Goal: Task Accomplishment & Management: Manage account settings

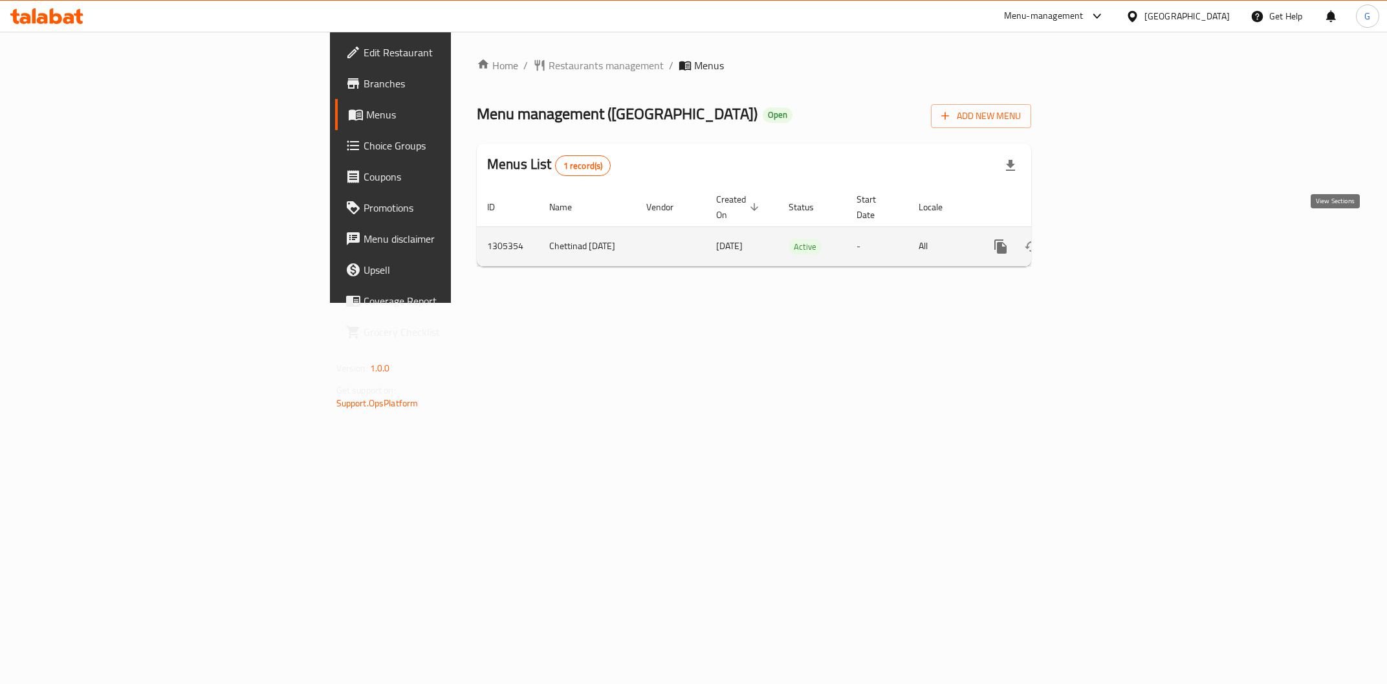
click at [1101, 239] on icon "enhanced table" at bounding box center [1094, 247] width 16 height 16
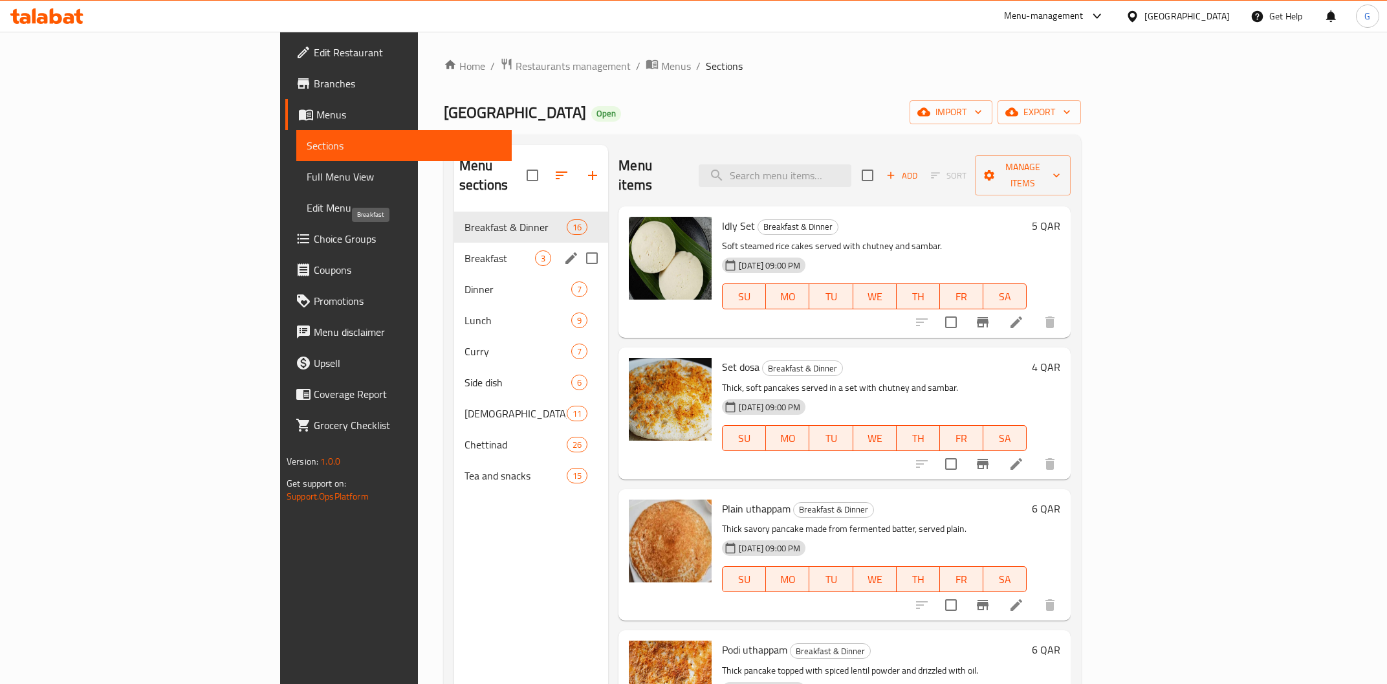
click at [464, 250] on span "Breakfast" at bounding box center [499, 258] width 70 height 16
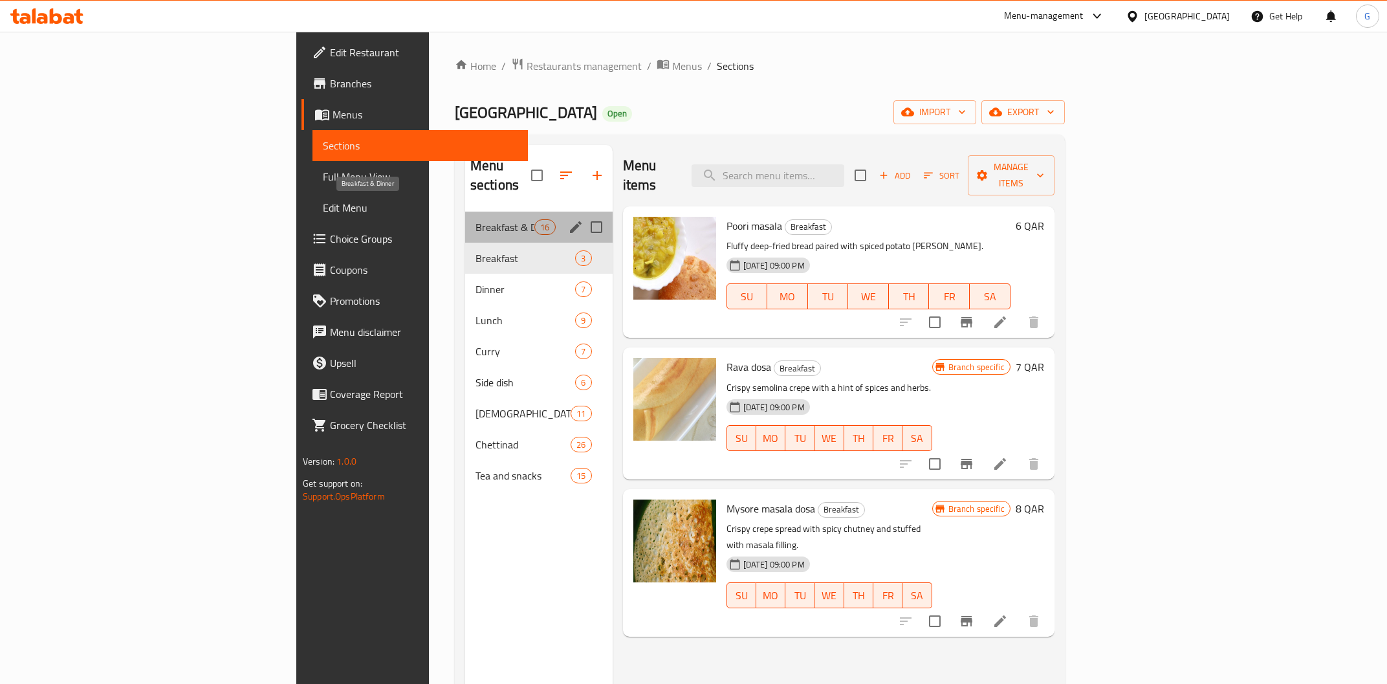
click at [475, 219] on span "Breakfast & Dinner" at bounding box center [504, 227] width 59 height 16
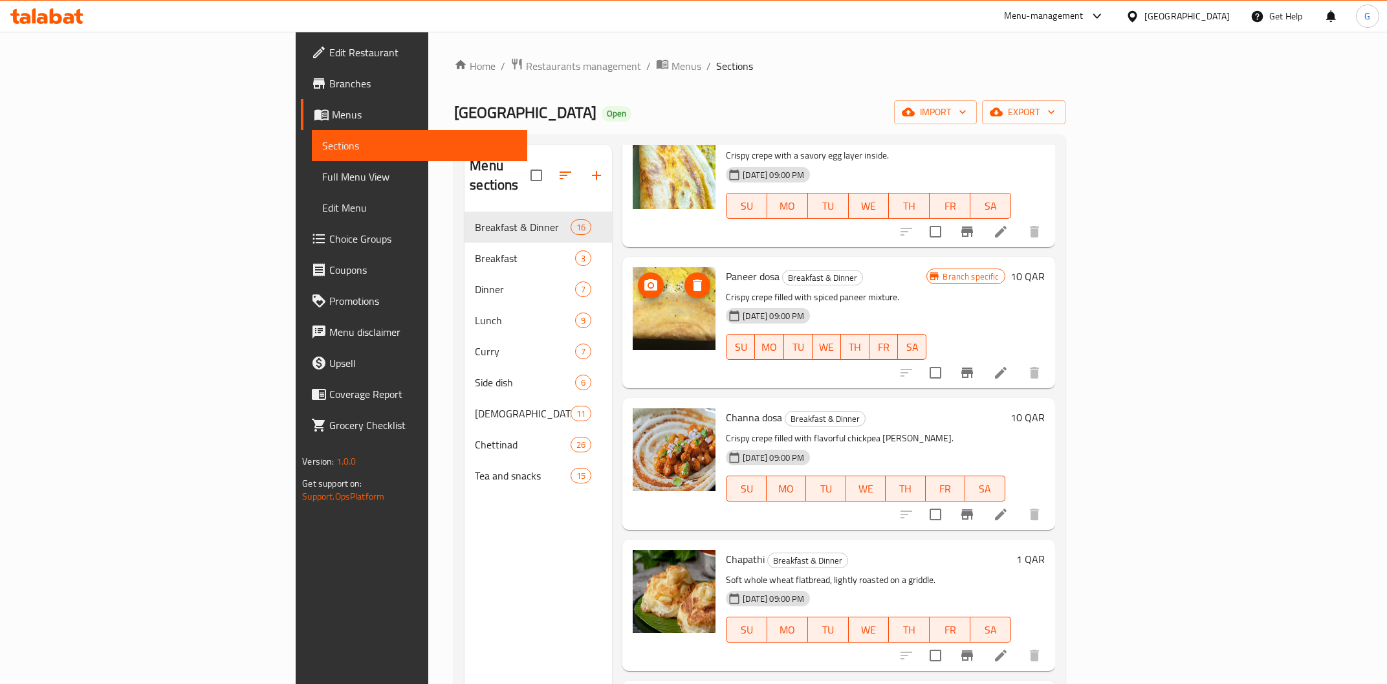
scroll to position [1511, 0]
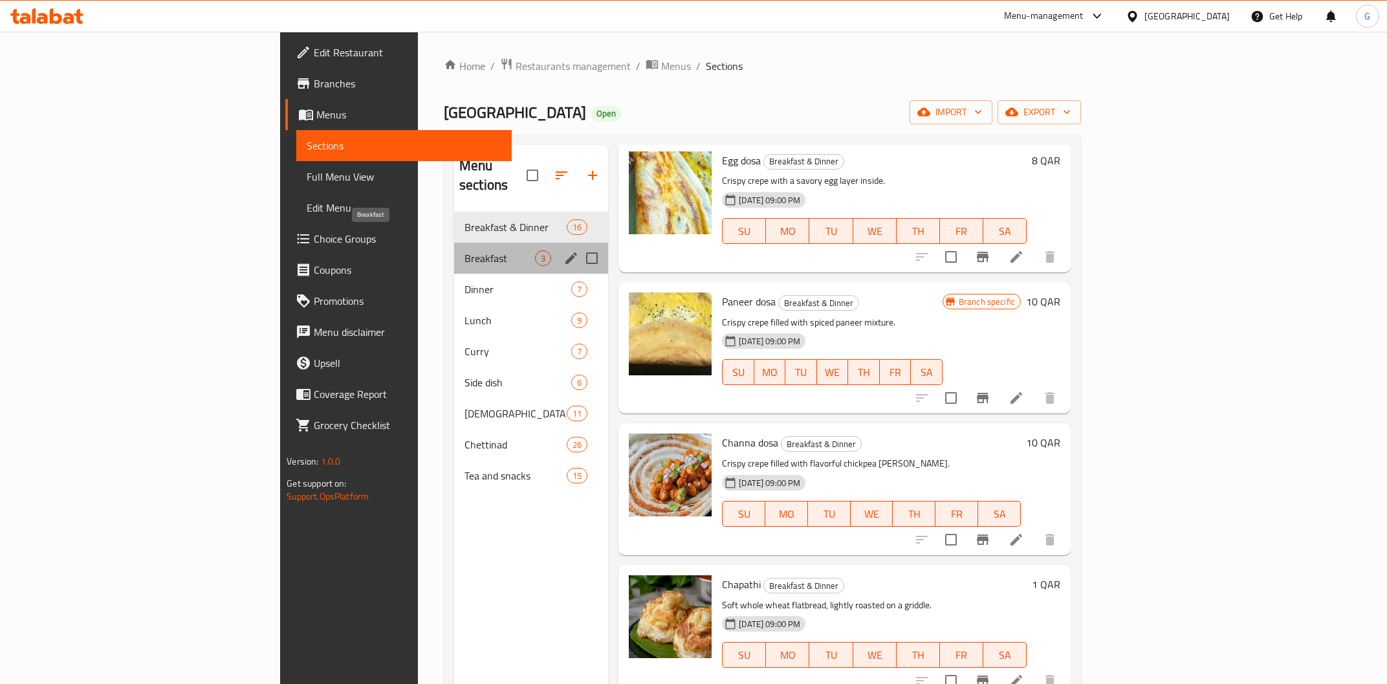
click at [464, 250] on span "Breakfast" at bounding box center [499, 258] width 70 height 16
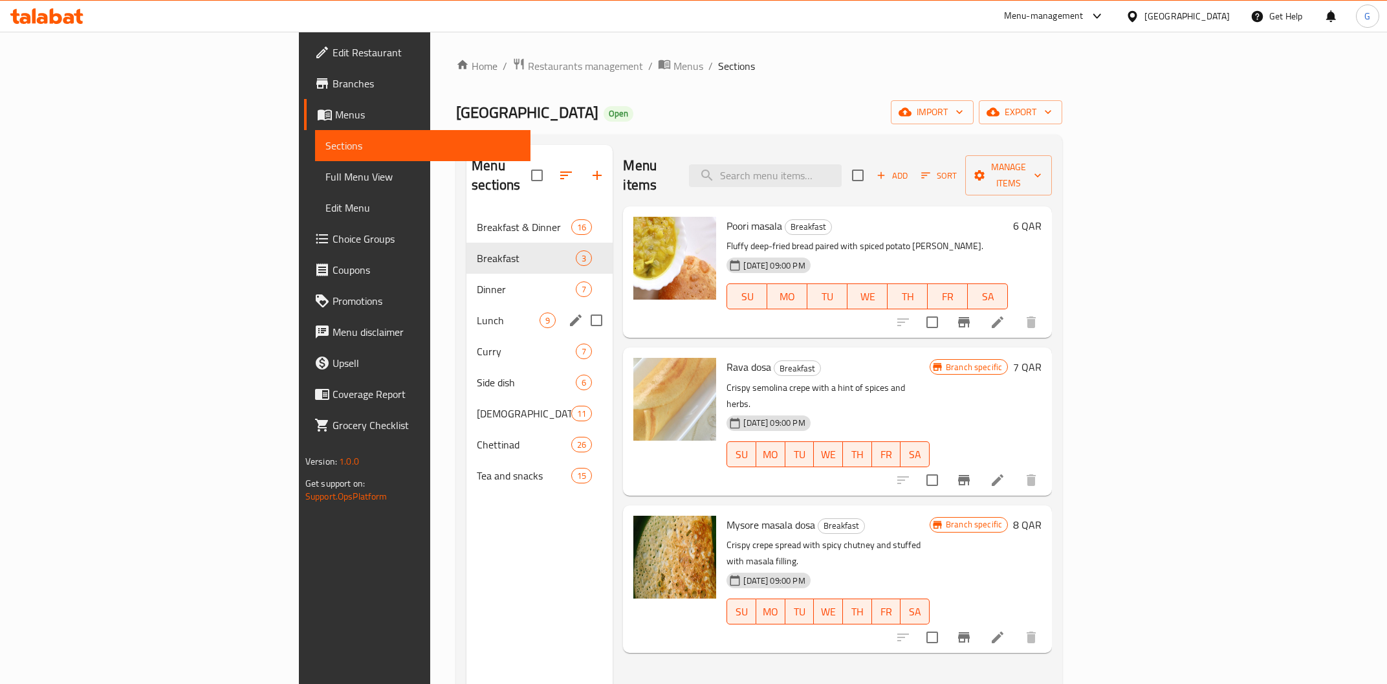
click at [477, 312] on span "Lunch" at bounding box center [508, 320] width 63 height 16
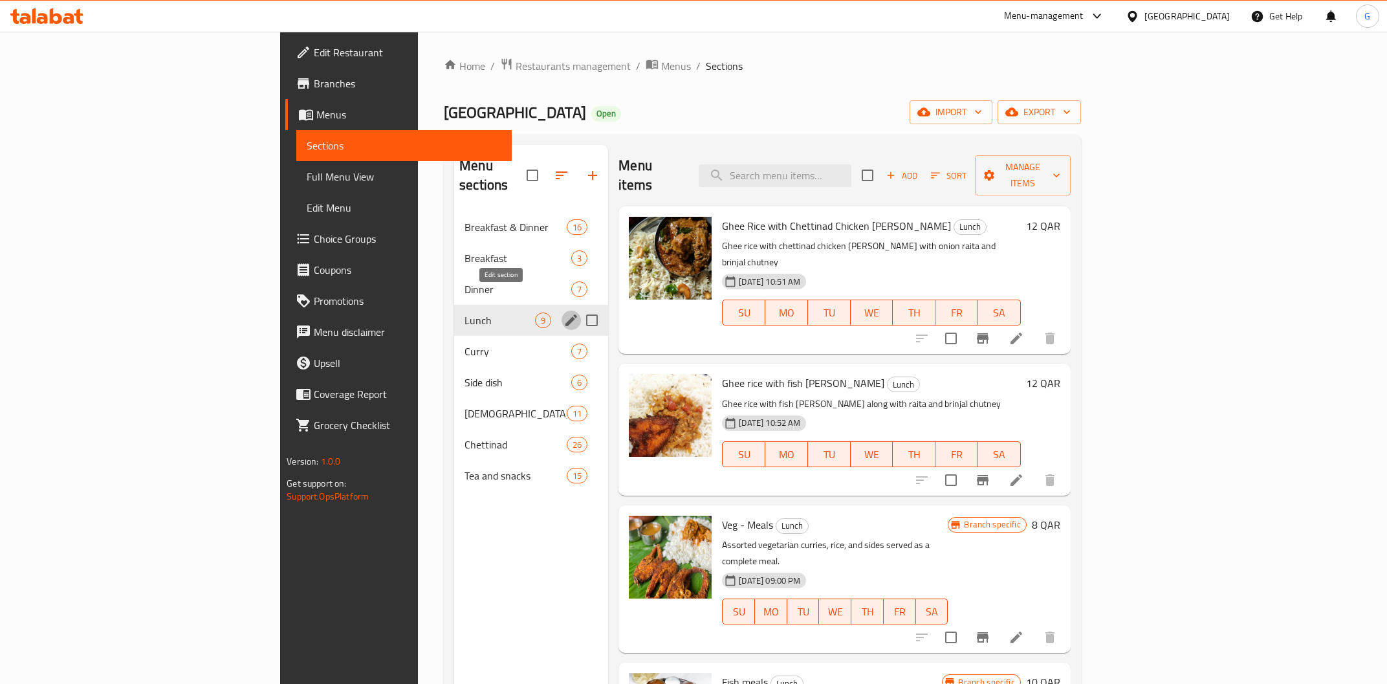
click at [563, 312] on icon "edit" at bounding box center [571, 320] width 16 height 16
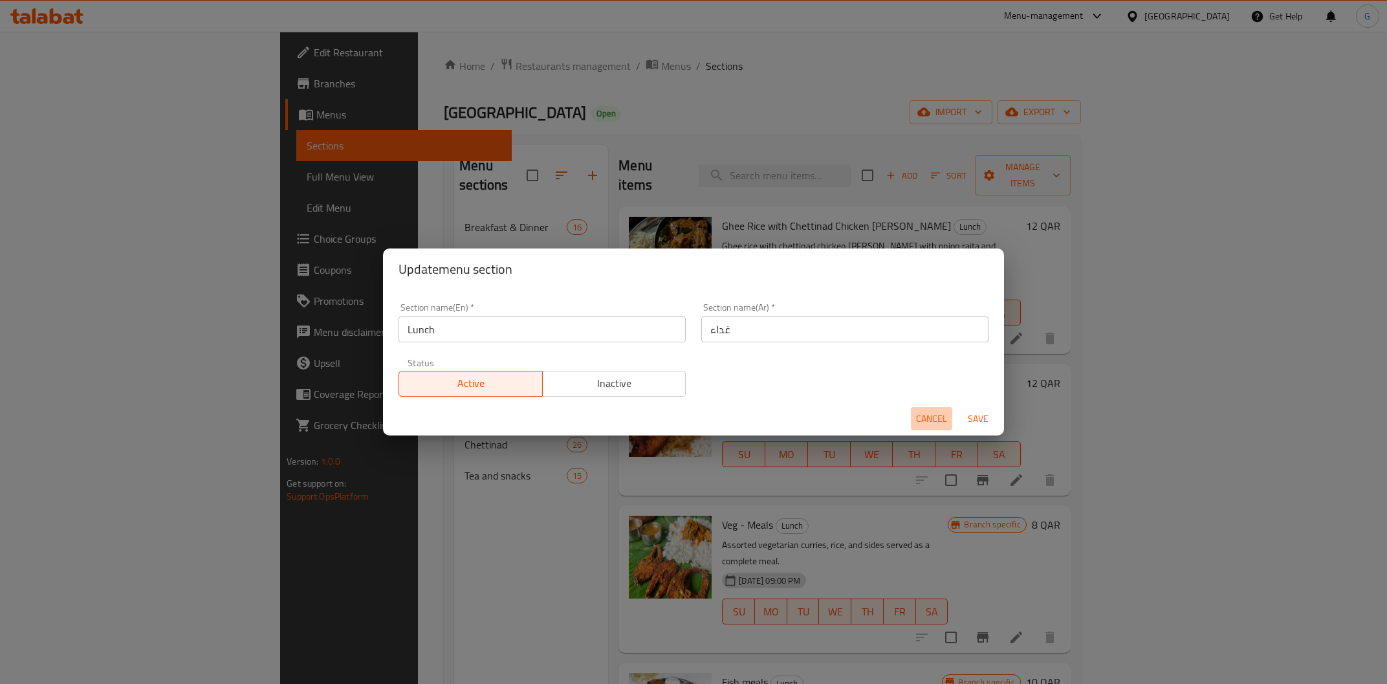
click at [920, 415] on span "Cancel" at bounding box center [931, 419] width 31 height 16
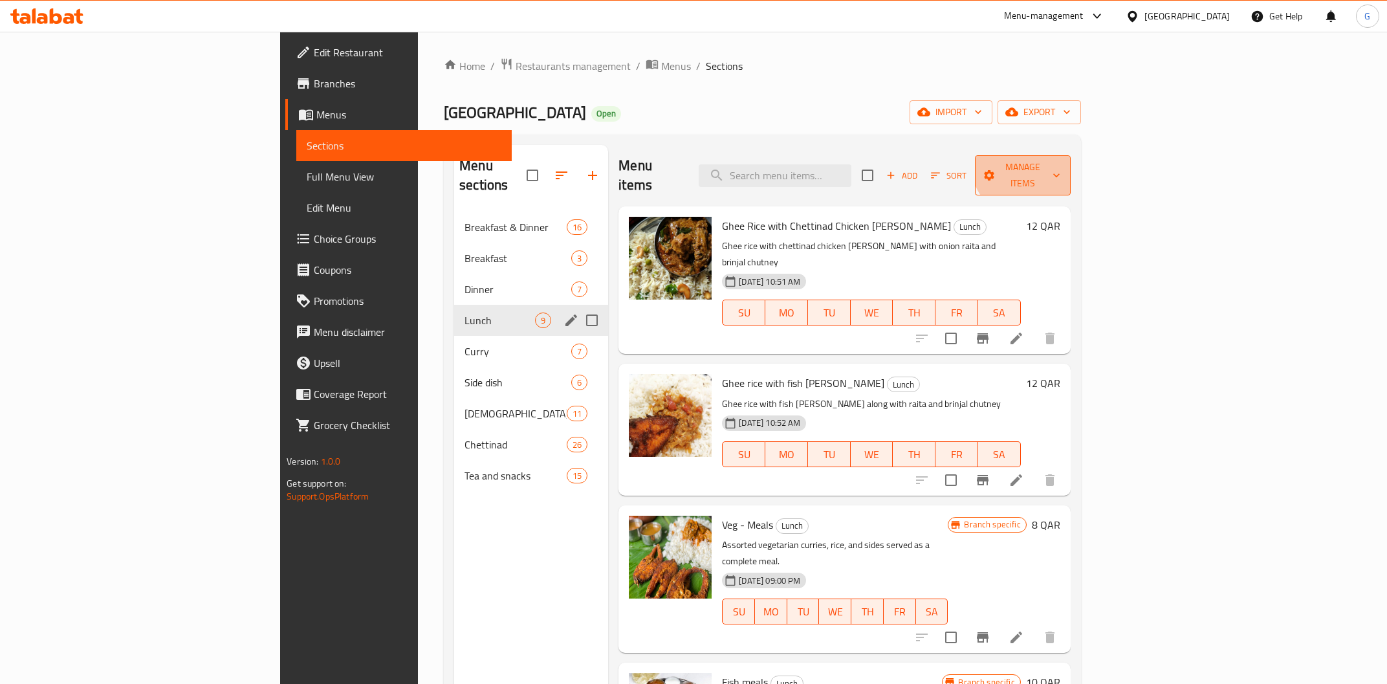
click at [1059, 160] on span "Manage items" at bounding box center [1022, 175] width 74 height 32
click at [1136, 115] on div at bounding box center [693, 342] width 1387 height 684
click at [1070, 166] on div "Menu items Add Sort Manage items" at bounding box center [843, 175] width 451 height 61
click at [881, 168] on input "checkbox" at bounding box center [867, 175] width 27 height 27
checkbox input "true"
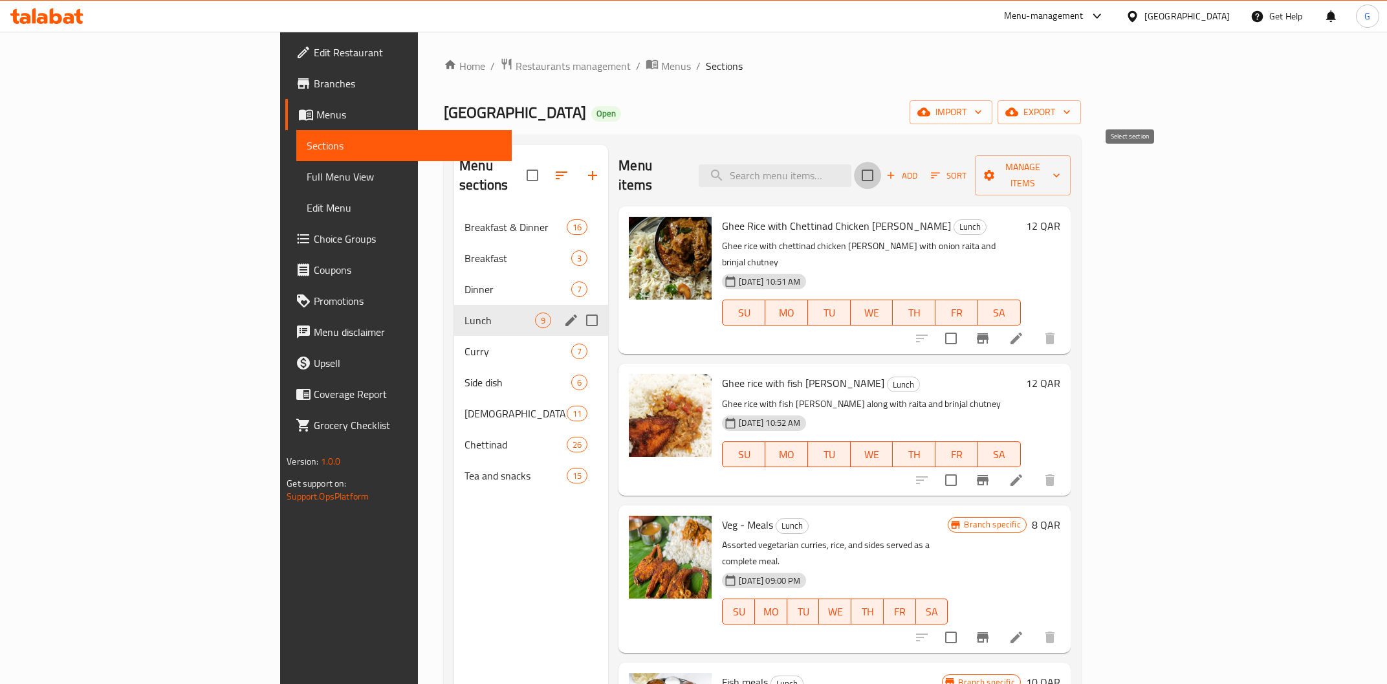
checkbox input "true"
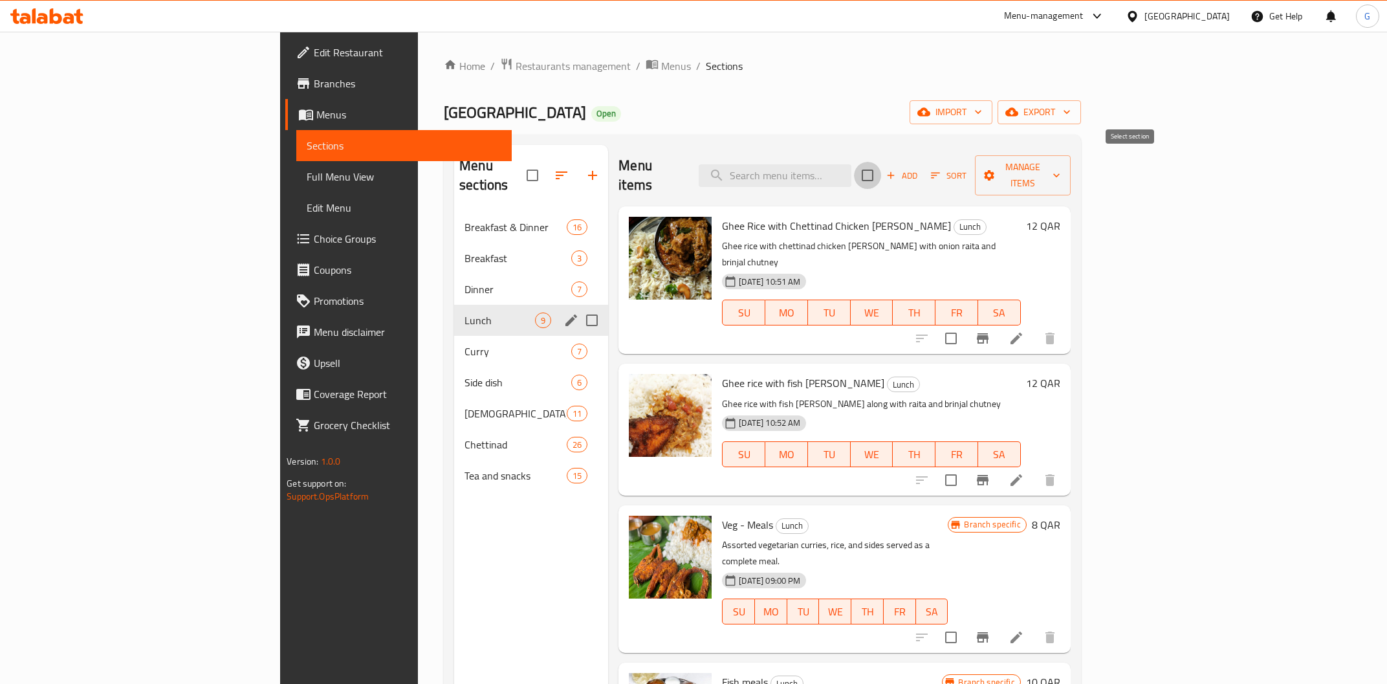
checkbox input "true"
click at [1059, 172] on span "Manage items" at bounding box center [1022, 175] width 74 height 32
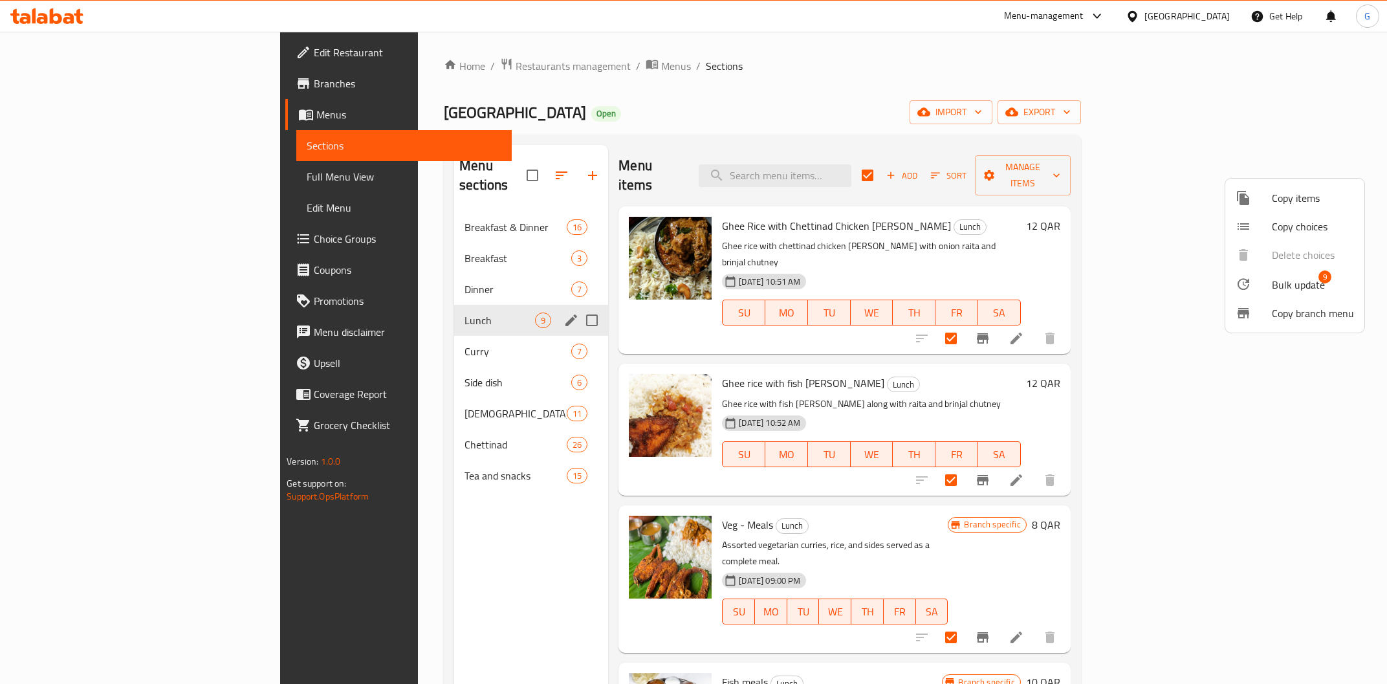
click at [1308, 289] on span "Bulk update" at bounding box center [1297, 285] width 53 height 16
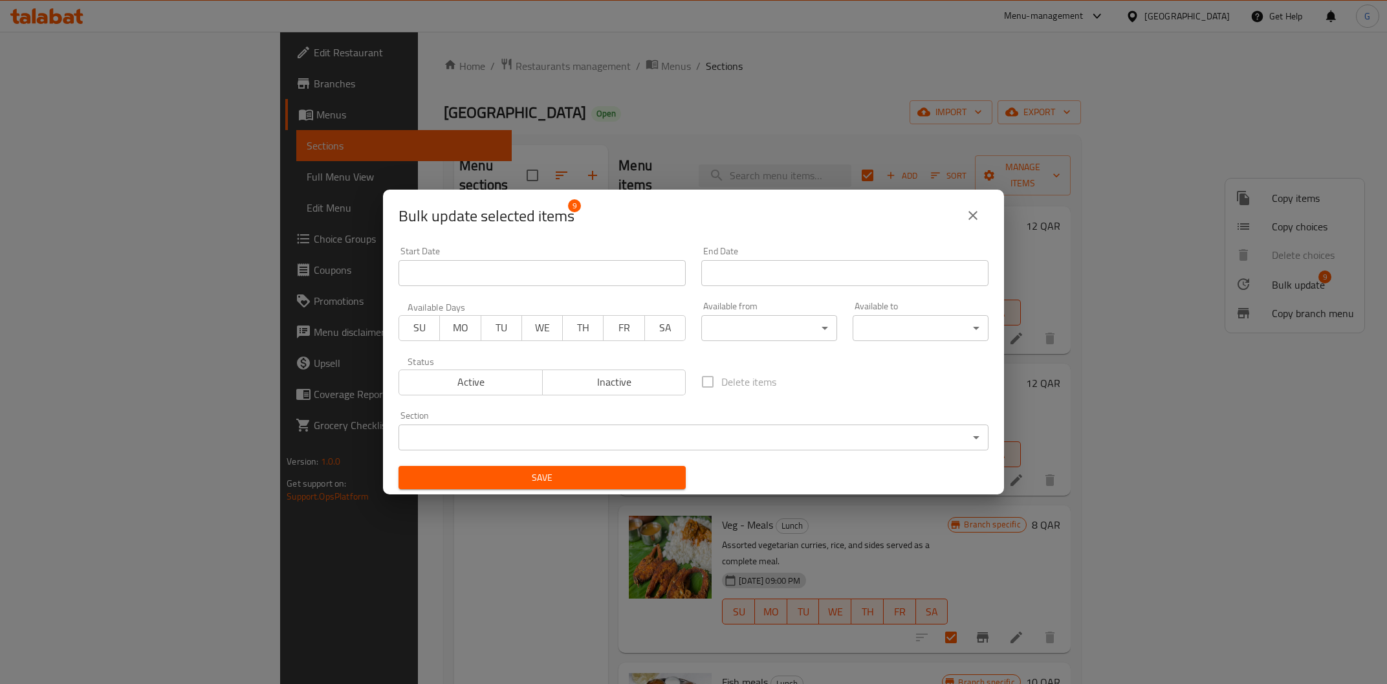
click at [786, 336] on body "​ Menu-management [GEOGRAPHIC_DATA] Get Help G Edit Restaurant Branches Menus S…" at bounding box center [693, 358] width 1387 height 652
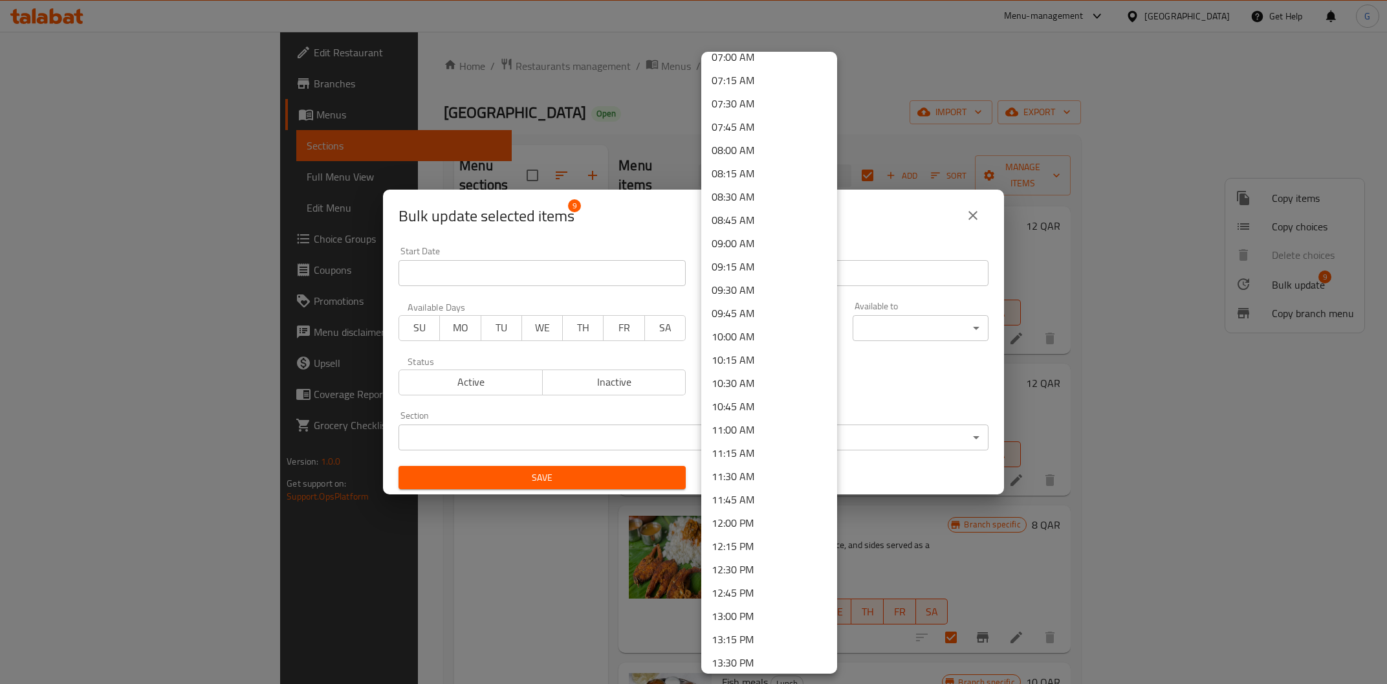
scroll to position [797, 0]
click at [744, 335] on li "11:30 AM" at bounding box center [769, 342] width 136 height 23
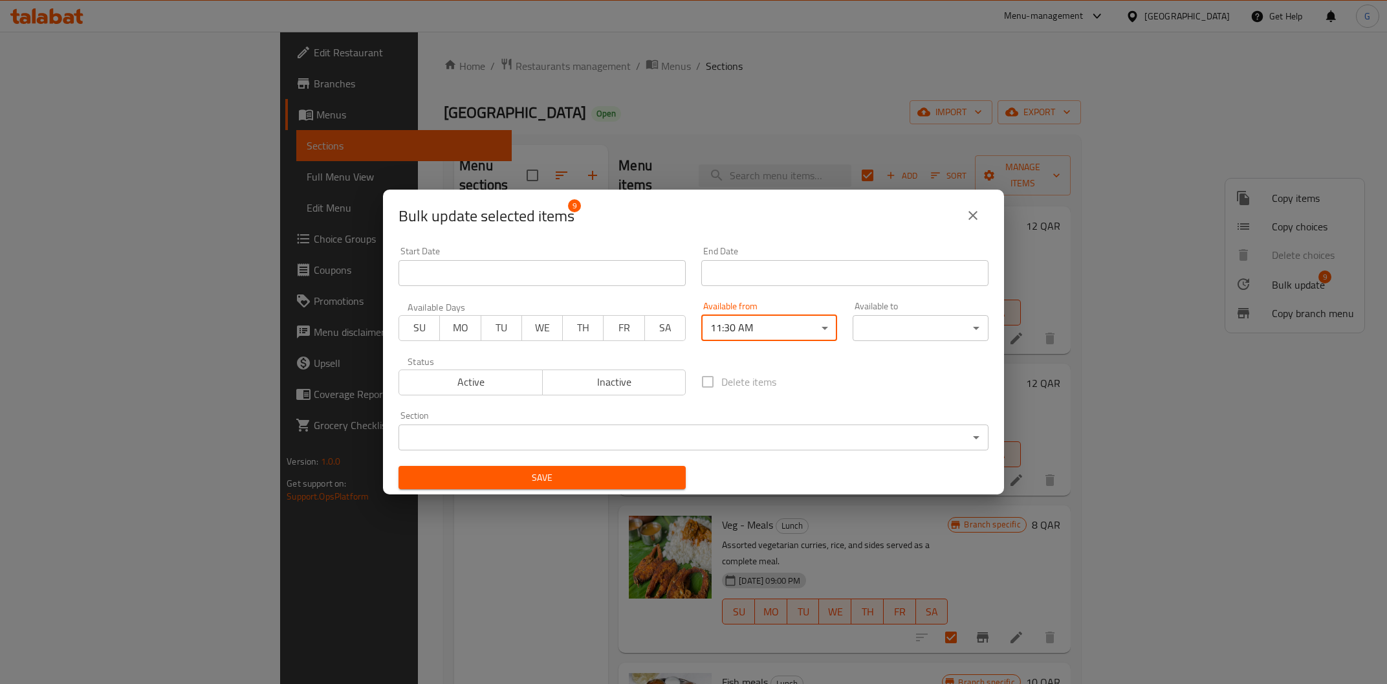
click at [905, 334] on body "​ Menu-management [GEOGRAPHIC_DATA] Get Help G Edit Restaurant Branches Menus S…" at bounding box center [693, 358] width 1387 height 652
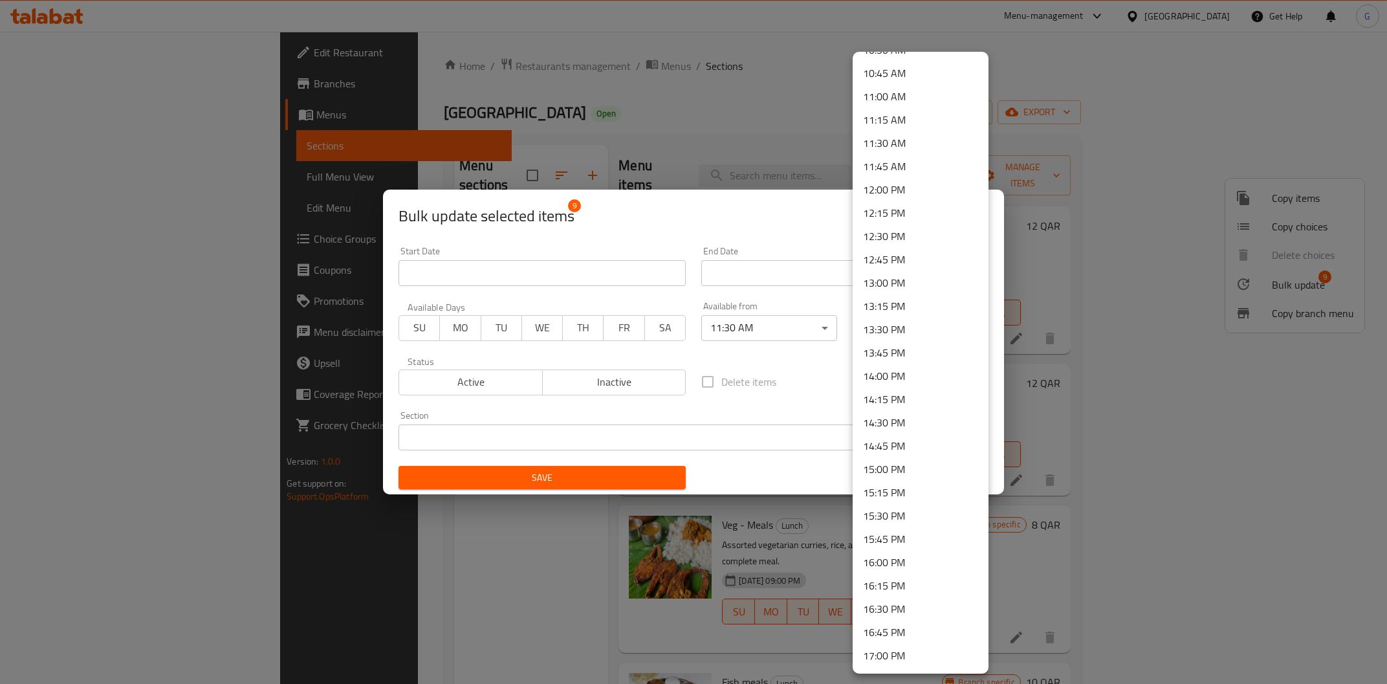
scroll to position [1196, 0]
click at [900, 274] on li "15:00 PM" at bounding box center [920, 269] width 136 height 23
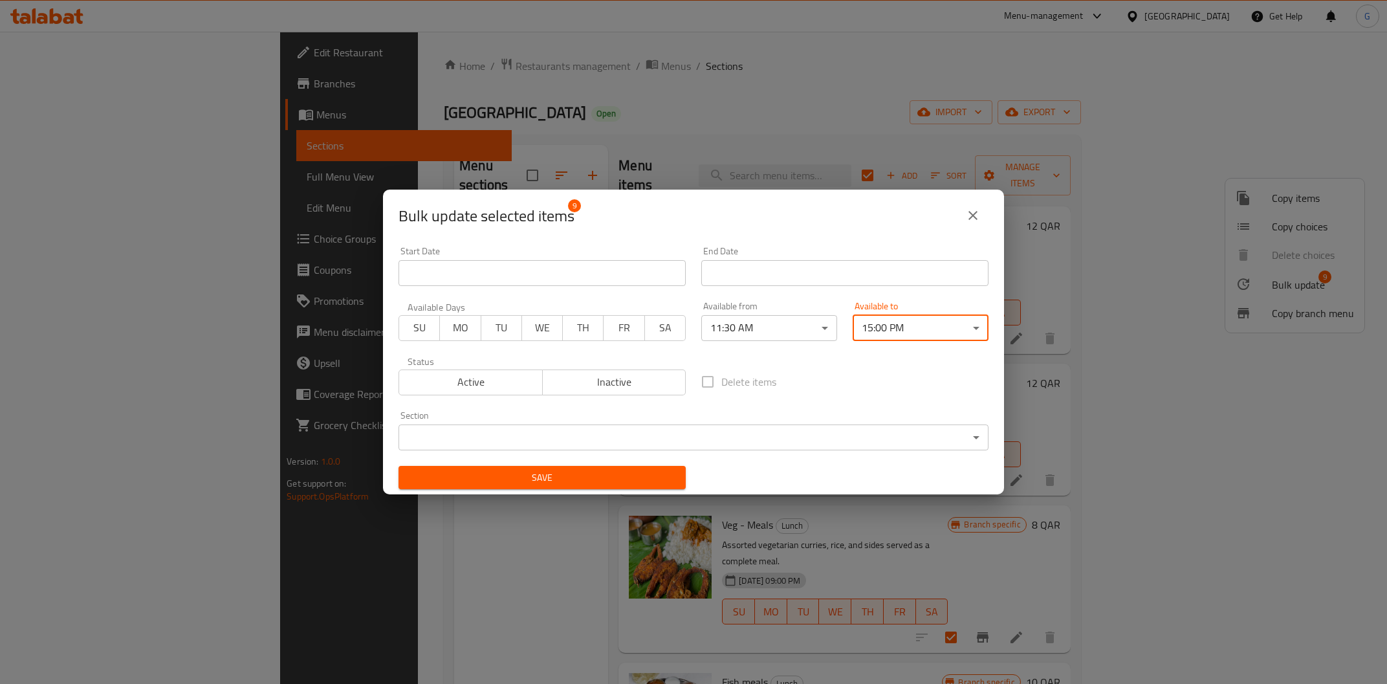
click at [530, 393] on button "Active" at bounding box center [470, 382] width 144 height 26
click at [640, 476] on span "Save" at bounding box center [542, 478] width 266 height 16
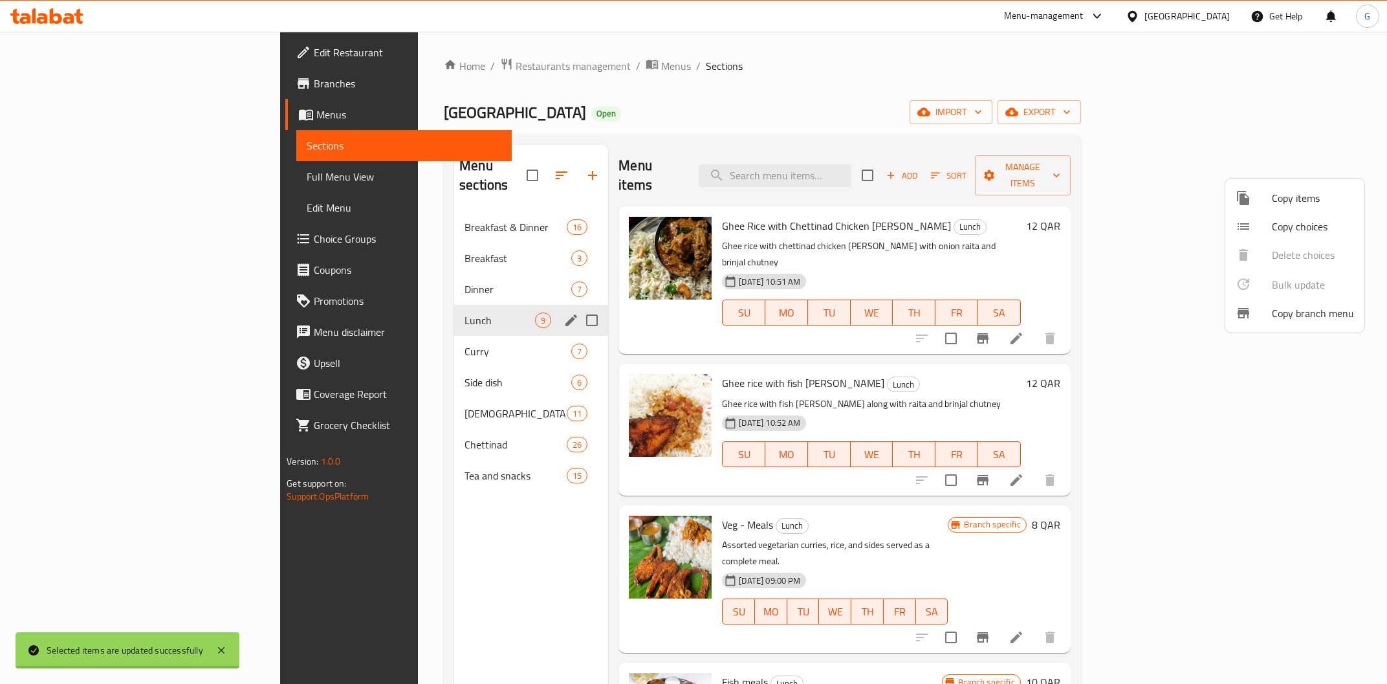
checkbox input "false"
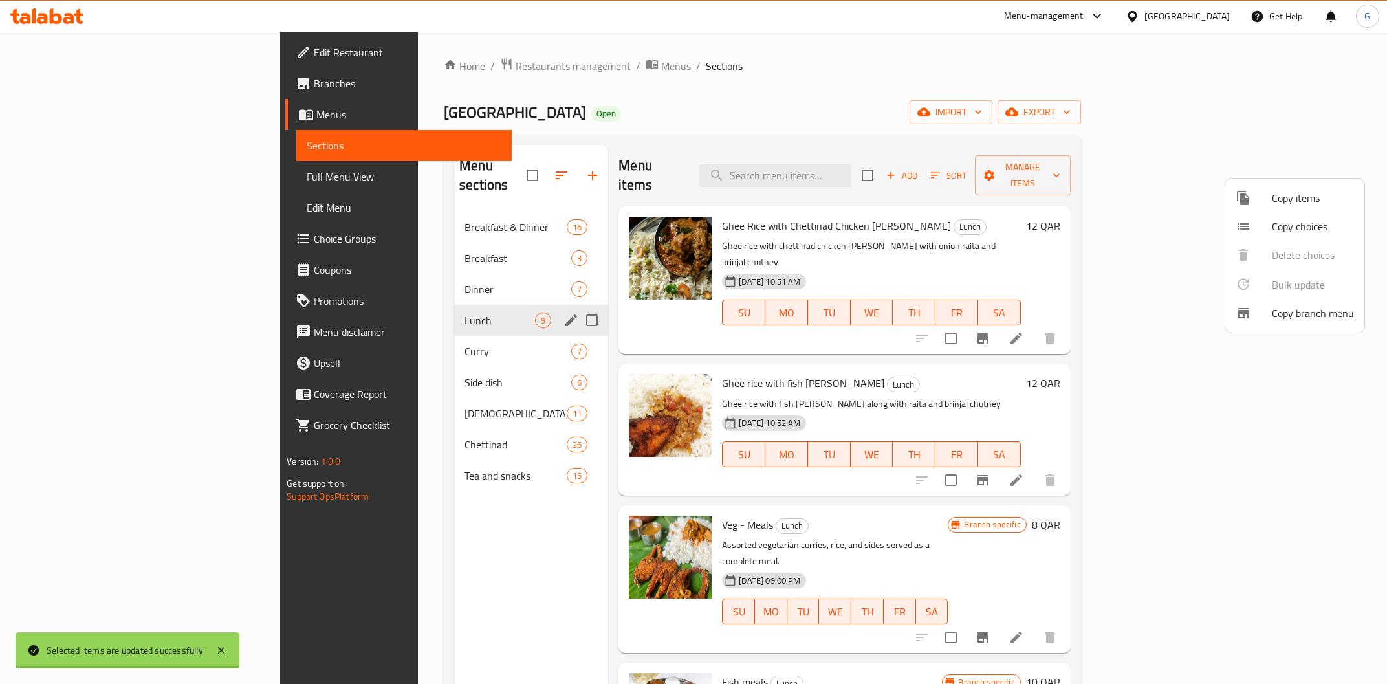
checkbox input "false"
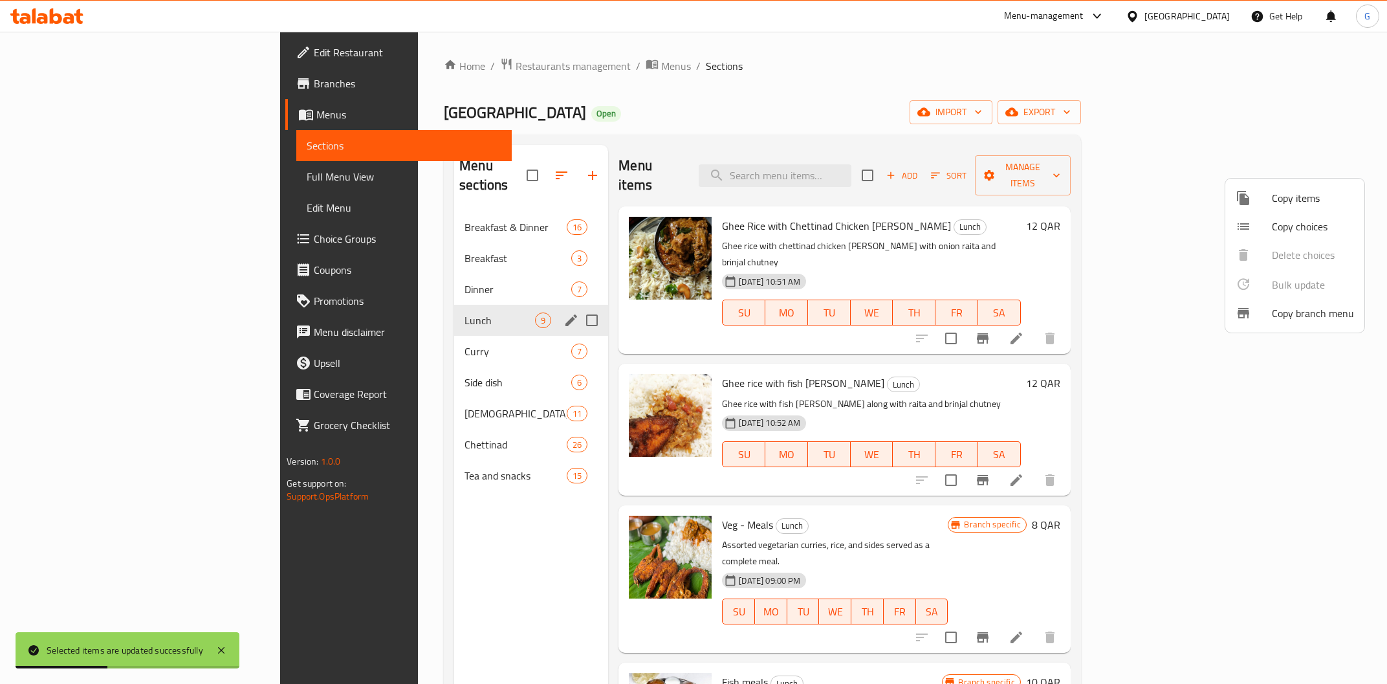
click at [1127, 168] on div at bounding box center [693, 342] width 1387 height 684
click at [881, 168] on input "checkbox" at bounding box center [867, 175] width 27 height 27
checkbox input "true"
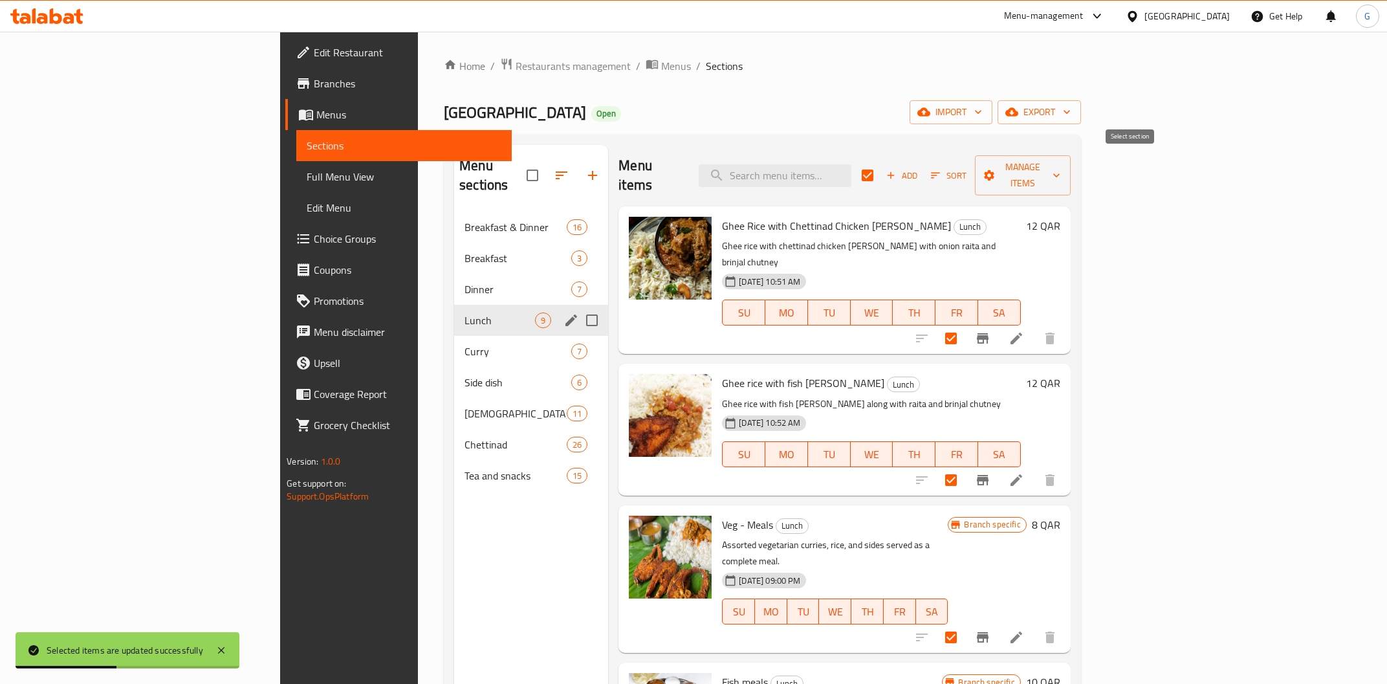
checkbox input "true"
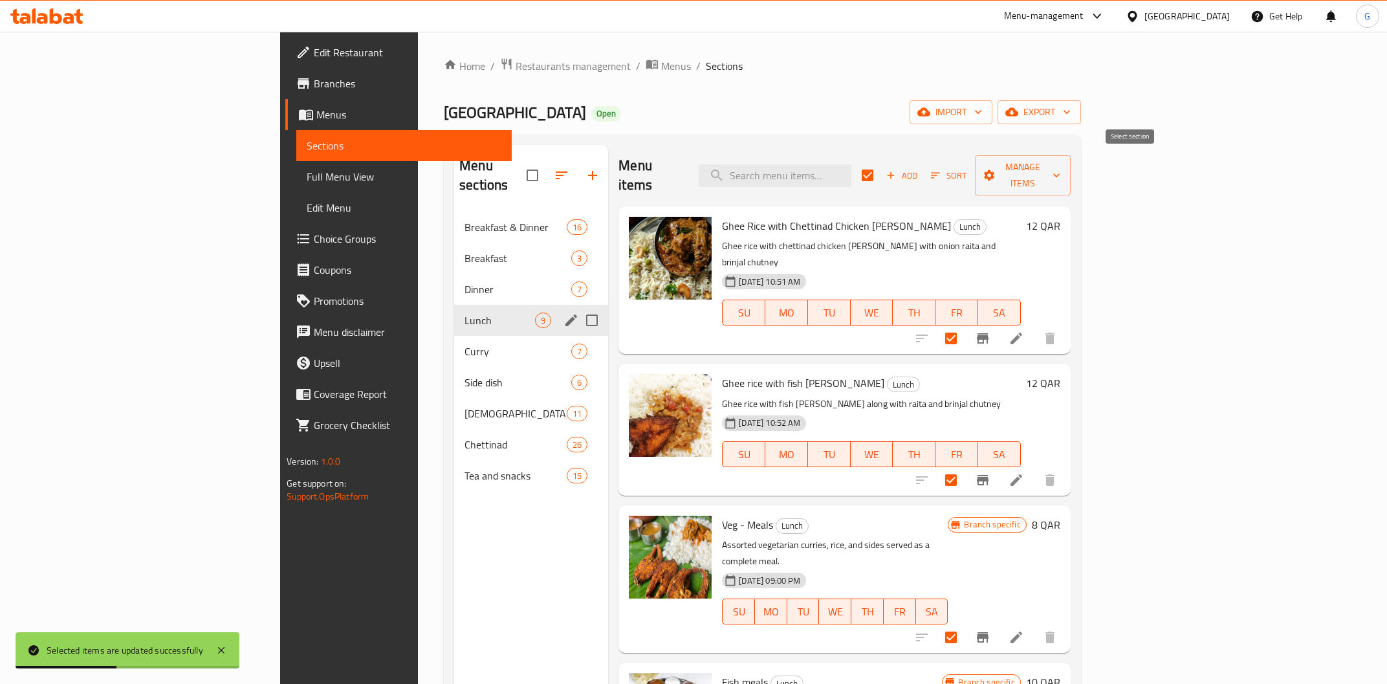
checkbox input "true"
click at [1059, 169] on span "Manage items" at bounding box center [1022, 175] width 74 height 32
click at [1311, 284] on span "Bulk update" at bounding box center [1297, 285] width 53 height 16
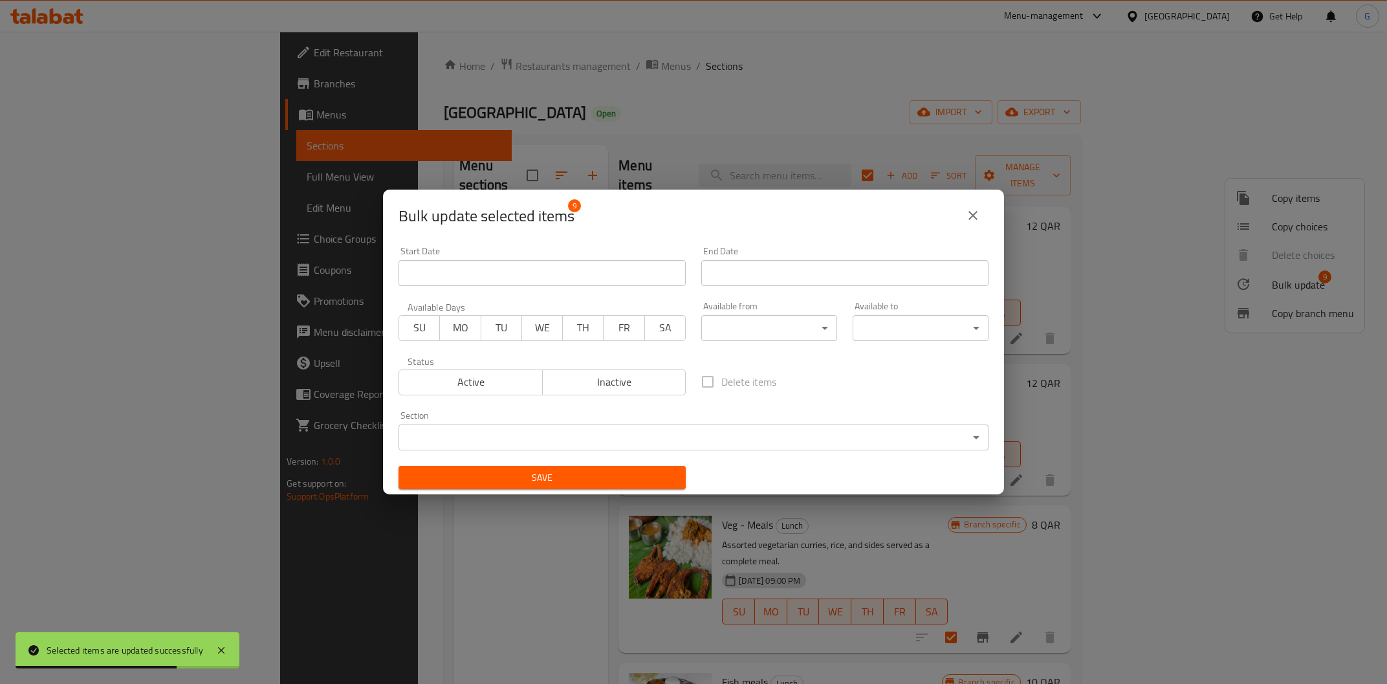
click at [434, 325] on span "SU" at bounding box center [419, 327] width 30 height 19
drag, startPoint x: 452, startPoint y: 329, endPoint x: 466, endPoint y: 328, distance: 13.6
click at [457, 329] on span "MO" at bounding box center [460, 327] width 30 height 19
drag, startPoint x: 488, startPoint y: 330, endPoint x: 534, endPoint y: 327, distance: 46.0
click at [502, 325] on span "TU" at bounding box center [501, 327] width 30 height 19
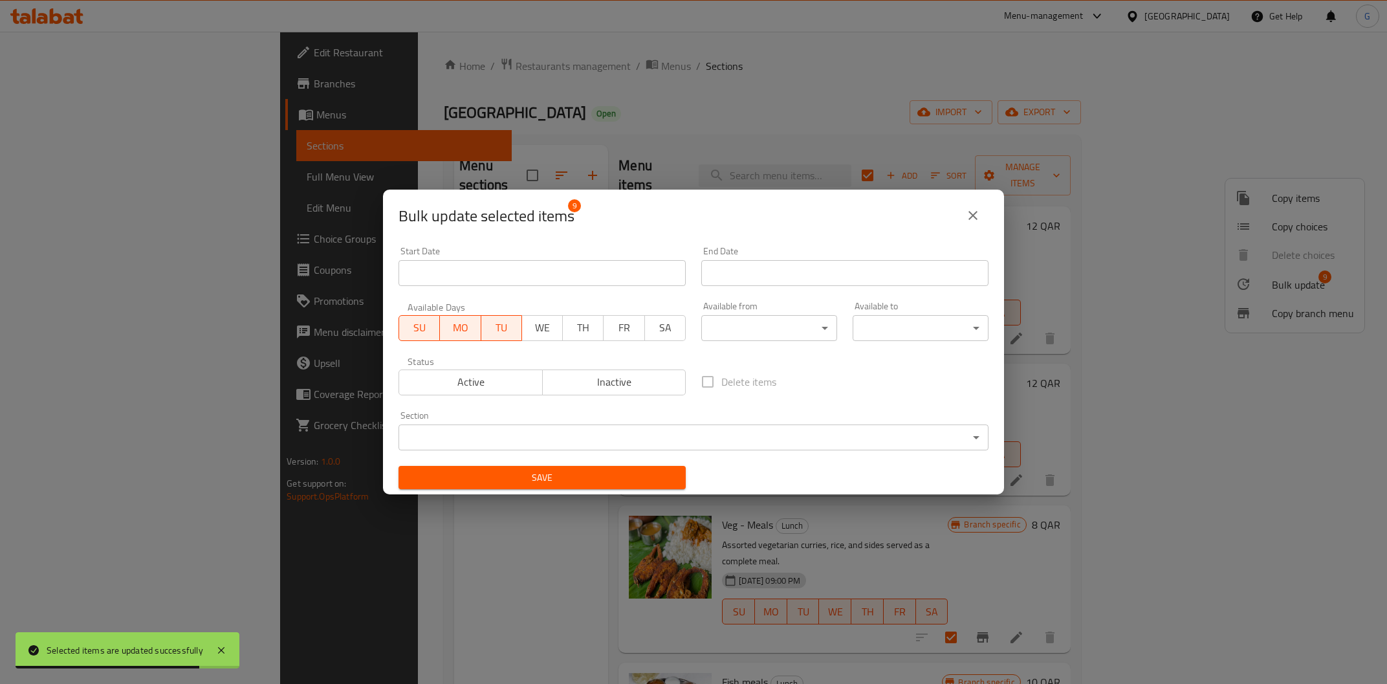
click at [539, 324] on span "WE" at bounding box center [542, 327] width 30 height 19
drag, startPoint x: 579, startPoint y: 319, endPoint x: 625, endPoint y: 329, distance: 46.3
click at [580, 319] on span "TH" at bounding box center [583, 327] width 30 height 19
drag, startPoint x: 618, startPoint y: 330, endPoint x: 632, endPoint y: 330, distance: 14.2
click at [620, 329] on span "FR" at bounding box center [624, 327] width 30 height 19
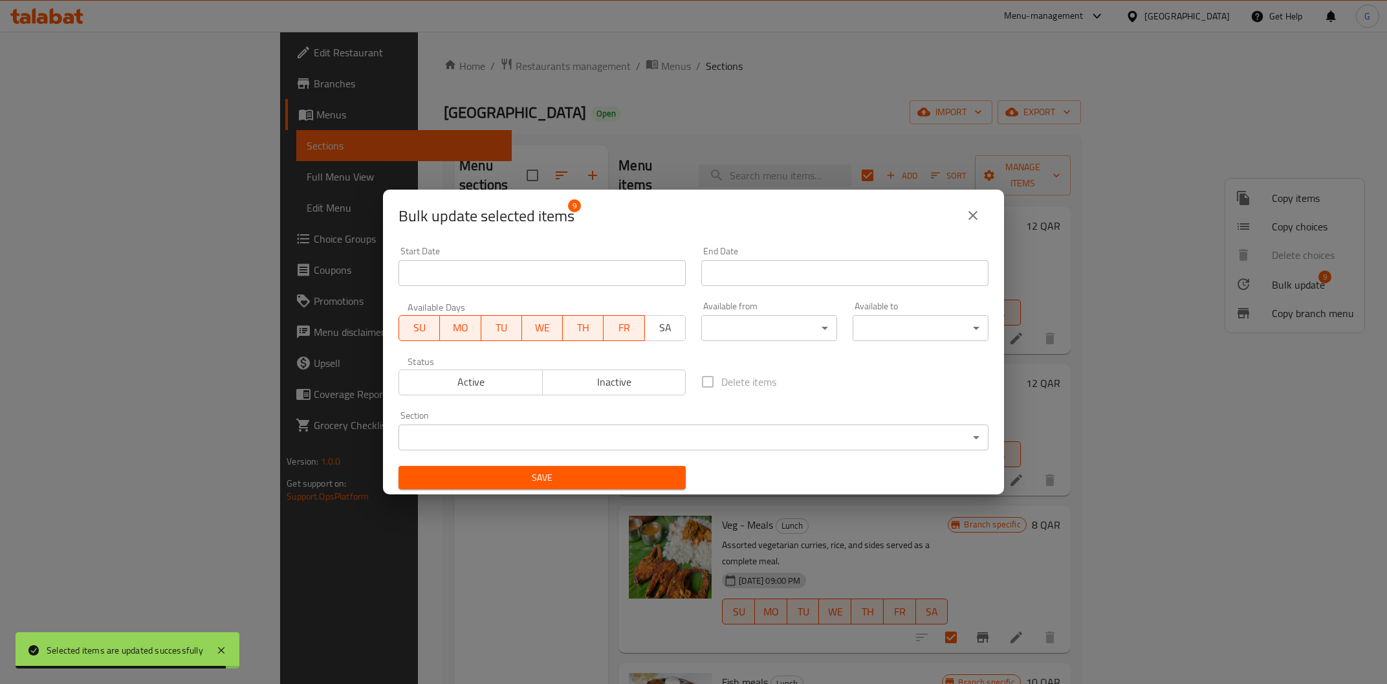
click at [662, 329] on span "SA" at bounding box center [665, 327] width 30 height 19
click at [765, 332] on body "Selected items are updated successfully ​ Menu-management [GEOGRAPHIC_DATA] Get…" at bounding box center [693, 358] width 1387 height 652
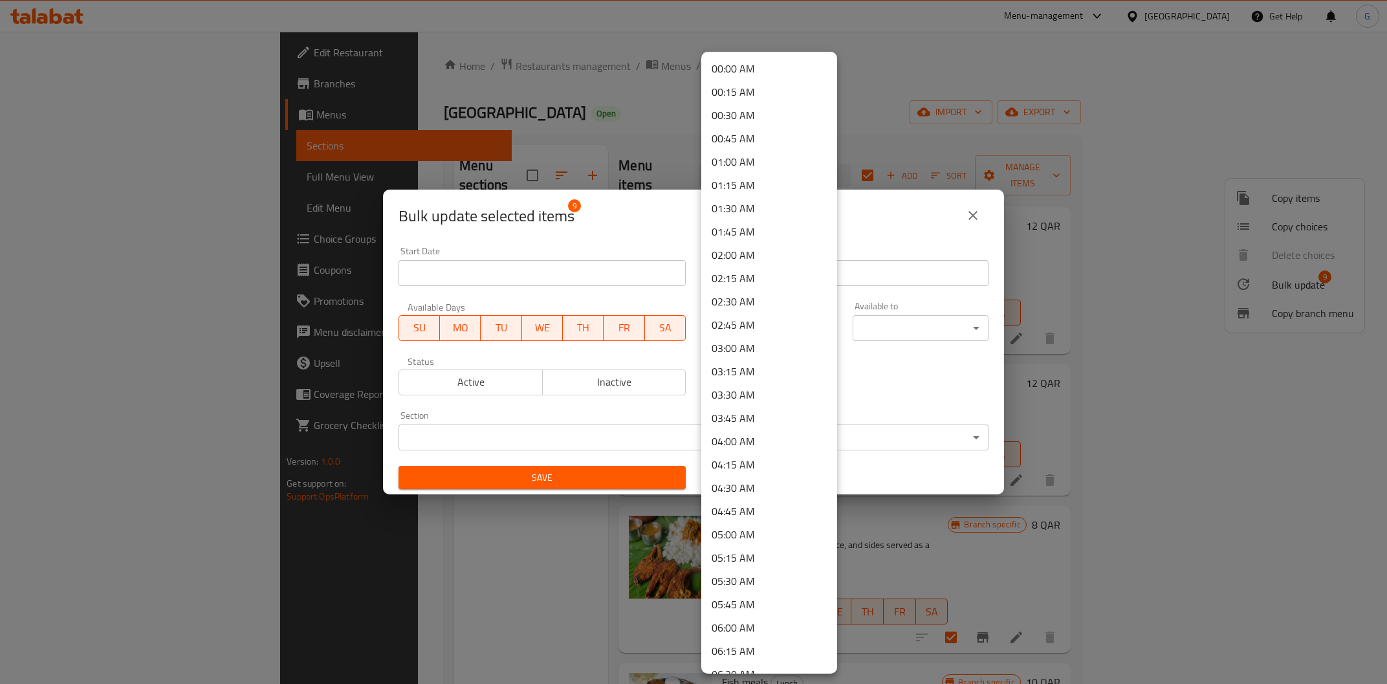
scroll to position [498, 0]
click at [735, 643] on li "11:30 AM" at bounding box center [769, 641] width 136 height 23
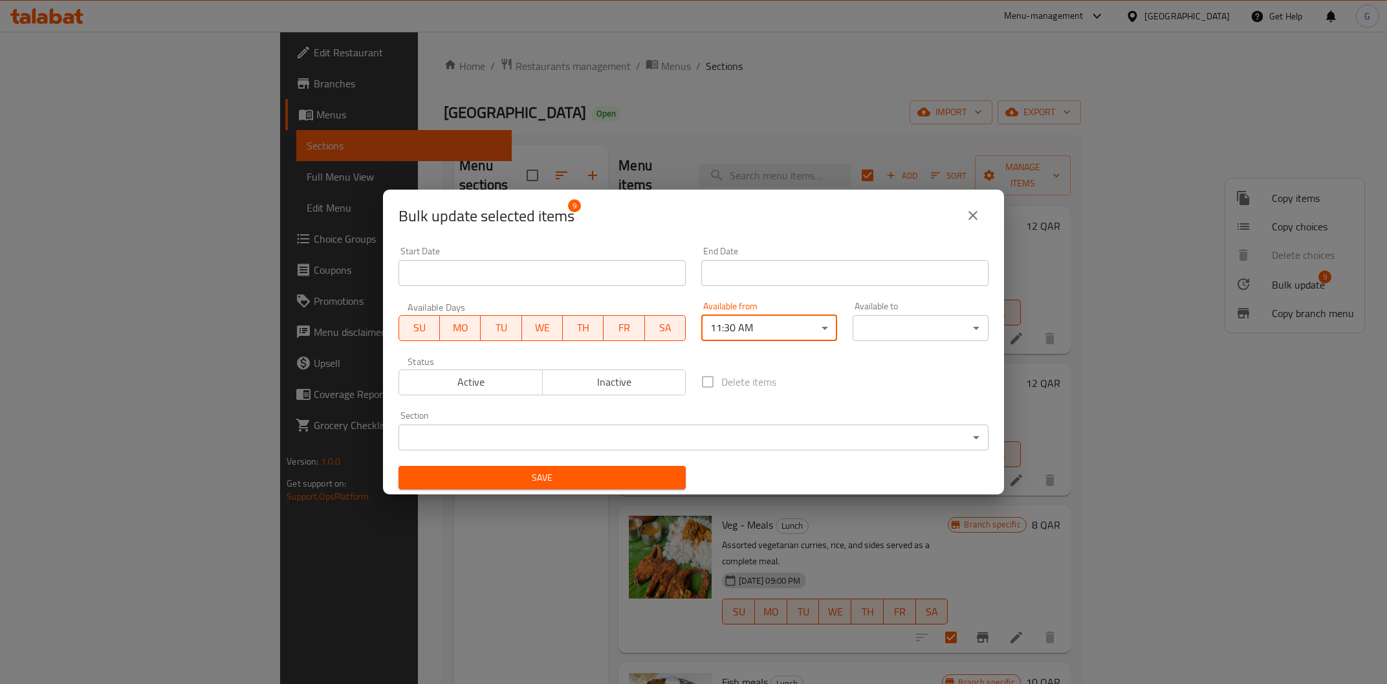
click at [623, 330] on span "FR" at bounding box center [624, 327] width 30 height 19
click at [786, 332] on body "​ Menu-management [GEOGRAPHIC_DATA] Get Help G Edit Restaurant Branches Menus S…" at bounding box center [693, 358] width 1387 height 652
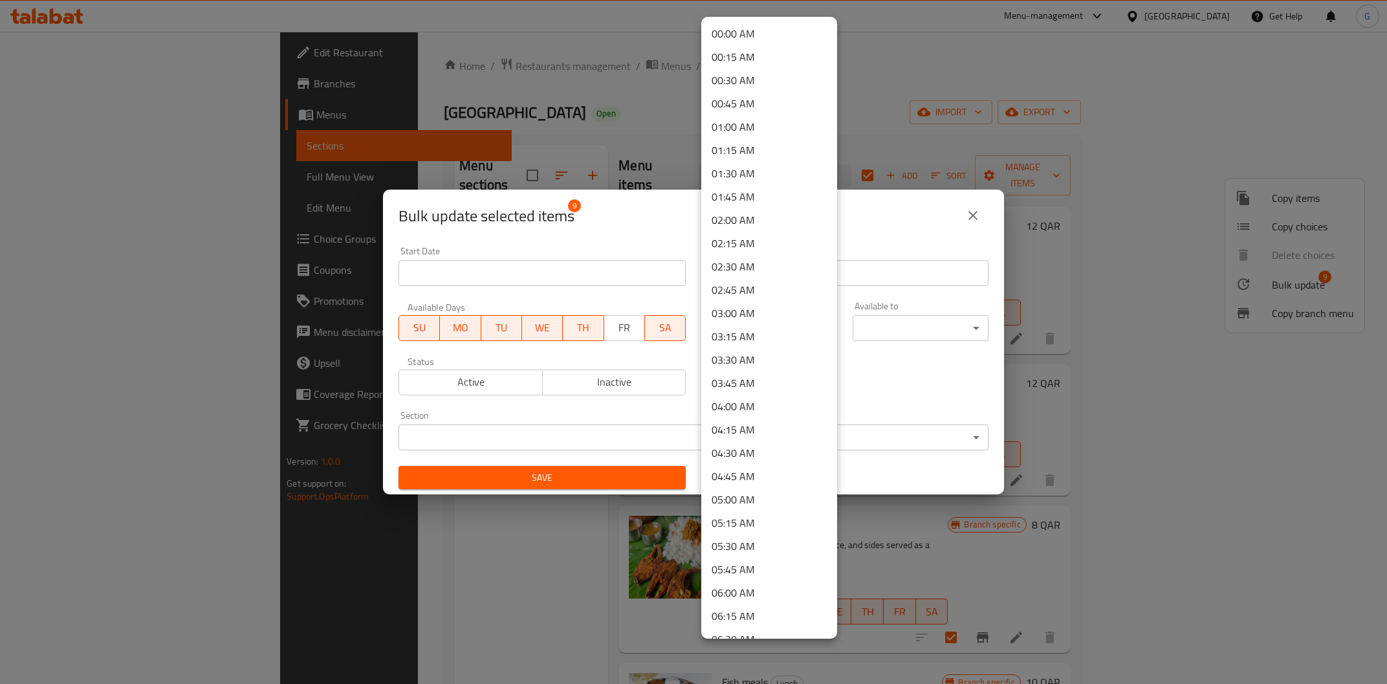
scroll to position [777, 0]
click at [642, 325] on div at bounding box center [693, 342] width 1387 height 684
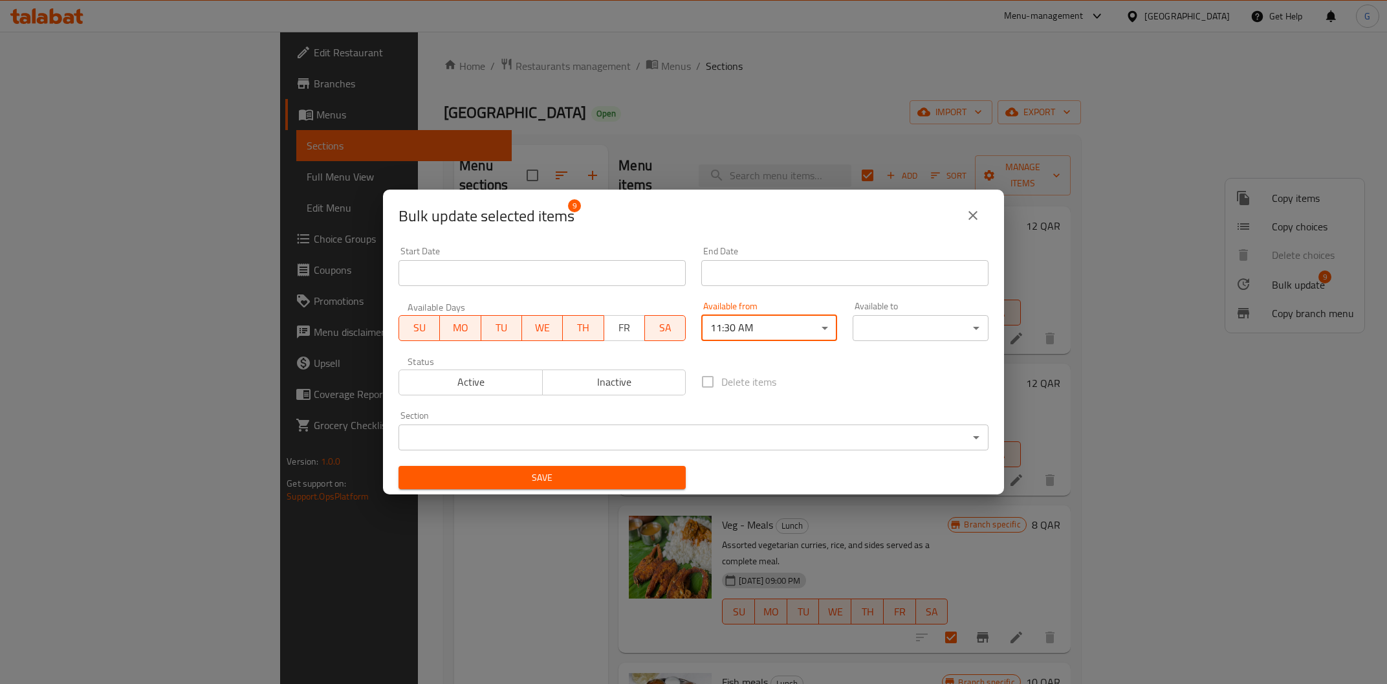
click at [632, 329] on div "00:00 AM 00:15 AM 00:30 AM 00:45 AM 01:00 AM 01:15 AM 01:30 AM 01:45 AM 02:00 A…" at bounding box center [693, 342] width 1387 height 684
click at [644, 328] on button "SA" at bounding box center [664, 328] width 41 height 26
drag, startPoint x: 639, startPoint y: 327, endPoint x: 662, endPoint y: 332, distance: 23.2
click at [642, 325] on button "FR" at bounding box center [623, 328] width 41 height 26
click at [662, 332] on span "SA" at bounding box center [665, 327] width 30 height 19
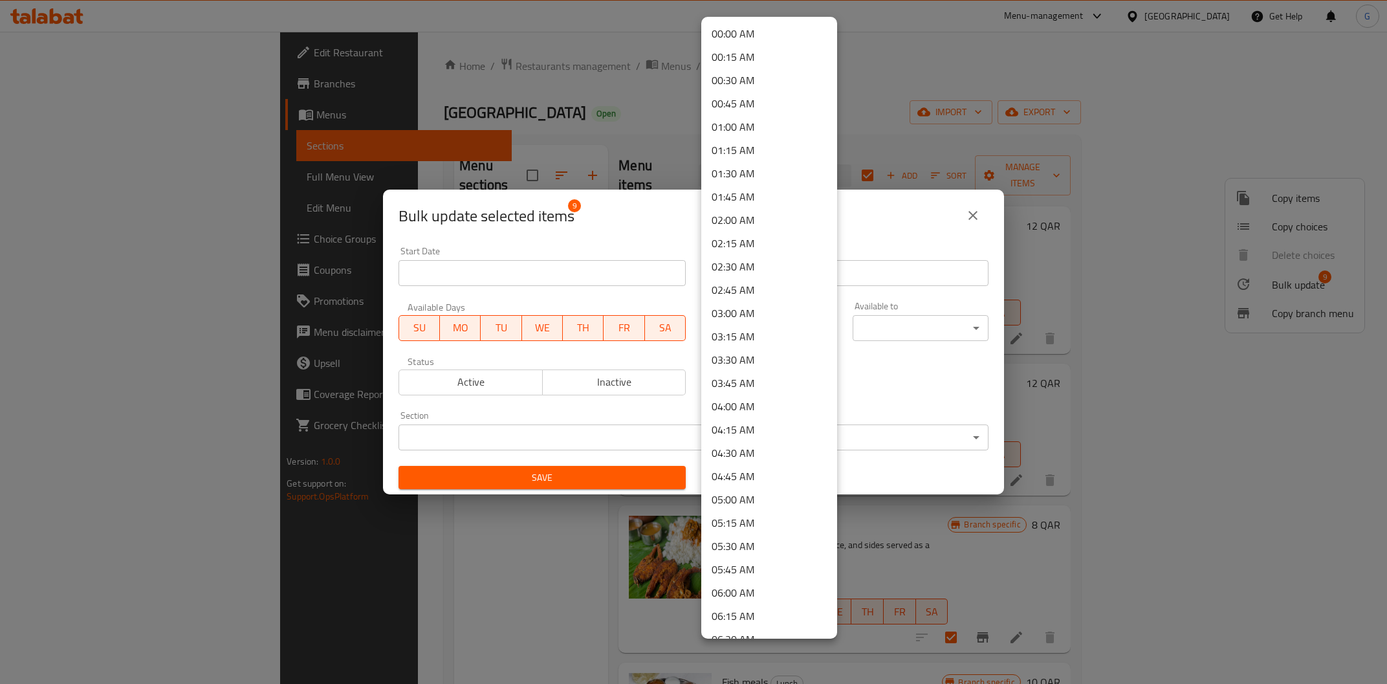
click at [740, 337] on body "​ Menu-management [GEOGRAPHIC_DATA] Get Help G Edit Restaurant Branches Menus S…" at bounding box center [693, 358] width 1387 height 652
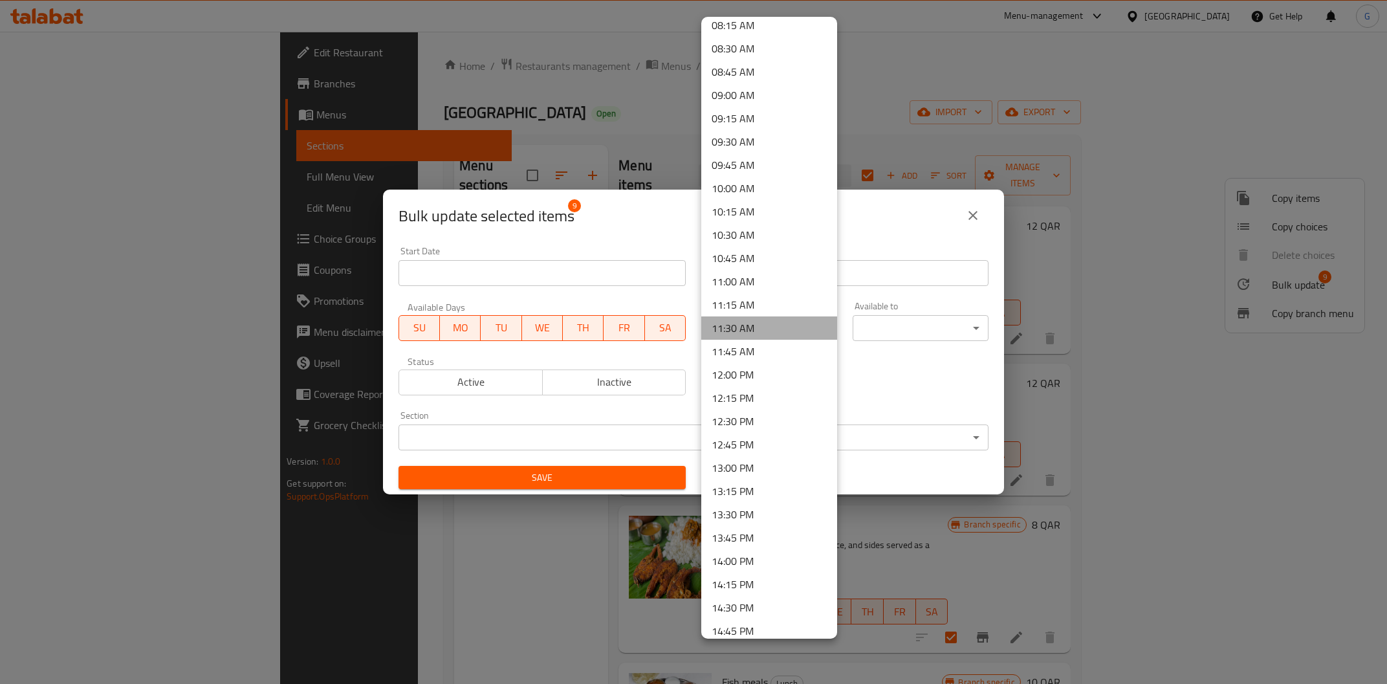
click at [768, 328] on li "11:30 AM" at bounding box center [769, 327] width 136 height 23
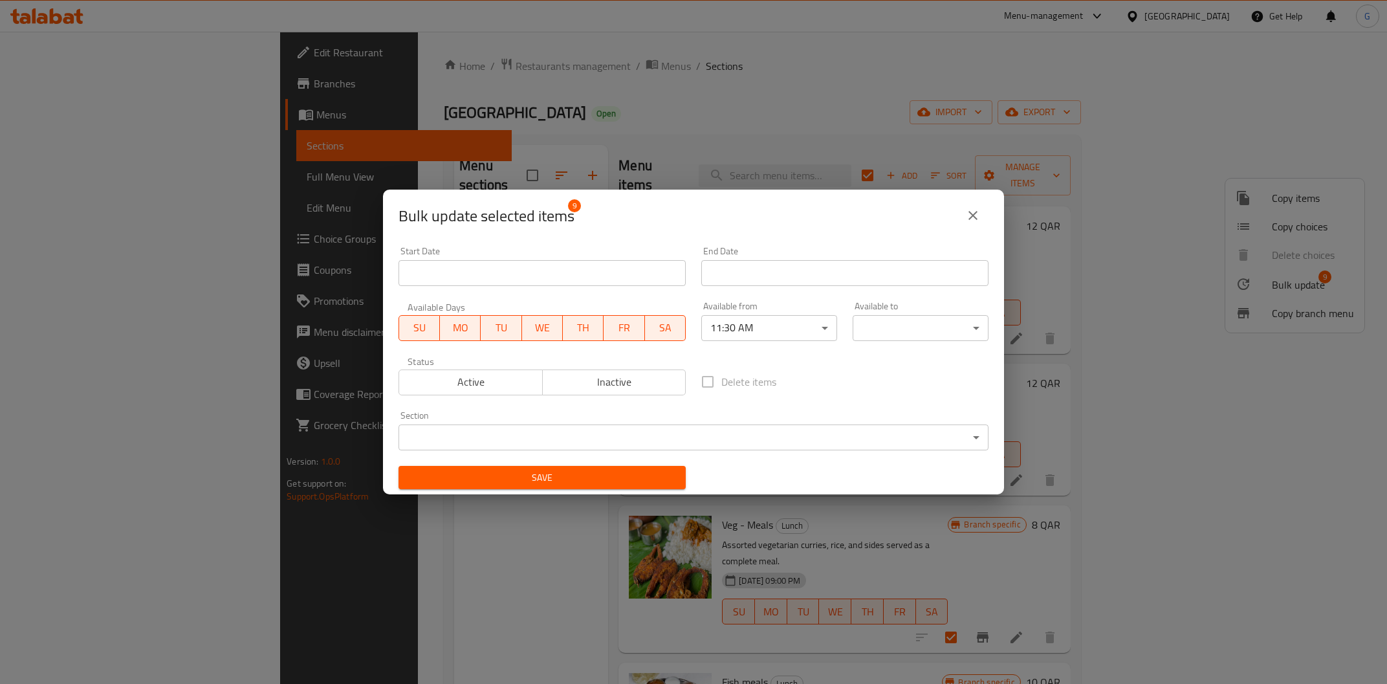
click at [880, 329] on body "​ Menu-management [GEOGRAPHIC_DATA] Get Help G Edit Restaurant Branches Menus S…" at bounding box center [693, 358] width 1387 height 652
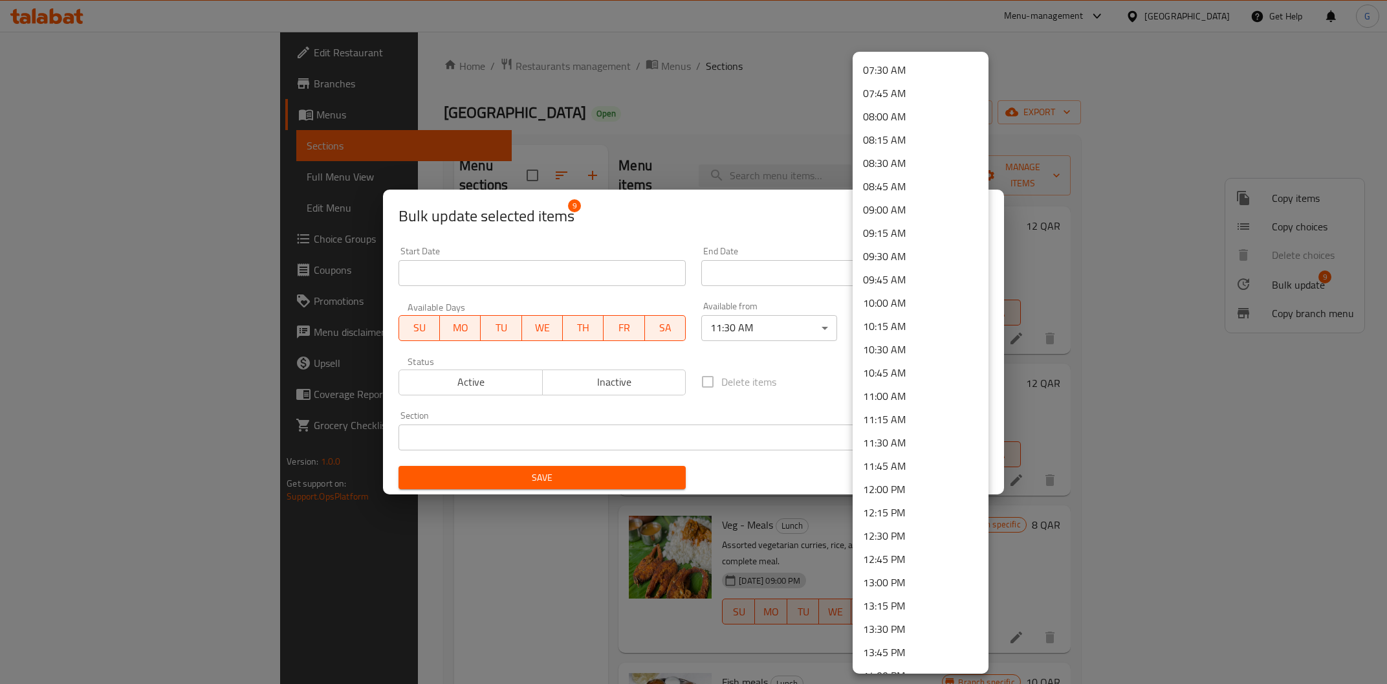
scroll to position [1096, 0]
click at [911, 373] on li "15:00 PM" at bounding box center [920, 369] width 136 height 23
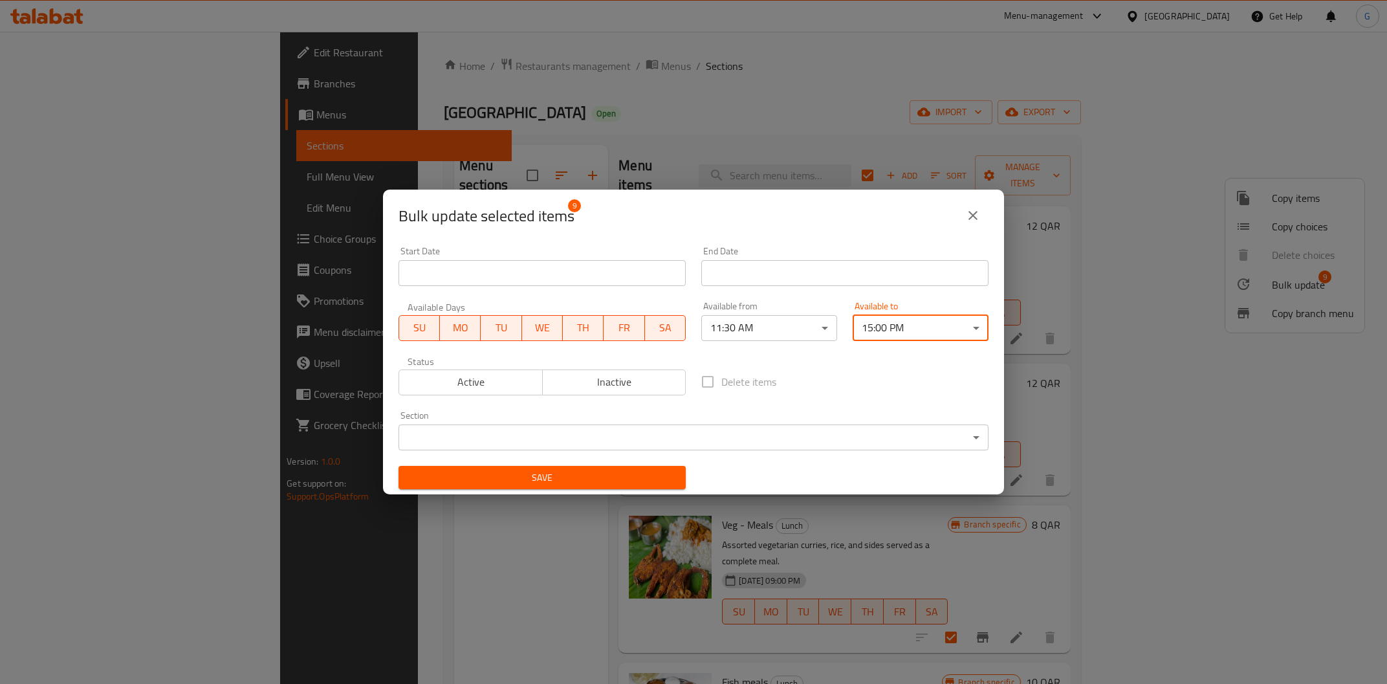
click at [512, 396] on div "Status Active Inactive" at bounding box center [542, 376] width 303 height 54
click at [512, 387] on span "Active" at bounding box center [470, 382] width 133 height 19
click at [567, 433] on body "​ Menu-management [GEOGRAPHIC_DATA] Get Help G Edit Restaurant Branches Menus S…" at bounding box center [693, 358] width 1387 height 652
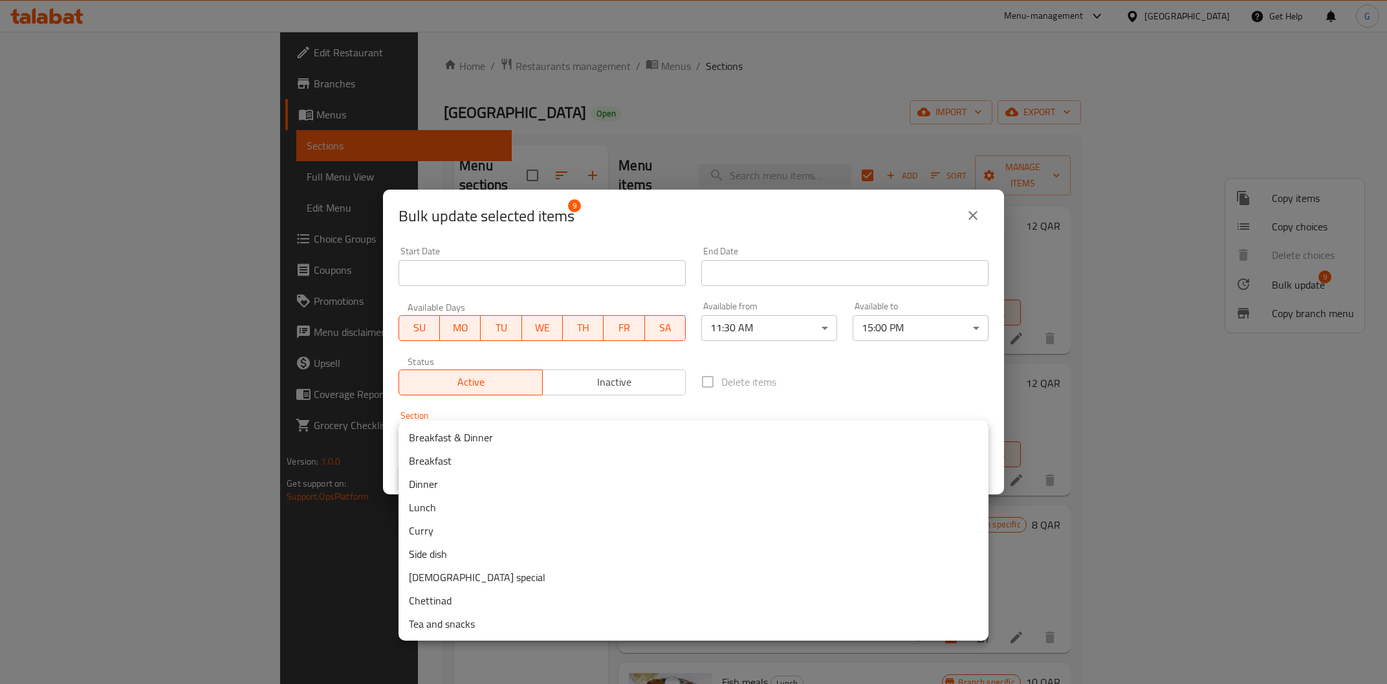
click at [881, 394] on div at bounding box center [693, 342] width 1387 height 684
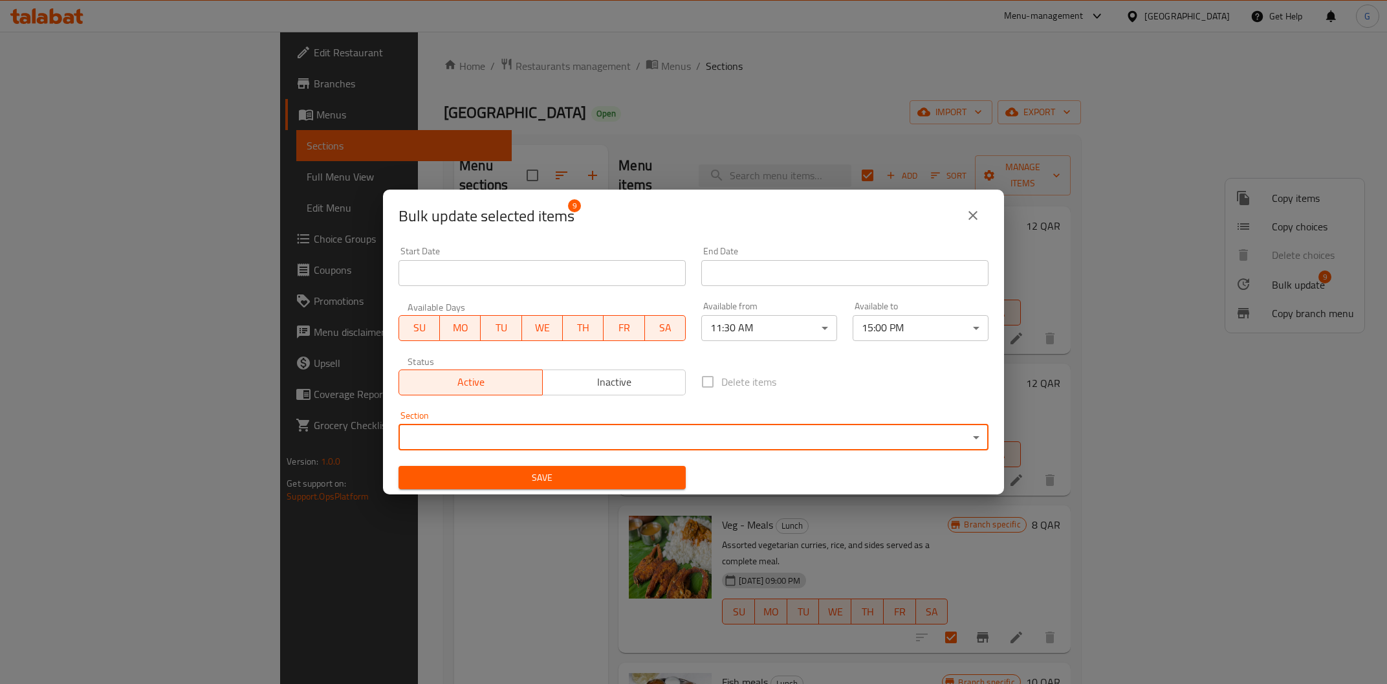
click at [773, 426] on body "​ Menu-management [GEOGRAPHIC_DATA] Get Help G Edit Restaurant Branches Menus S…" at bounding box center [693, 358] width 1387 height 652
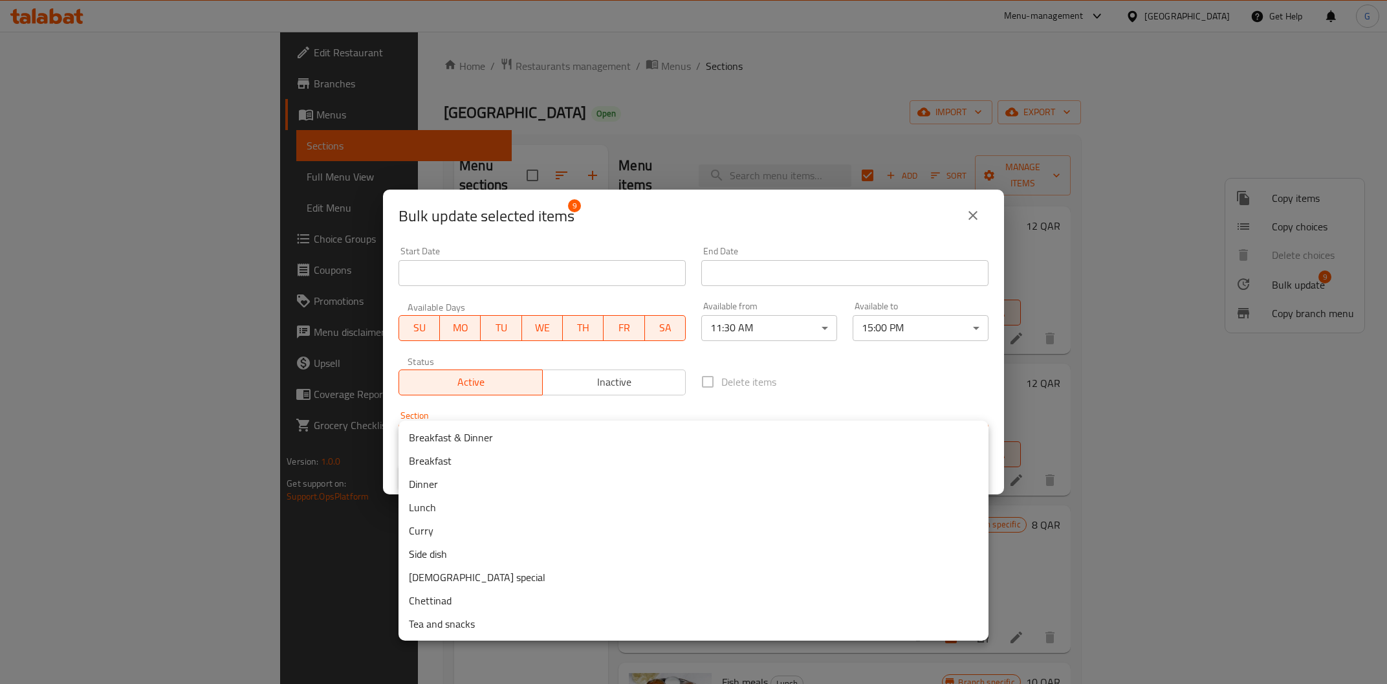
click at [742, 503] on li "Lunch" at bounding box center [693, 506] width 590 height 23
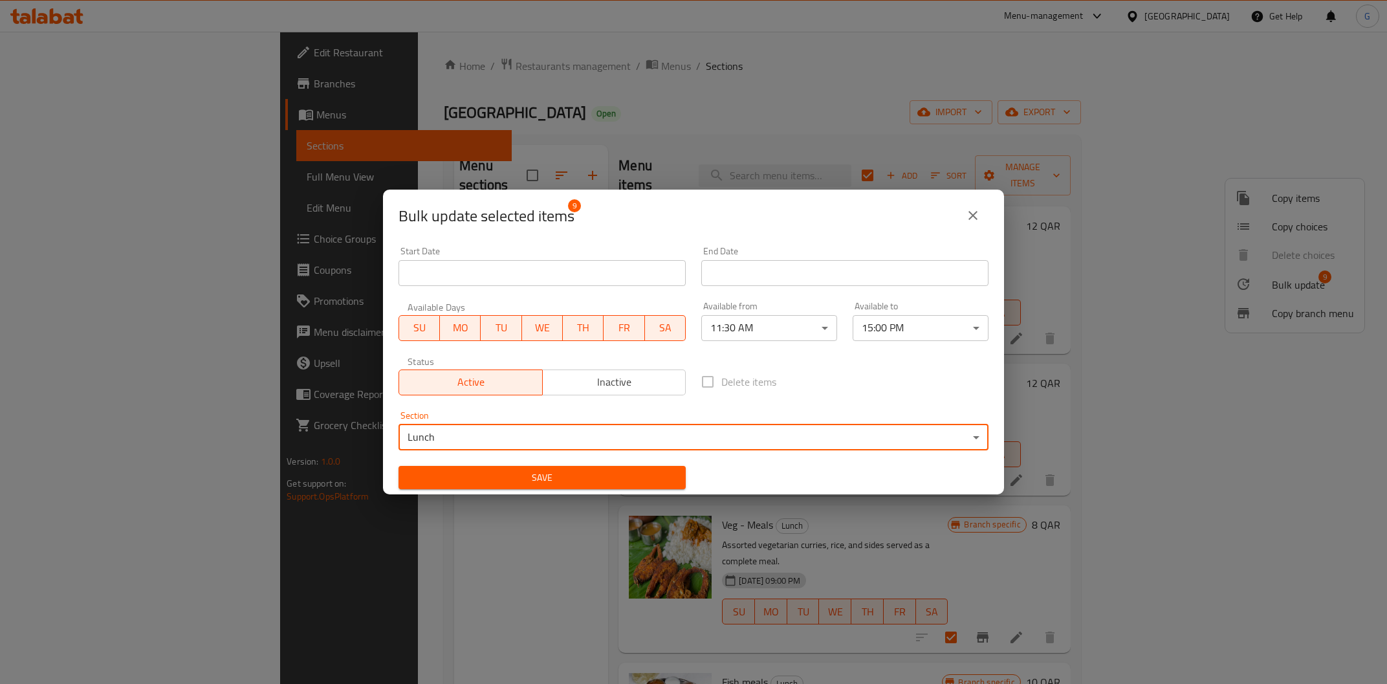
click at [542, 266] on input "Start Date" at bounding box center [541, 273] width 287 height 26
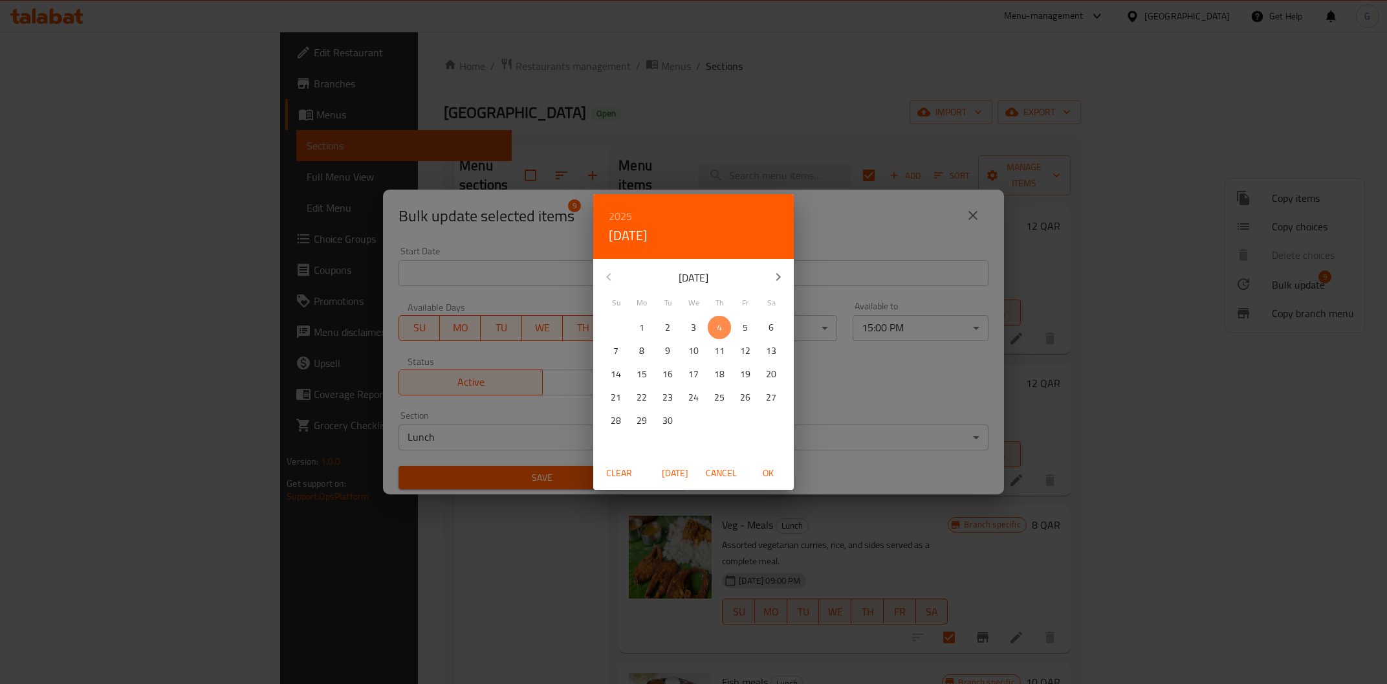
click at [720, 325] on p "4" at bounding box center [719, 327] width 5 height 16
click at [738, 323] on span "5" at bounding box center [744, 327] width 23 height 16
click at [673, 469] on span "[DATE]" at bounding box center [674, 473] width 31 height 16
click at [761, 476] on span "OK" at bounding box center [767, 473] width 31 height 16
type input "[DATE]"
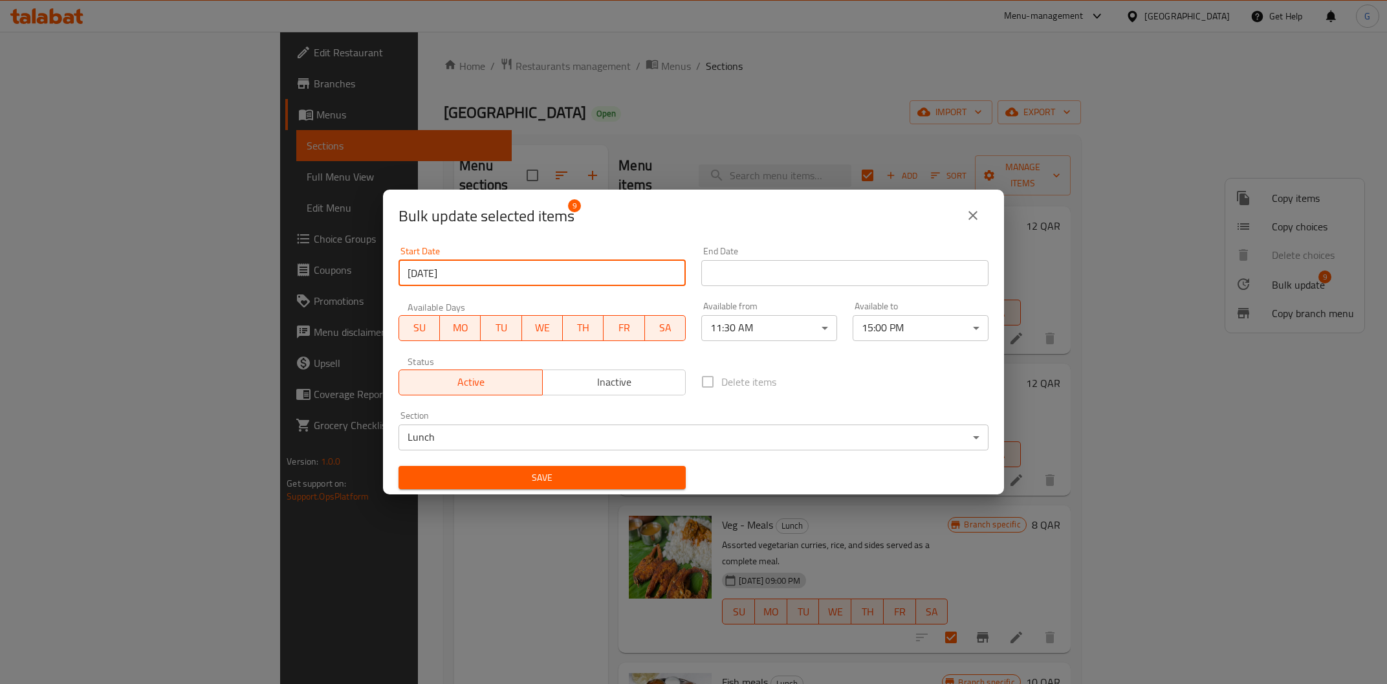
click at [656, 479] on span "Save" at bounding box center [542, 478] width 266 height 16
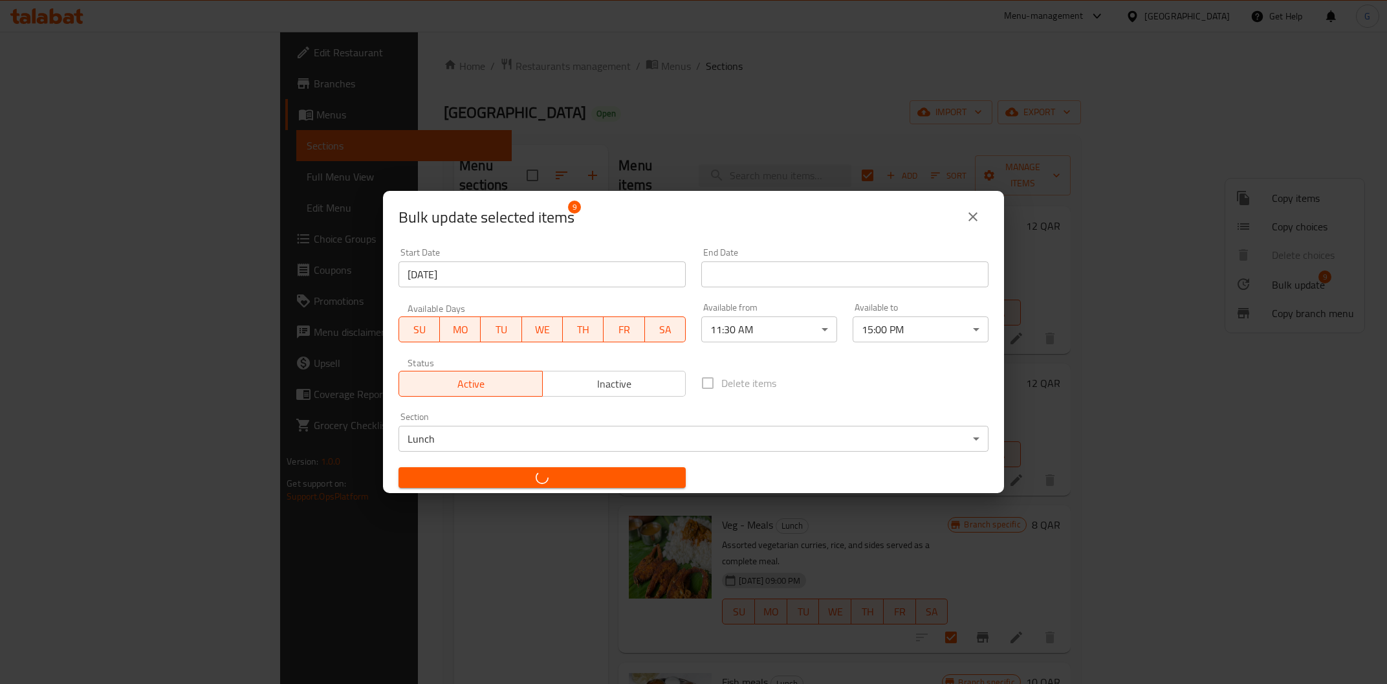
checkbox input "false"
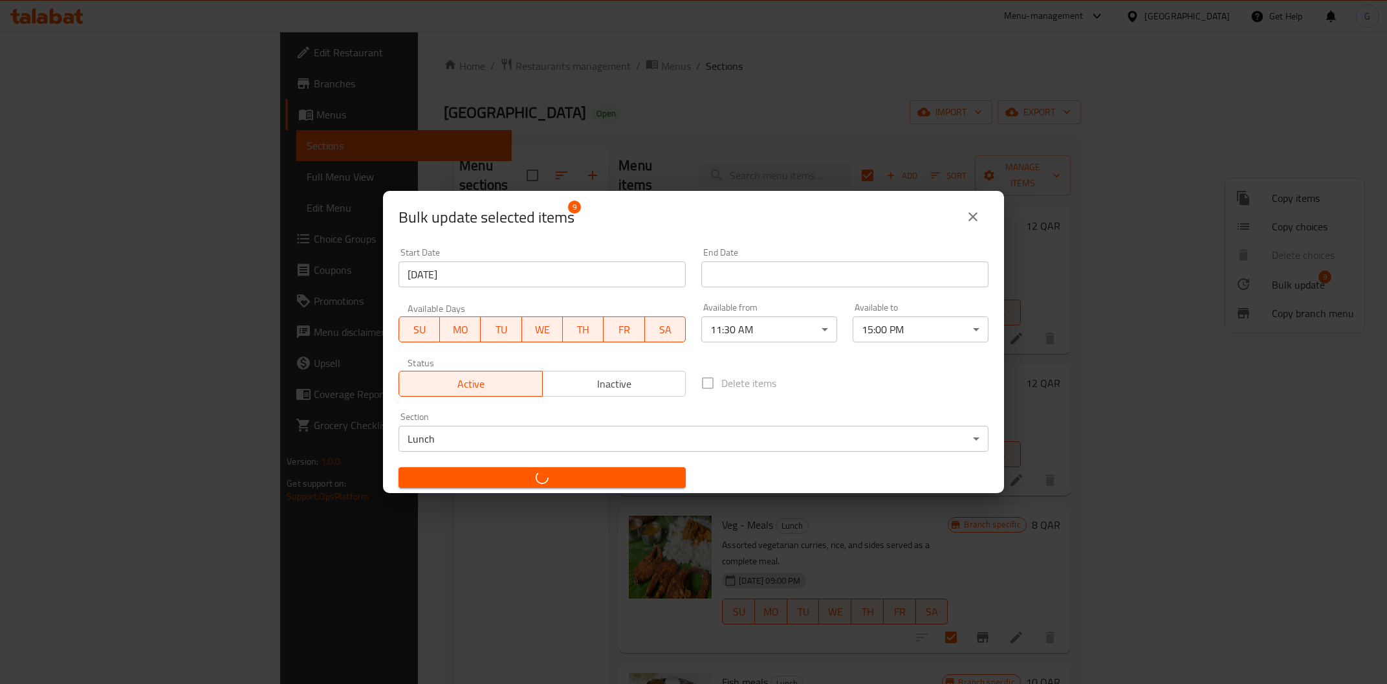
checkbox input "false"
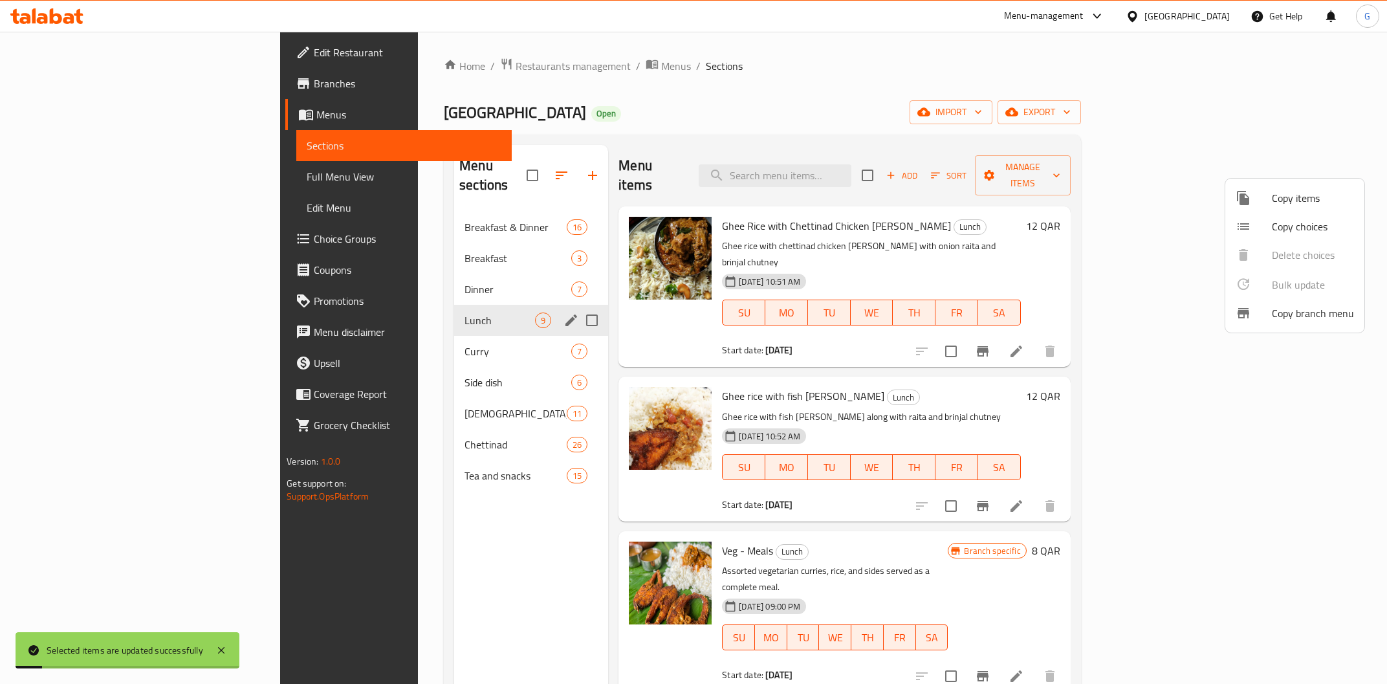
click at [1048, 118] on div at bounding box center [693, 342] width 1387 height 684
click at [1024, 343] on icon at bounding box center [1016, 351] width 16 height 16
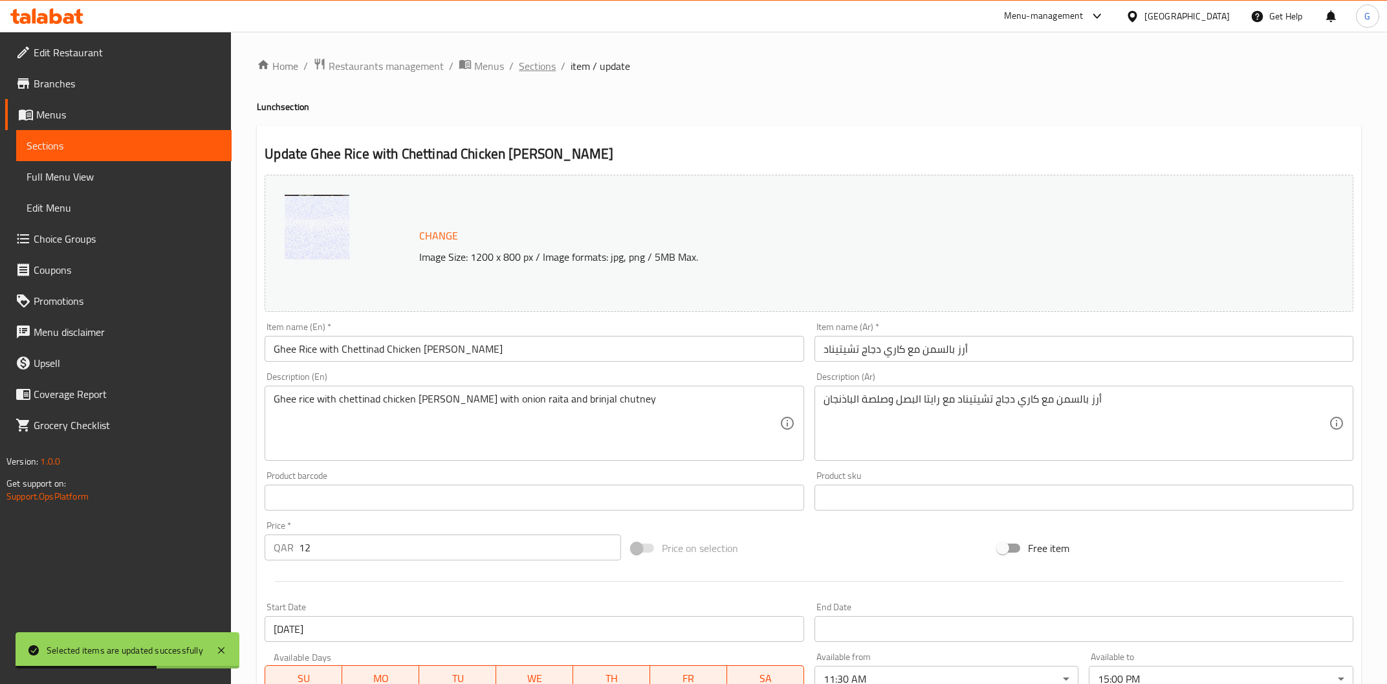
click at [537, 59] on span "Sections" at bounding box center [537, 66] width 37 height 16
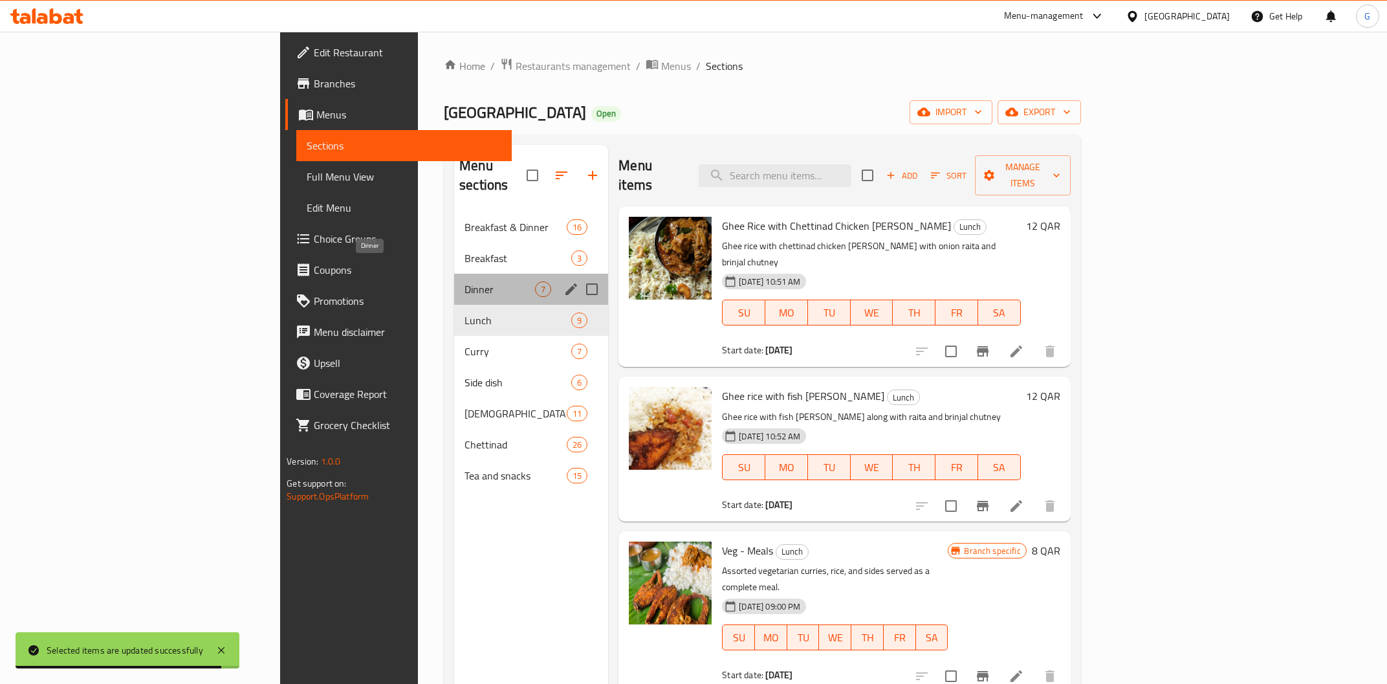
click at [464, 281] on span "Dinner" at bounding box center [499, 289] width 70 height 16
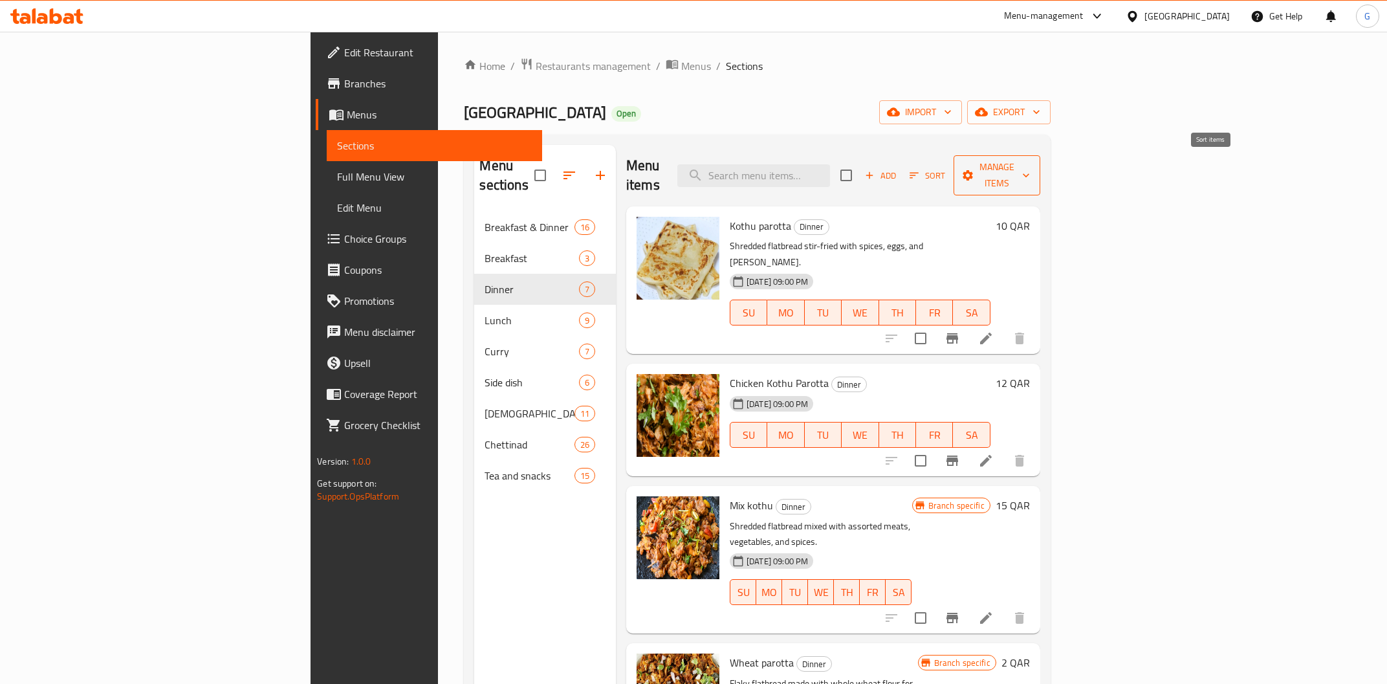
drag, startPoint x: 1233, startPoint y: 166, endPoint x: 1244, endPoint y: 162, distance: 12.1
click at [1040, 164] on div "Add Sort Manage items" at bounding box center [940, 175] width 200 height 40
click at [1040, 162] on button "Manage items" at bounding box center [996, 175] width 87 height 40
click at [1118, 162] on div at bounding box center [693, 342] width 1387 height 684
click at [859, 166] on input "checkbox" at bounding box center [845, 175] width 27 height 27
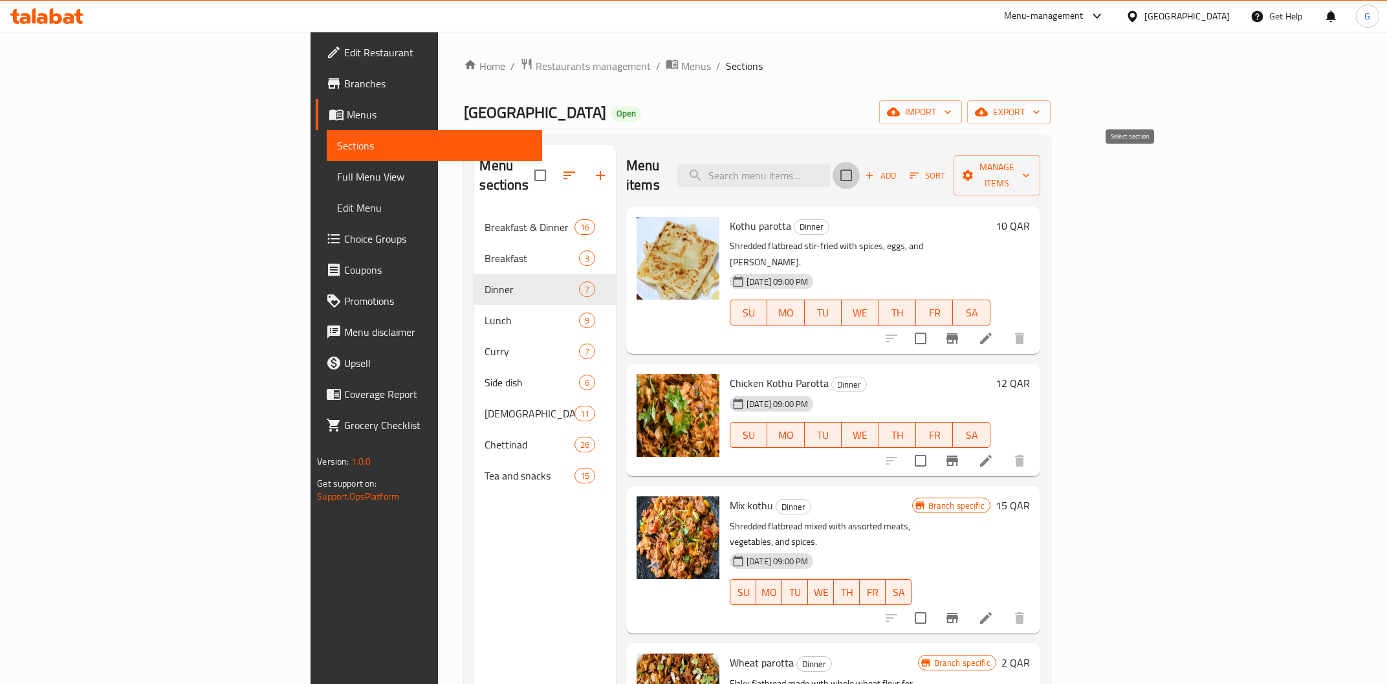
checkbox input "true"
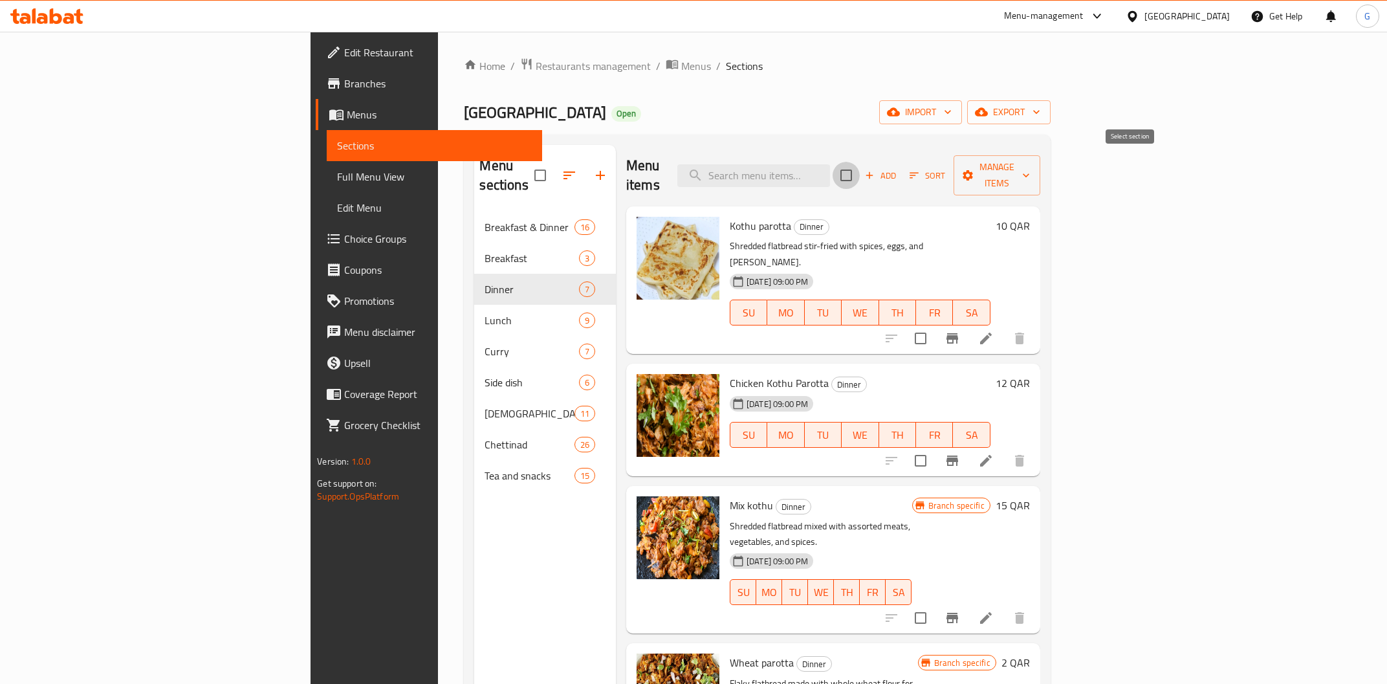
checkbox input "true"
click at [1030, 164] on span "Manage items" at bounding box center [997, 175] width 66 height 32
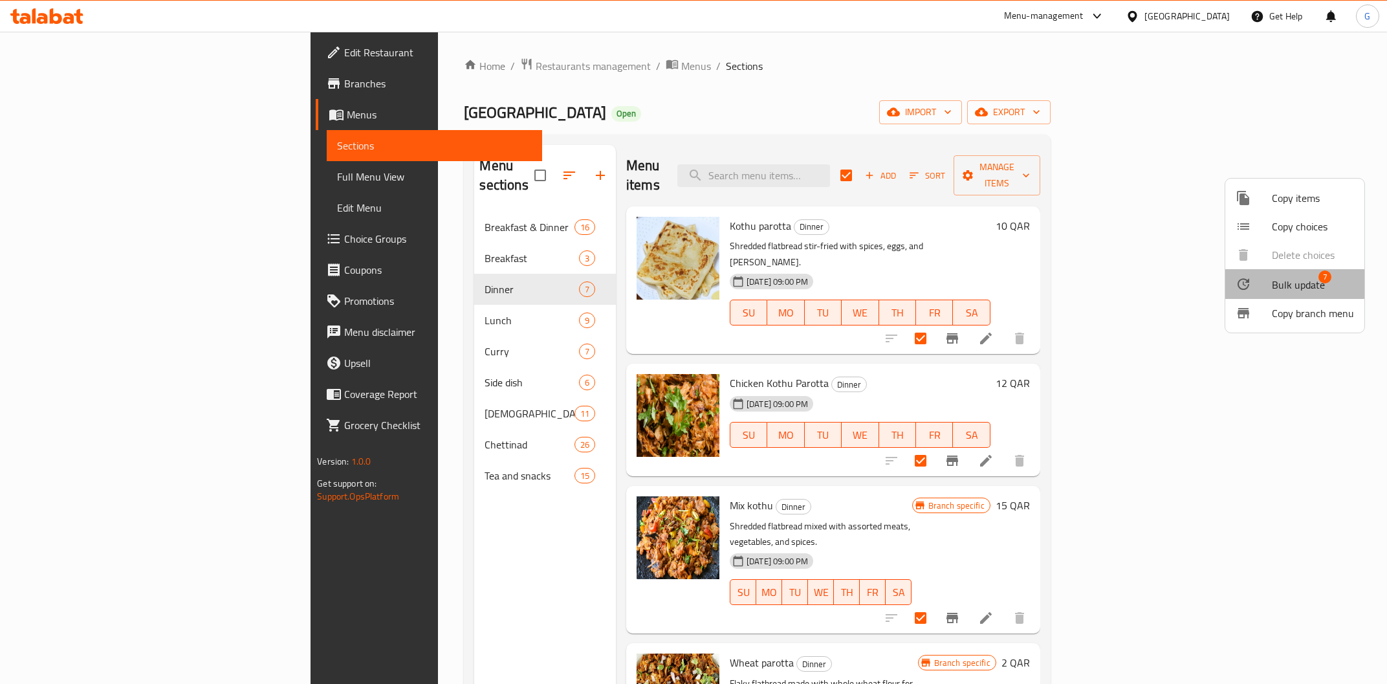
click at [1316, 282] on span "Bulk update" at bounding box center [1297, 285] width 53 height 16
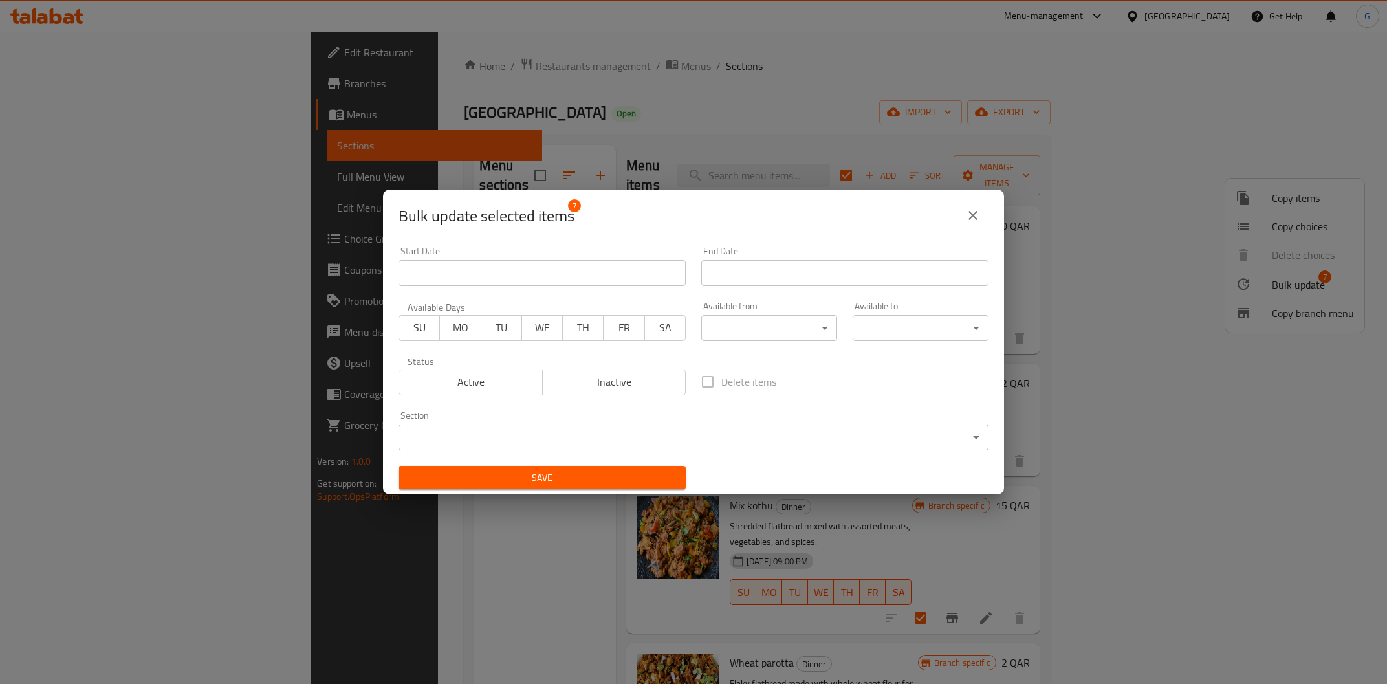
click at [530, 273] on input "Start Date" at bounding box center [541, 273] width 287 height 26
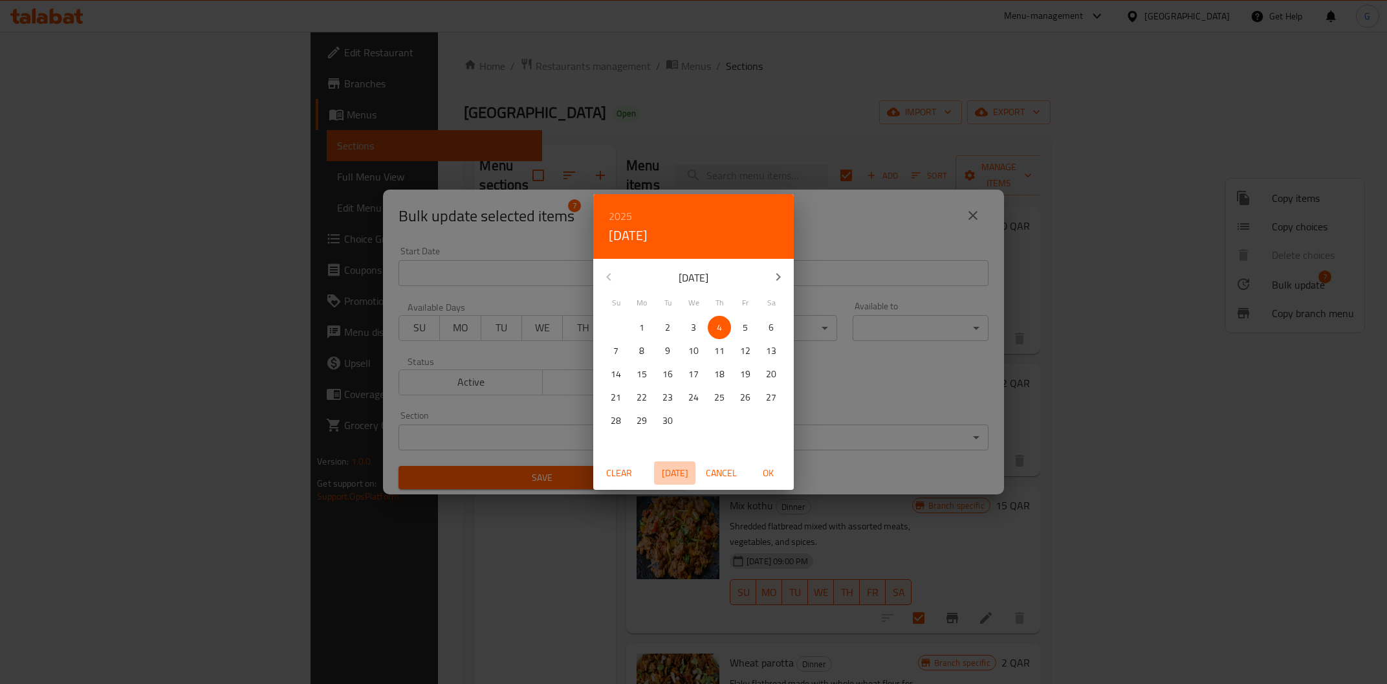
click at [673, 476] on span "[DATE]" at bounding box center [674, 473] width 31 height 16
click at [768, 471] on span "OK" at bounding box center [767, 473] width 31 height 16
type input "[DATE]"
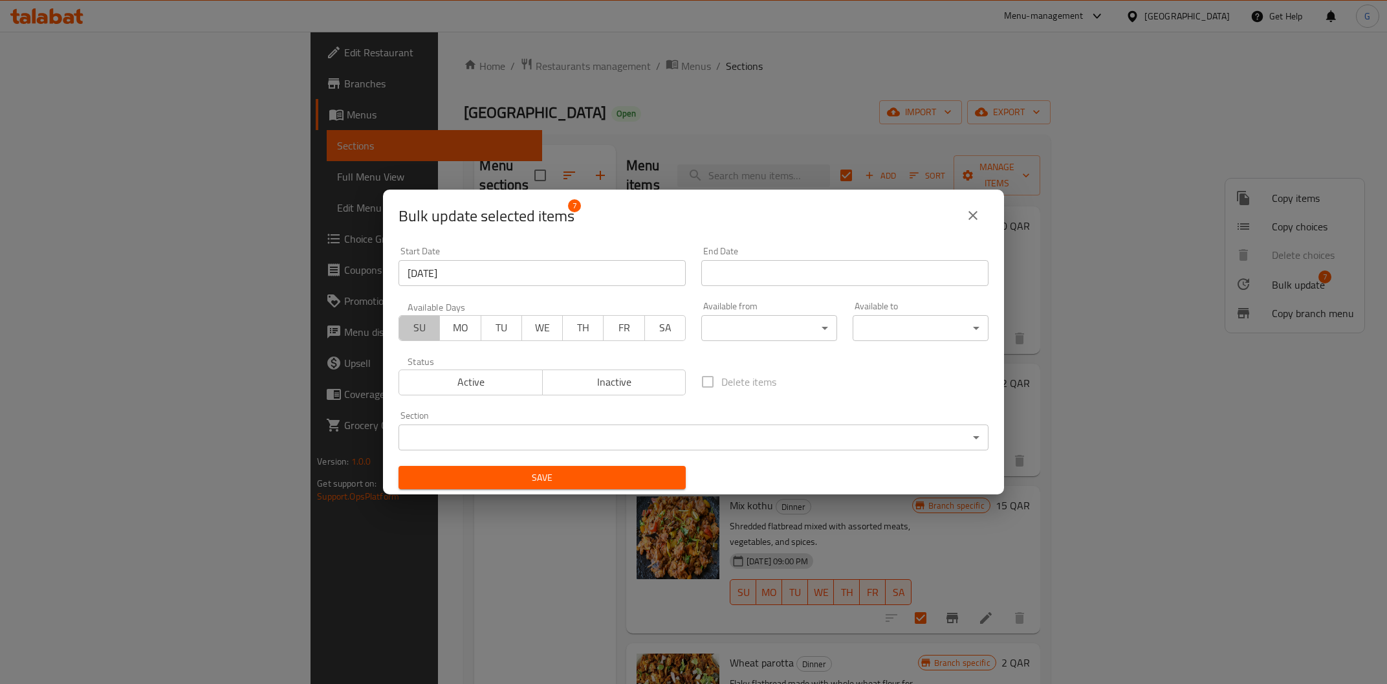
click at [415, 325] on span "SU" at bounding box center [419, 327] width 30 height 19
click at [464, 316] on button "MO" at bounding box center [459, 328] width 41 height 26
drag, startPoint x: 499, startPoint y: 323, endPoint x: 519, endPoint y: 325, distance: 20.1
click at [502, 323] on span "TU" at bounding box center [501, 327] width 30 height 19
drag, startPoint x: 540, startPoint y: 332, endPoint x: 573, endPoint y: 329, distance: 33.1
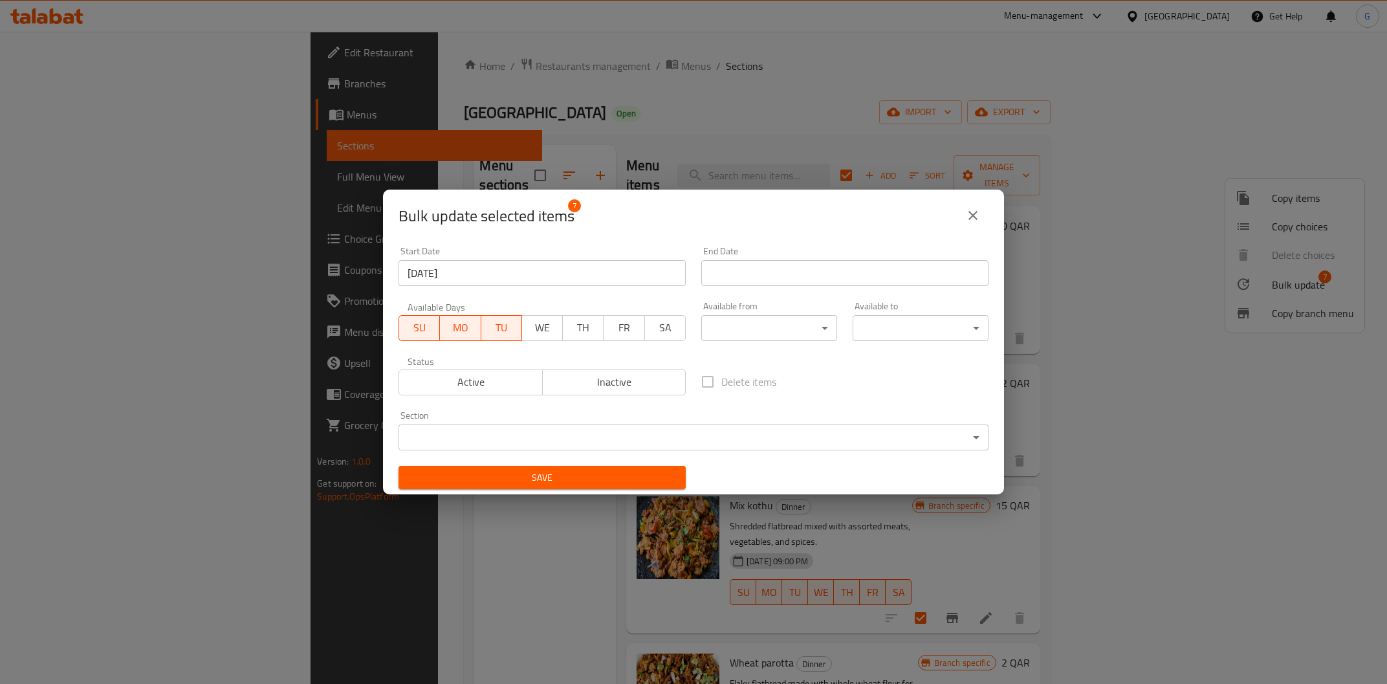
click at [544, 330] on span "WE" at bounding box center [542, 327] width 30 height 19
drag, startPoint x: 590, startPoint y: 322, endPoint x: 605, endPoint y: 324, distance: 15.6
click at [593, 321] on span "TH" at bounding box center [583, 327] width 30 height 19
drag, startPoint x: 617, startPoint y: 325, endPoint x: 664, endPoint y: 338, distance: 48.9
click at [621, 323] on span "FR" at bounding box center [624, 327] width 30 height 19
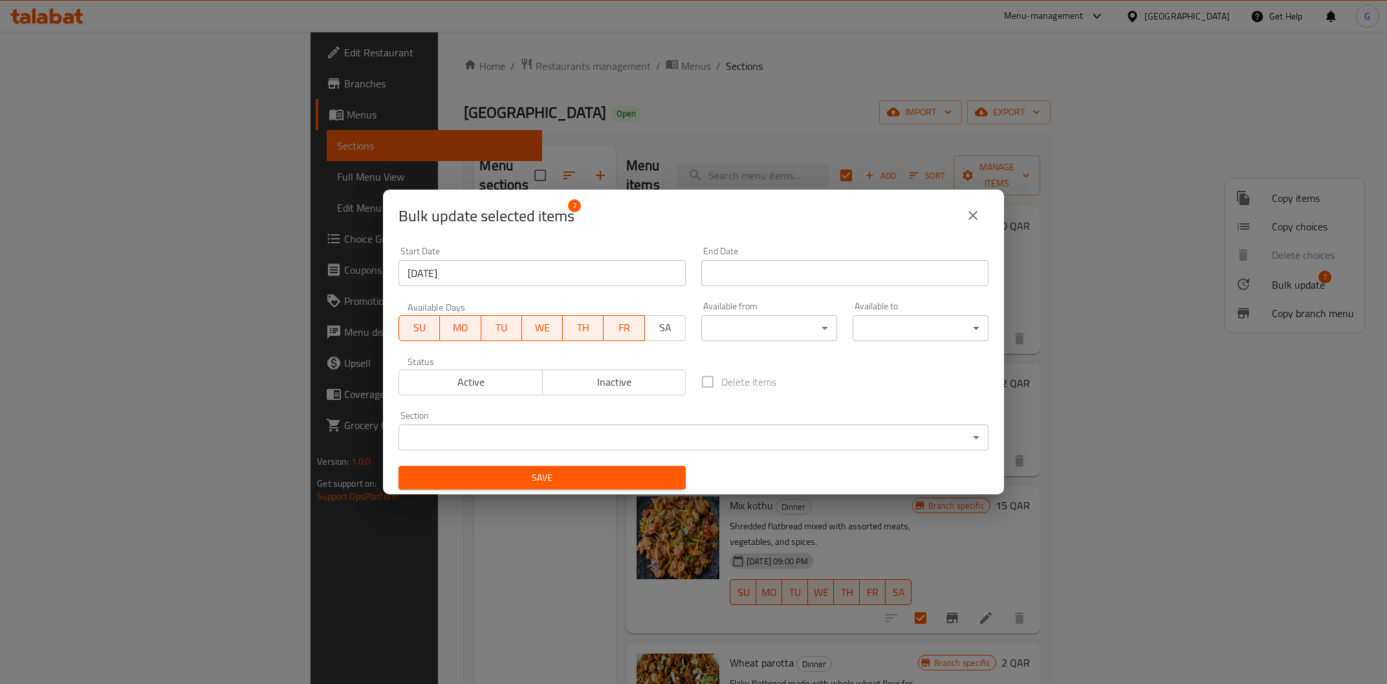
click at [665, 334] on span "SA" at bounding box center [665, 327] width 30 height 19
click at [722, 320] on body "​ Menu-management [GEOGRAPHIC_DATA] Get Help G Edit Restaurant Branches Menus S…" at bounding box center [693, 358] width 1387 height 652
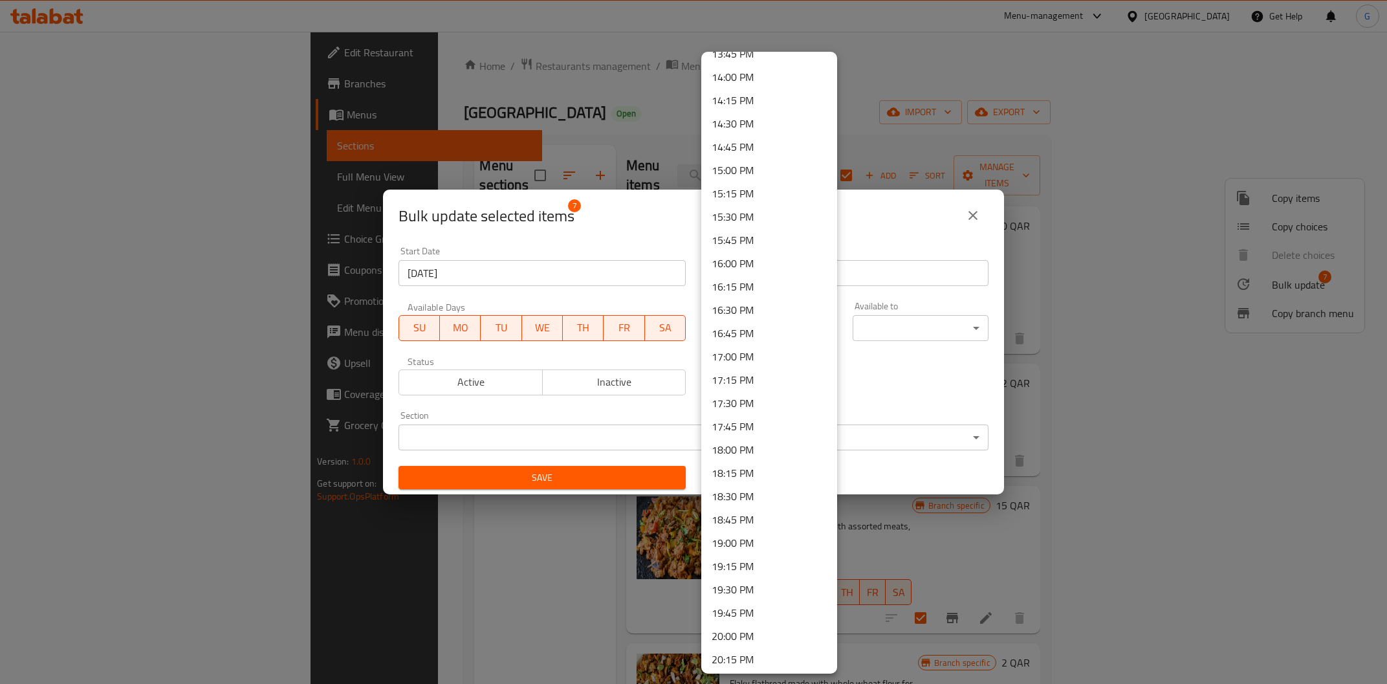
scroll to position [1096, 0]
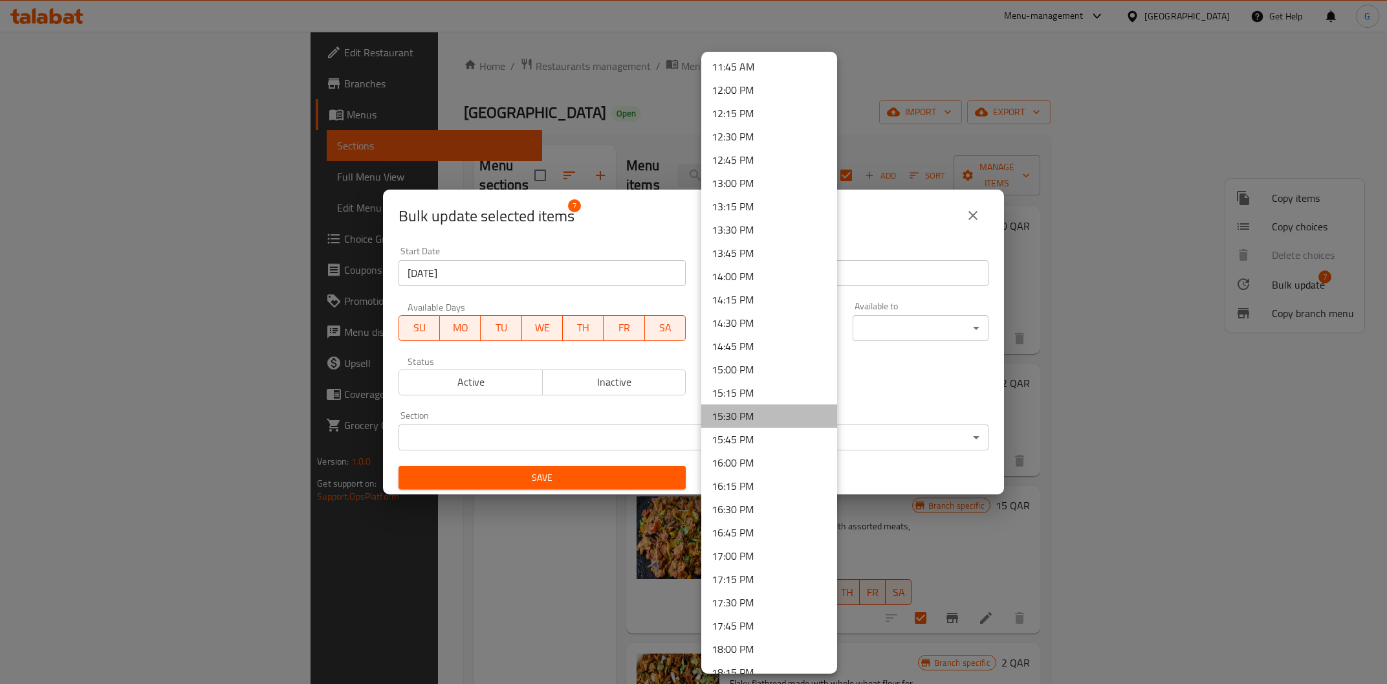
click at [754, 408] on li "15:30 PM" at bounding box center [769, 415] width 136 height 23
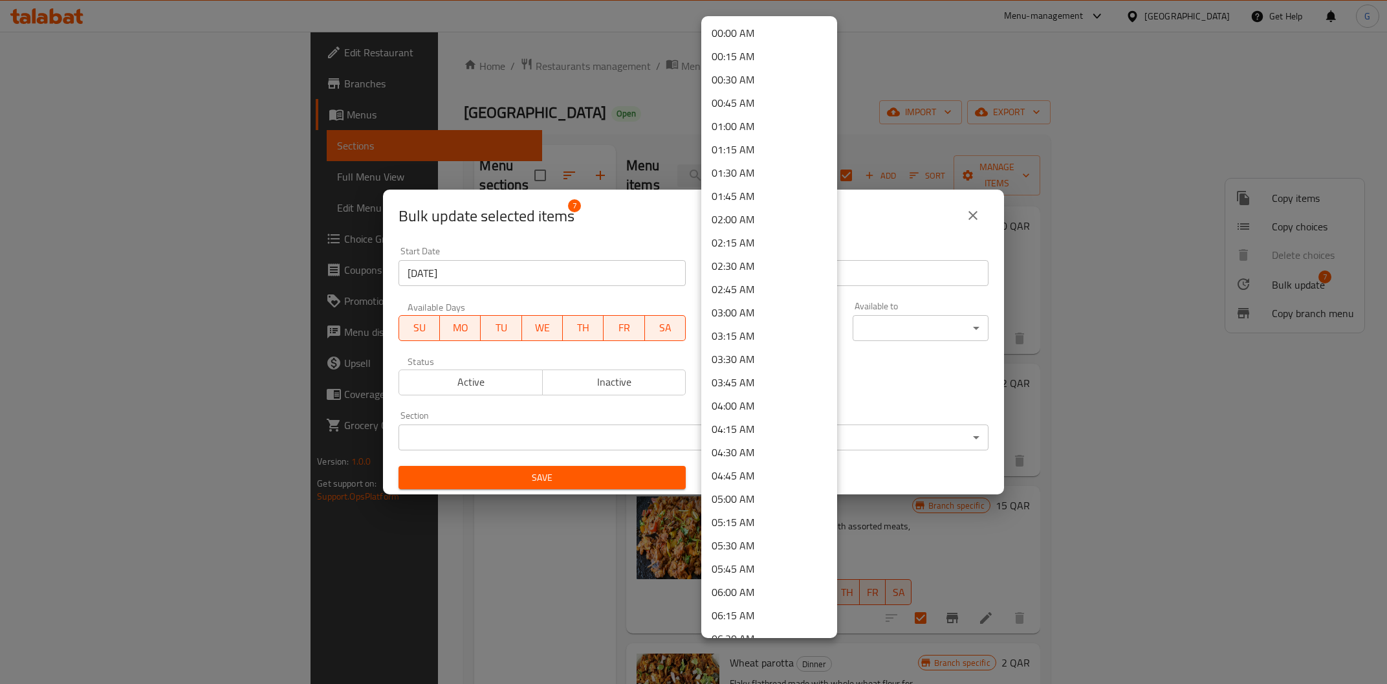
click at [764, 322] on body "​ Menu-management [GEOGRAPHIC_DATA] Get Help G Edit Restaurant Branches Menus S…" at bounding box center [693, 358] width 1387 height 652
click at [761, 512] on li "17:30 PM" at bounding box center [769, 513] width 136 height 23
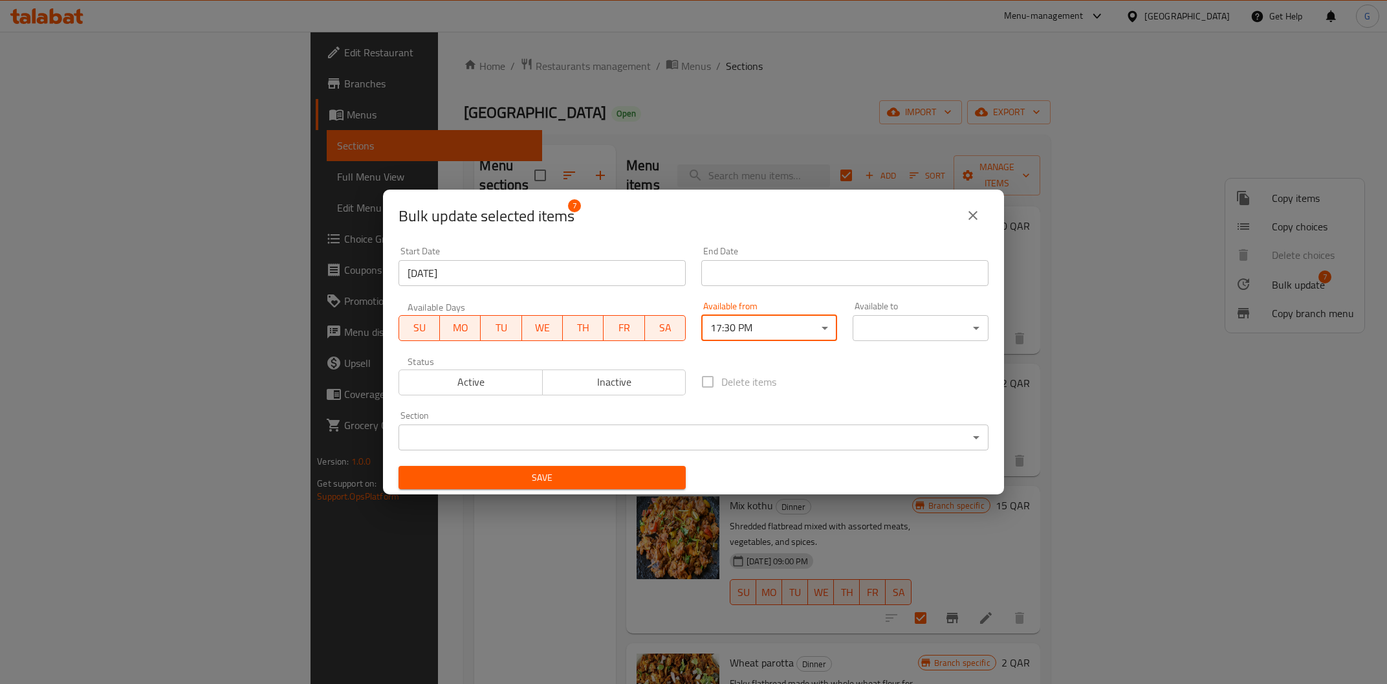
click at [898, 329] on body "​ Menu-management [GEOGRAPHIC_DATA] Get Help G Edit Restaurant Branches Menus S…" at bounding box center [693, 358] width 1387 height 652
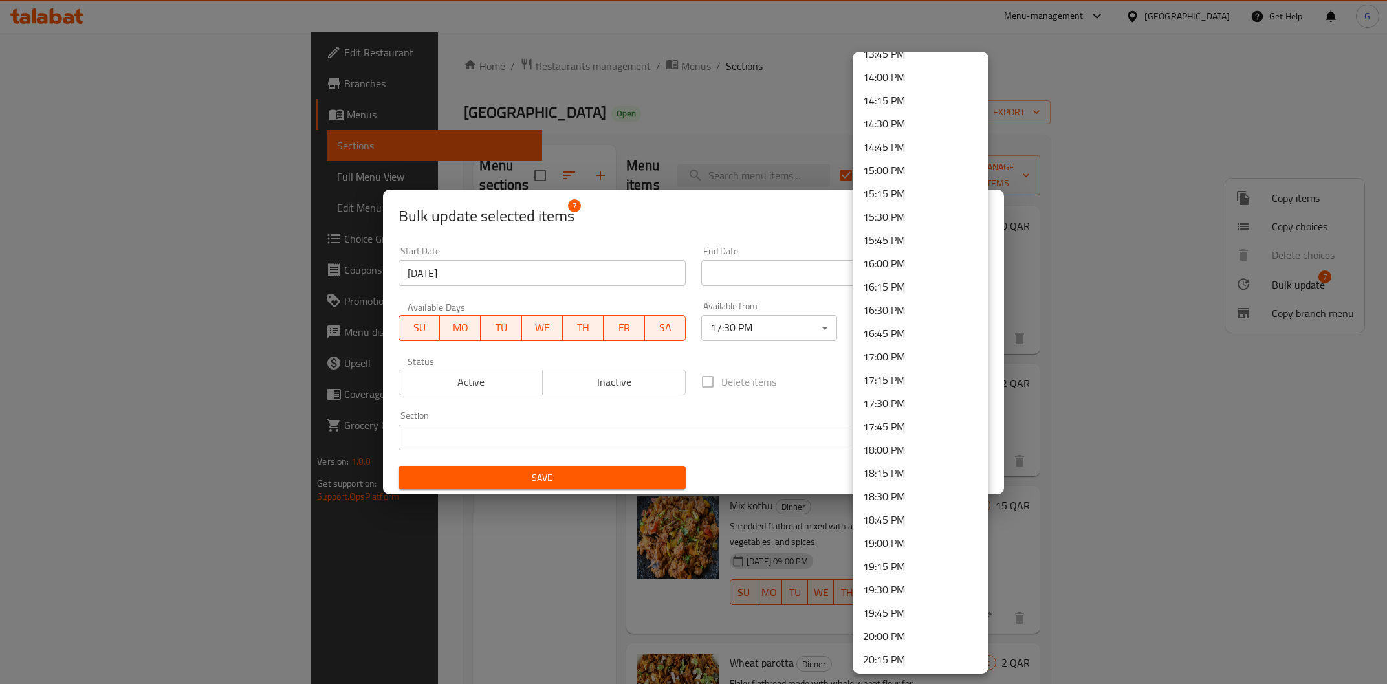
scroll to position [1647, 0]
click at [904, 612] on li "23:30 PM" at bounding box center [920, 610] width 136 height 23
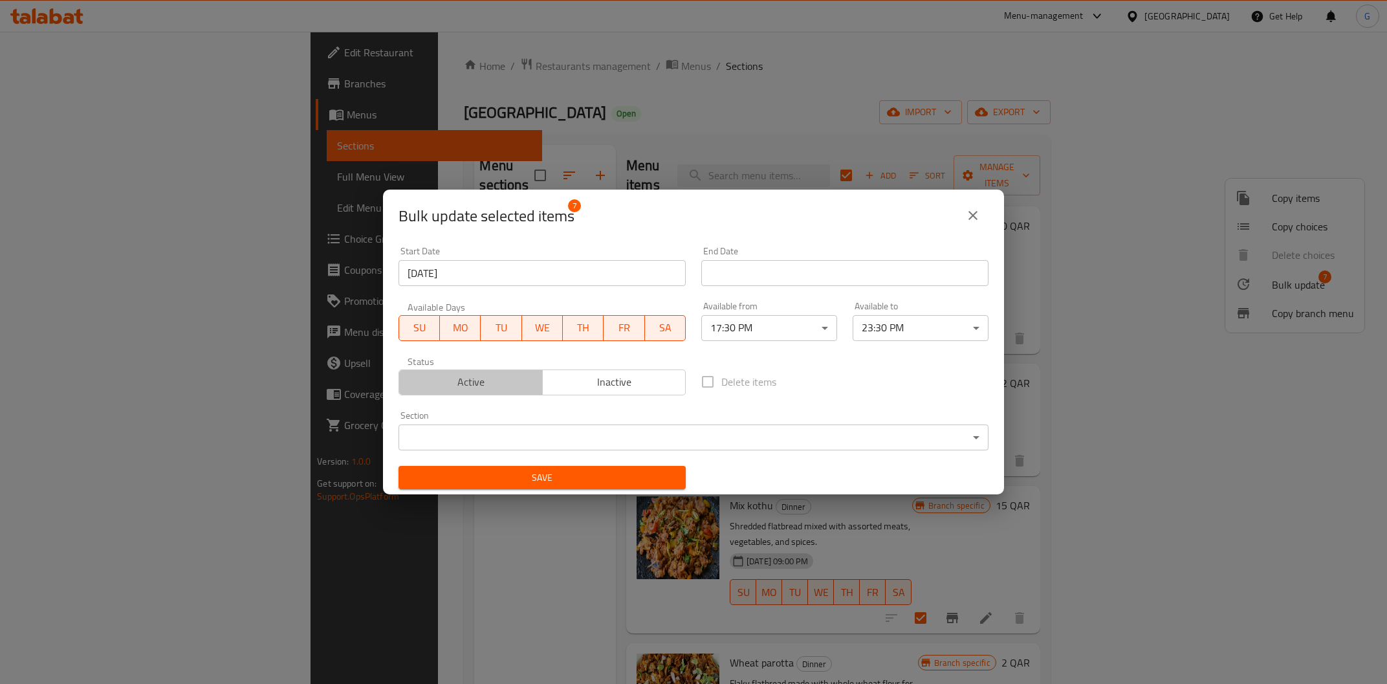
click at [477, 384] on span "Active" at bounding box center [470, 382] width 133 height 19
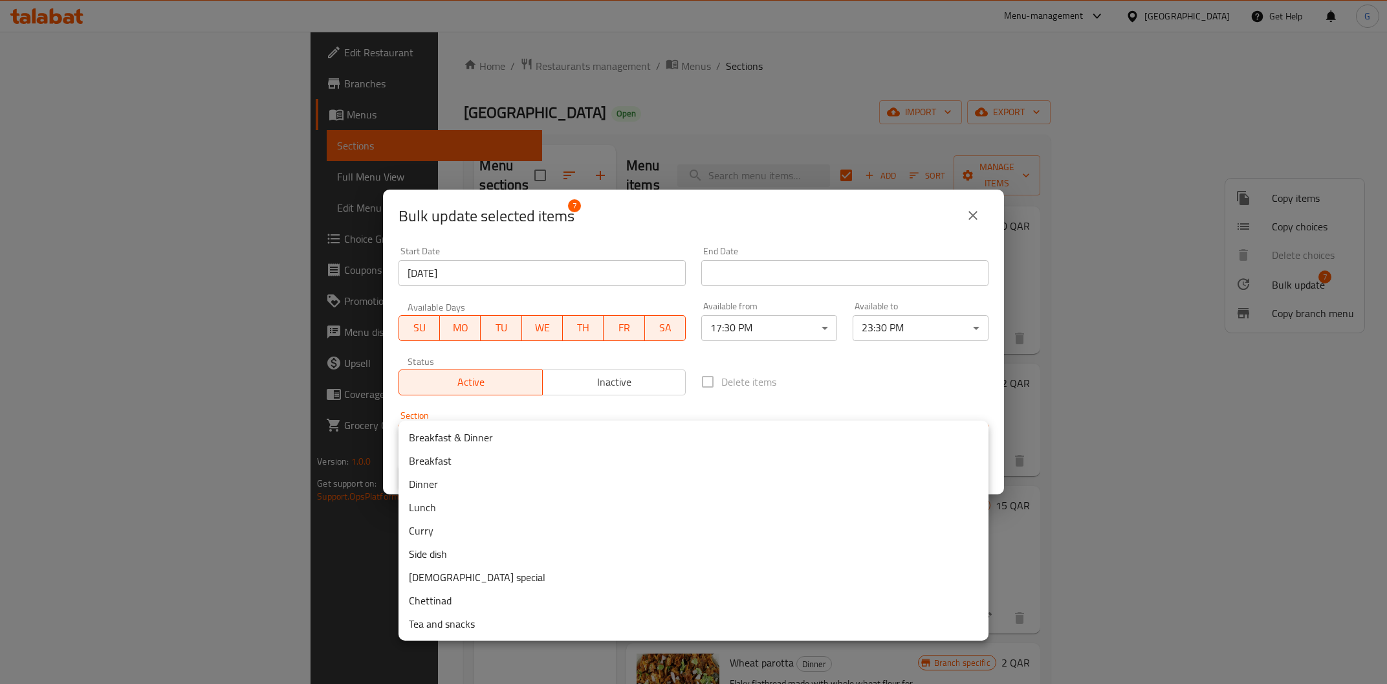
click at [577, 440] on body "​ Menu-management [GEOGRAPHIC_DATA] Get Help G Edit Restaurant Branches Menus S…" at bounding box center [693, 358] width 1387 height 652
click at [552, 479] on li "Dinner" at bounding box center [693, 483] width 590 height 23
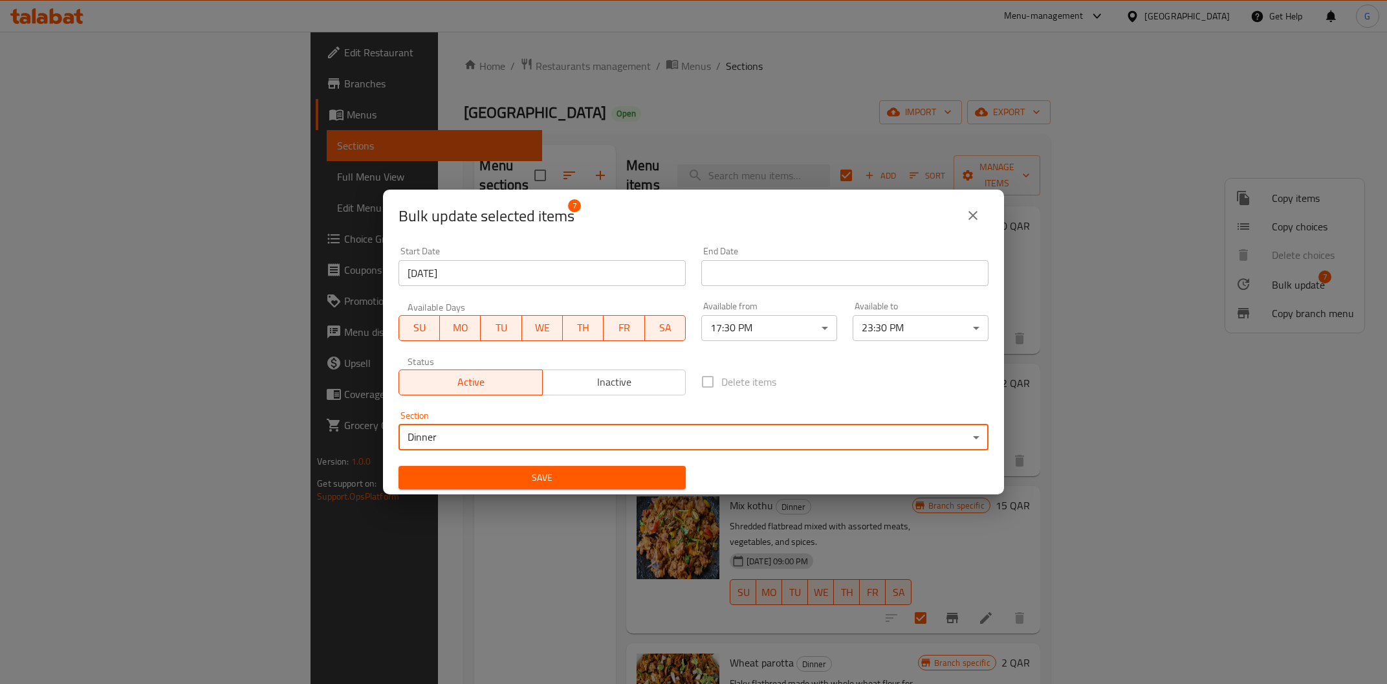
click at [627, 471] on button "Save" at bounding box center [541, 478] width 287 height 24
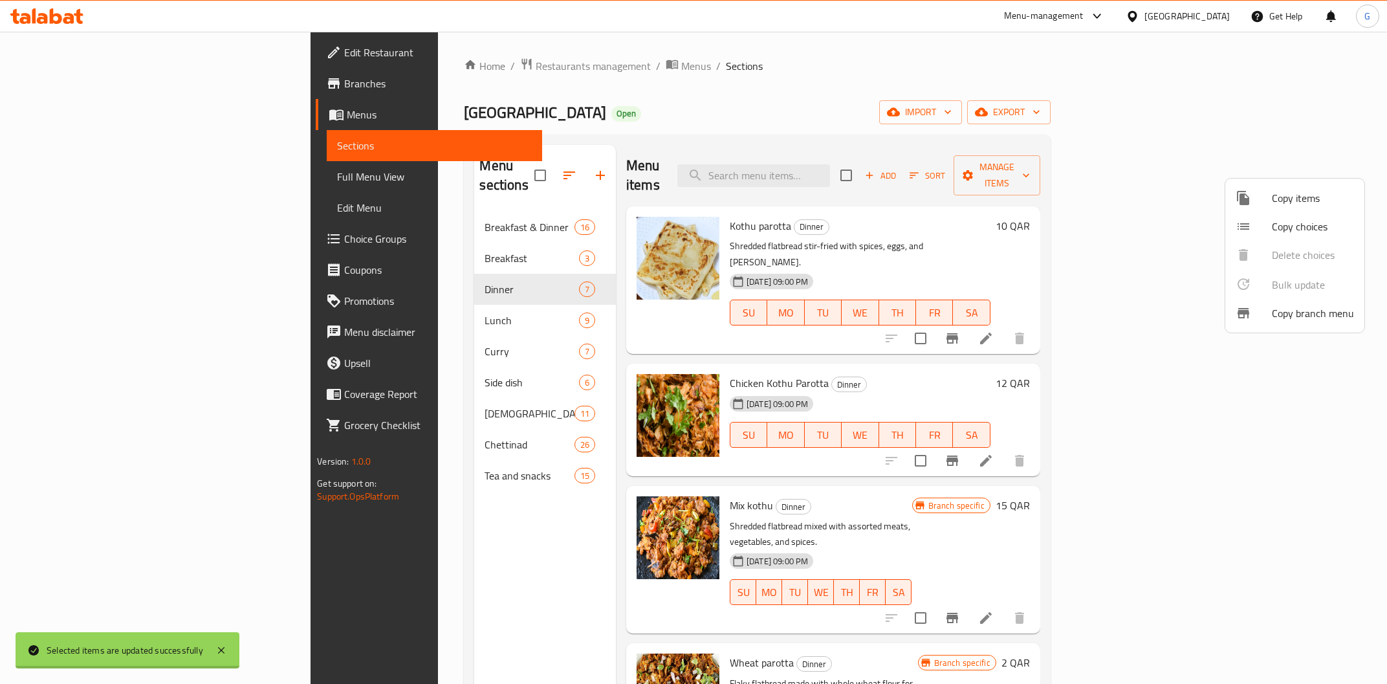
checkbox input "false"
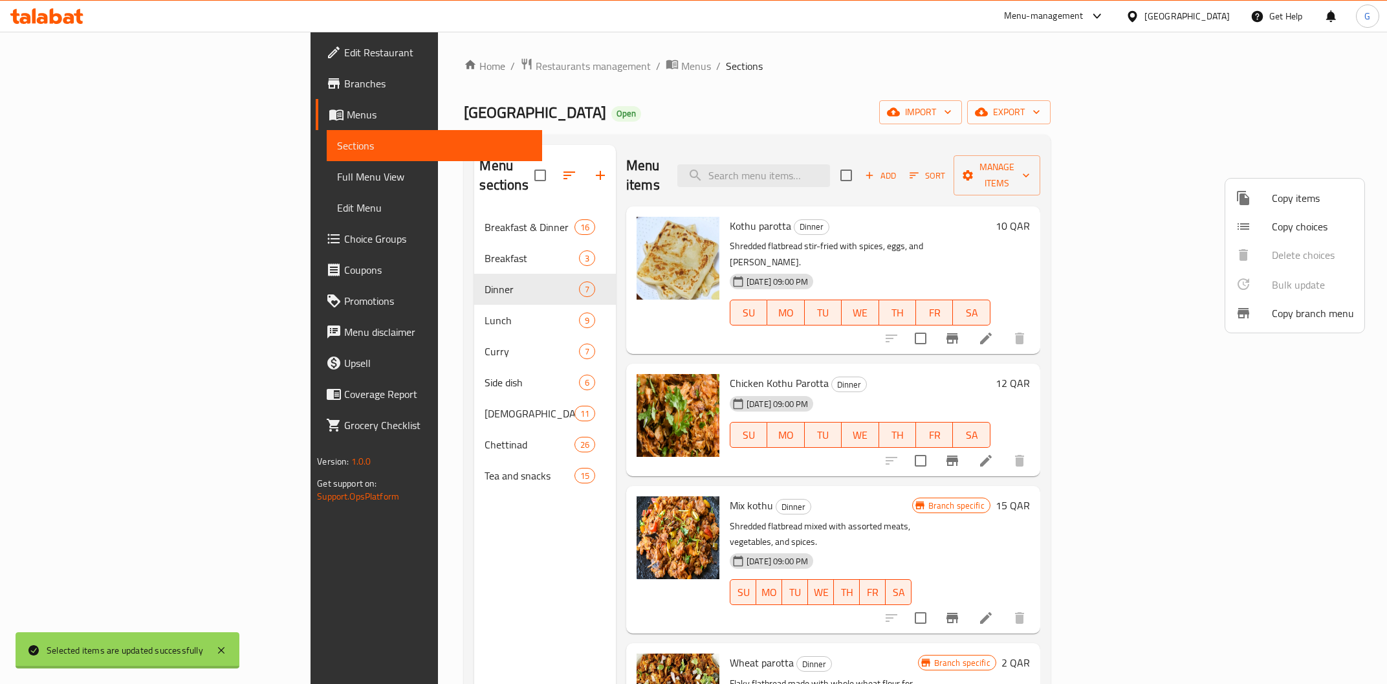
checkbox input "false"
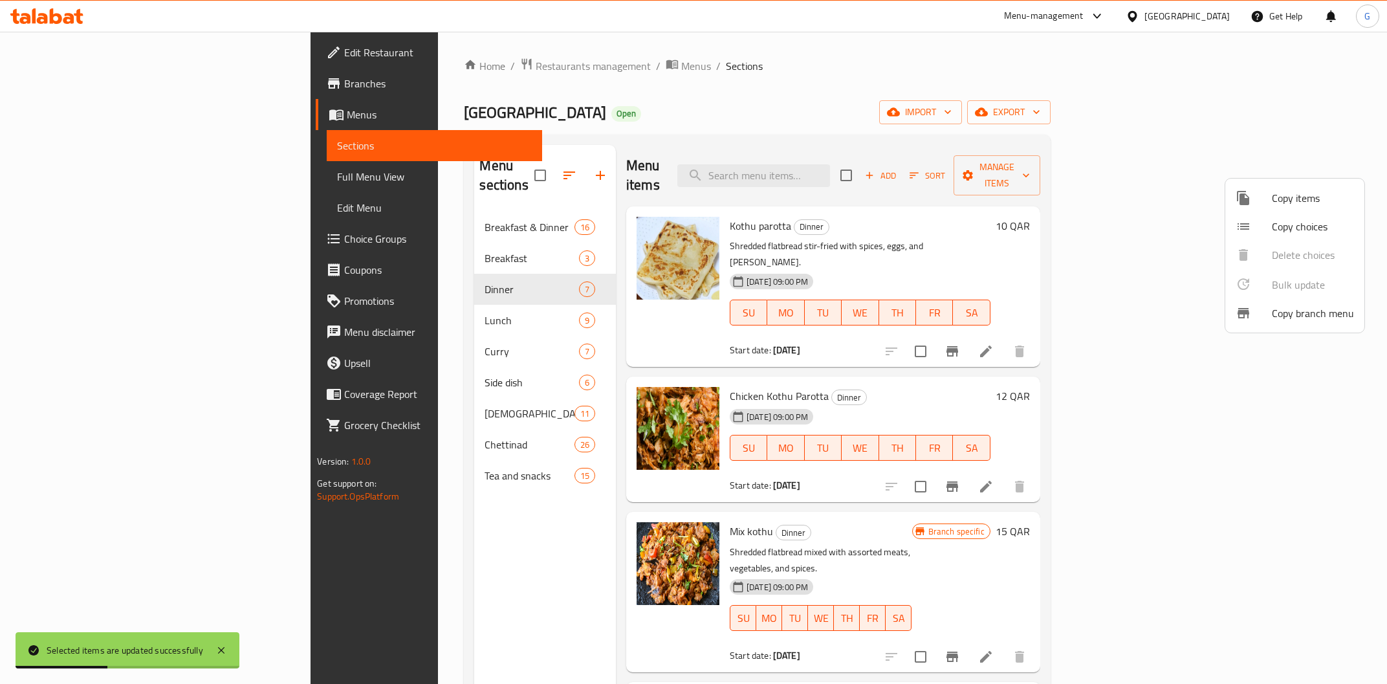
click at [394, 218] on div at bounding box center [693, 342] width 1387 height 684
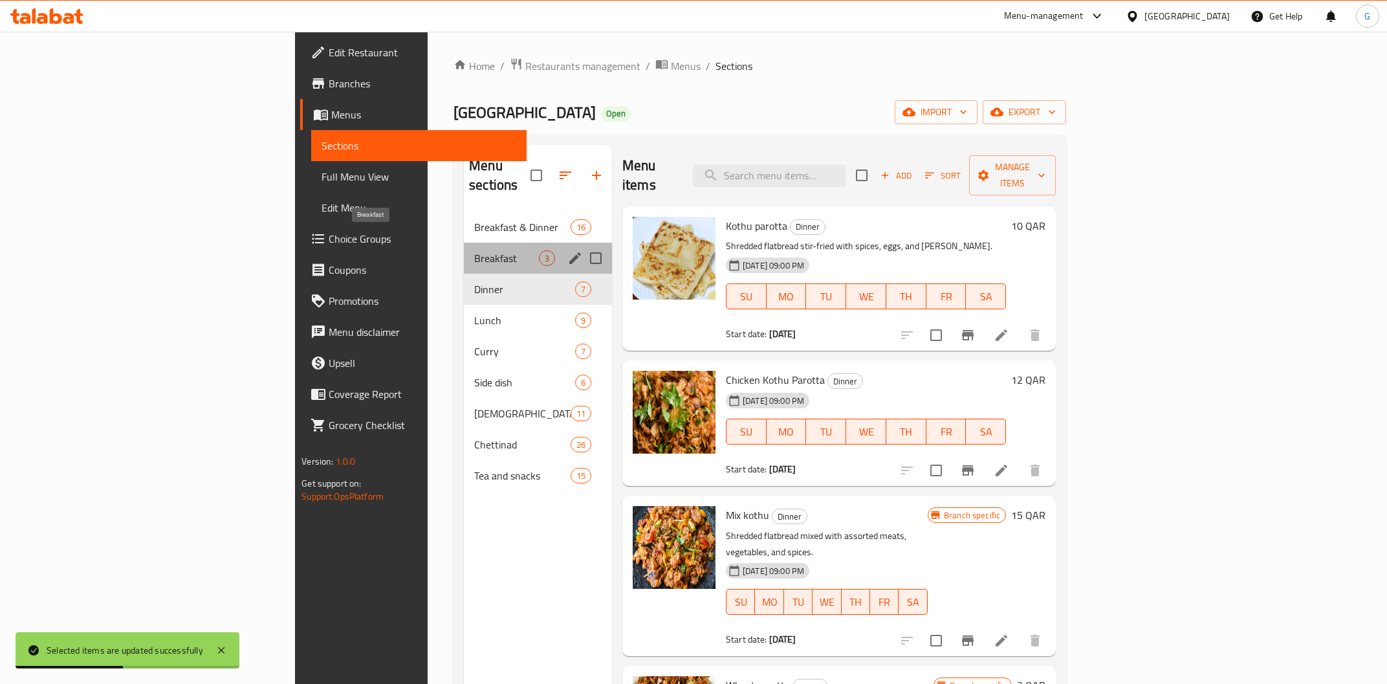
click at [474, 250] on span "Breakfast" at bounding box center [506, 258] width 65 height 16
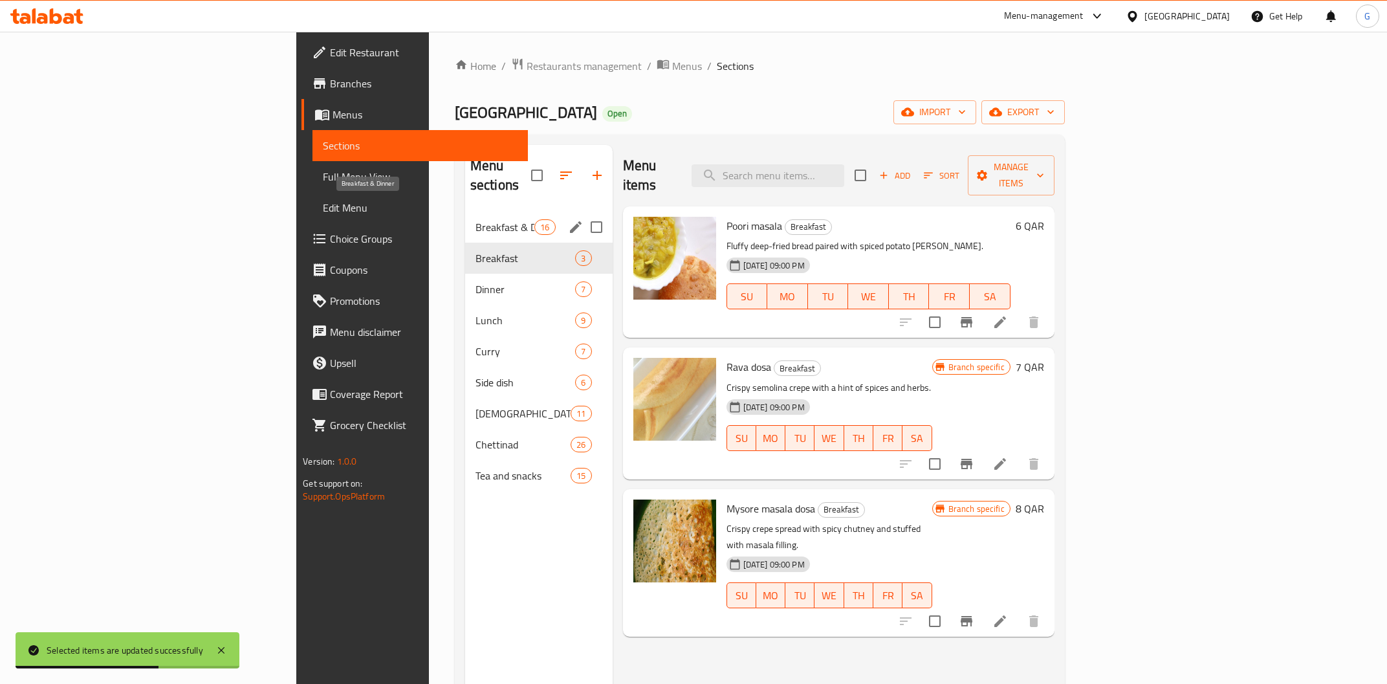
click at [475, 219] on span "Breakfast & Dinner" at bounding box center [504, 227] width 59 height 16
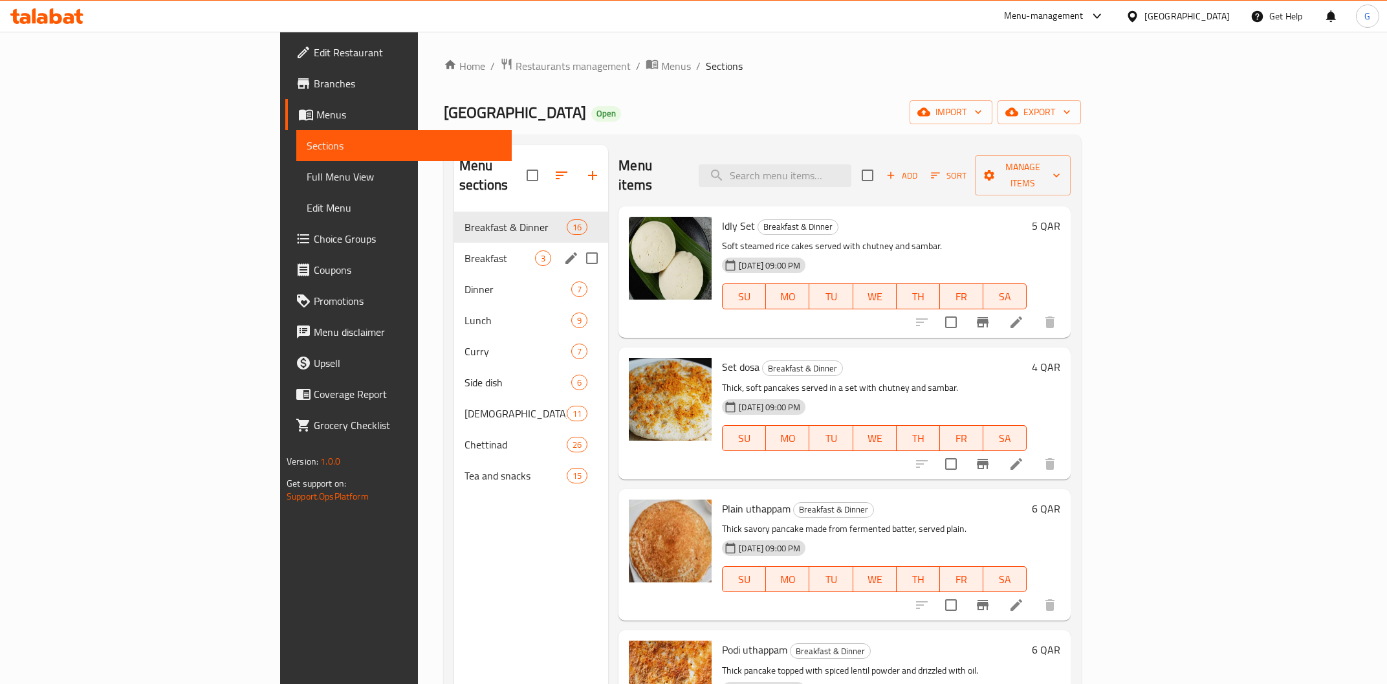
click at [464, 250] on span "Breakfast" at bounding box center [499, 258] width 70 height 16
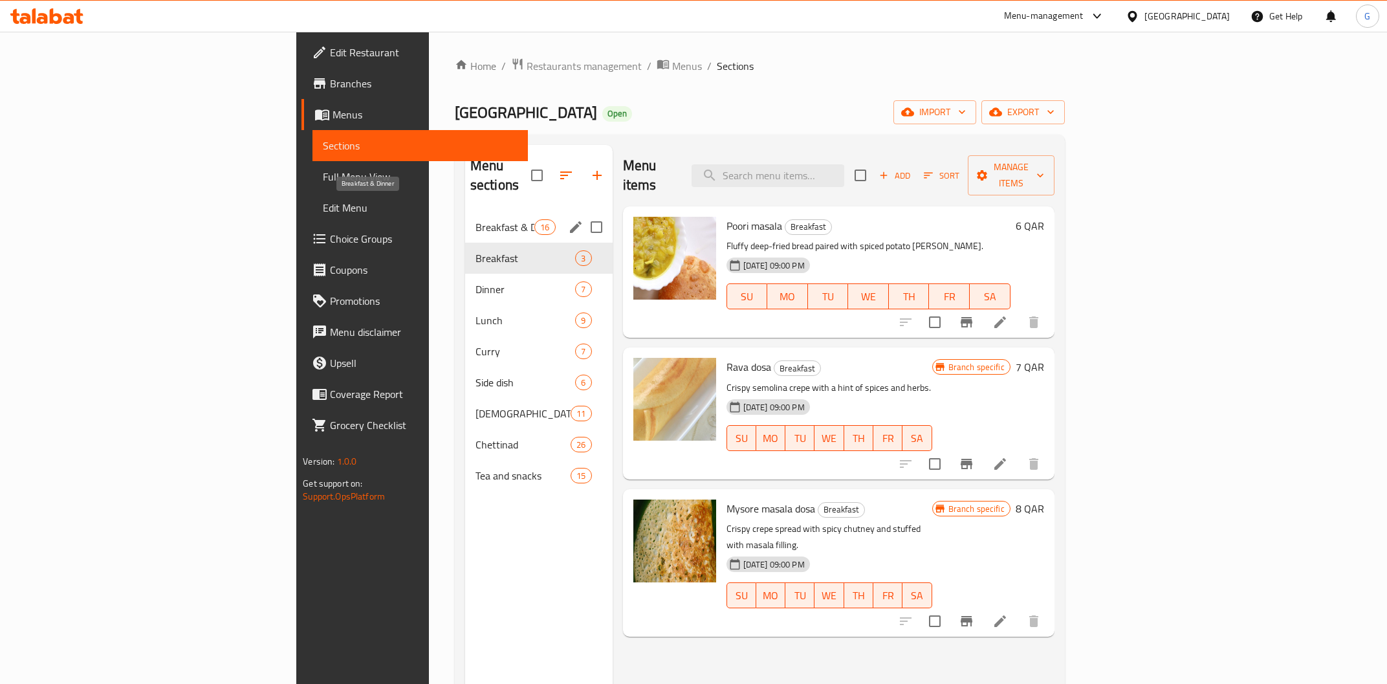
click at [475, 219] on span "Breakfast & Dinner" at bounding box center [504, 227] width 59 height 16
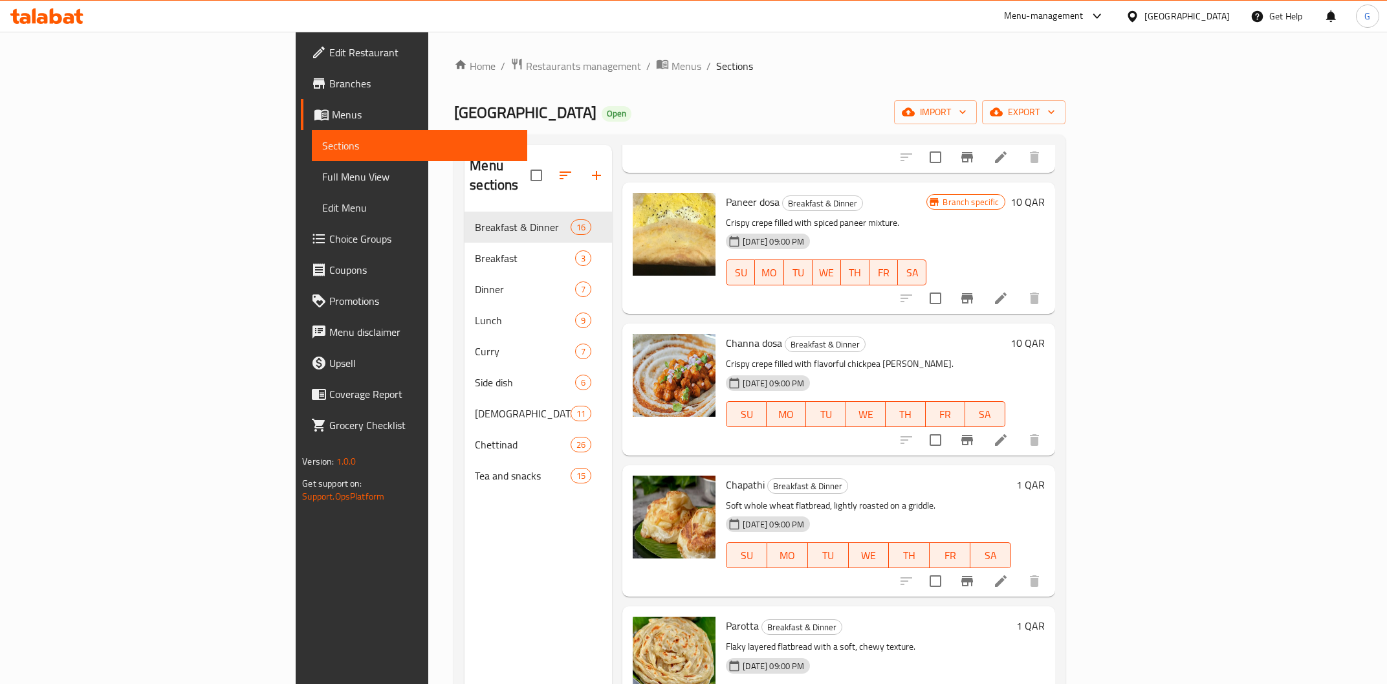
scroll to position [181, 0]
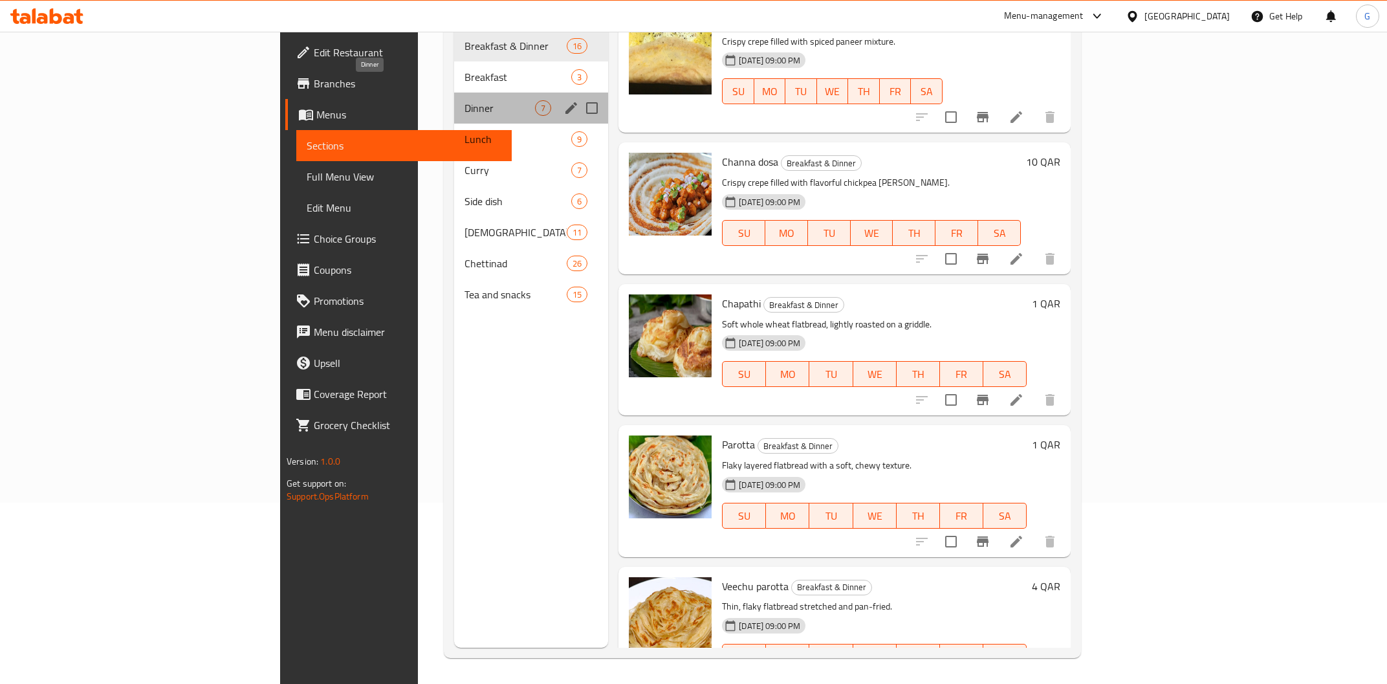
click at [464, 100] on span "Dinner" at bounding box center [499, 108] width 70 height 16
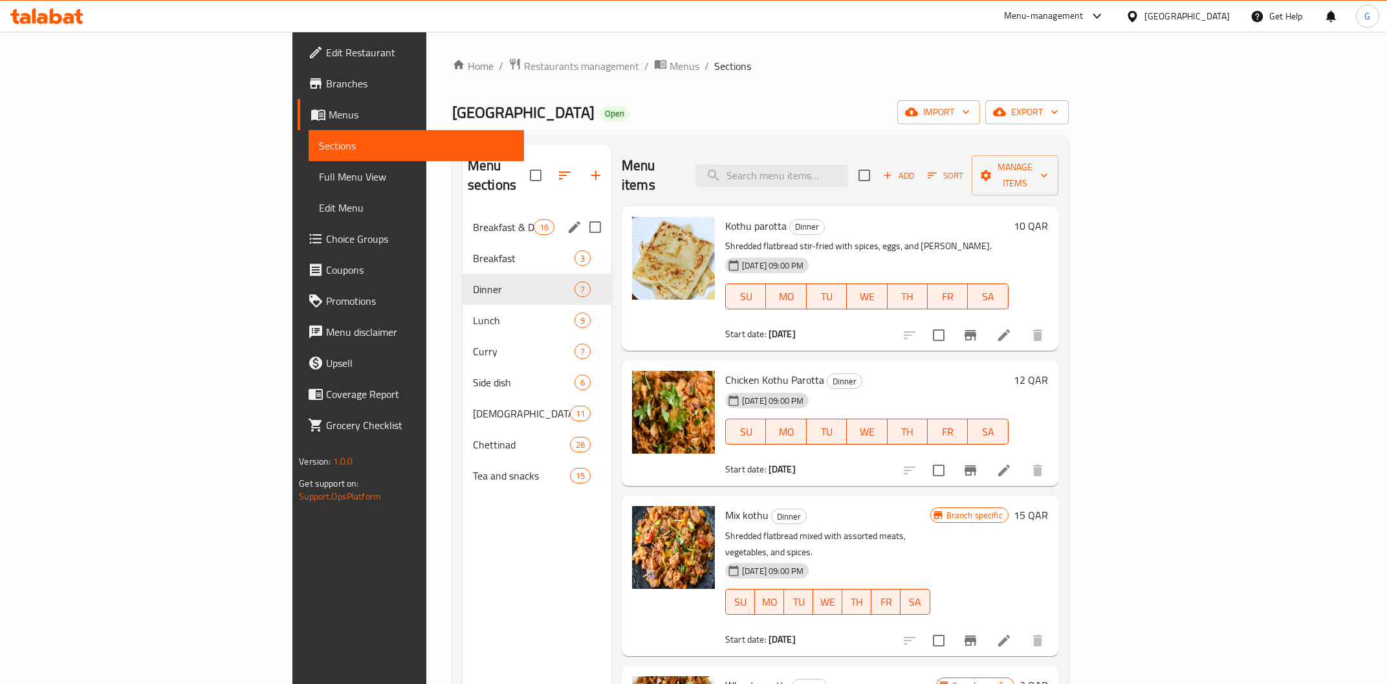
click at [473, 219] on span "Breakfast & Dinner" at bounding box center [503, 227] width 61 height 16
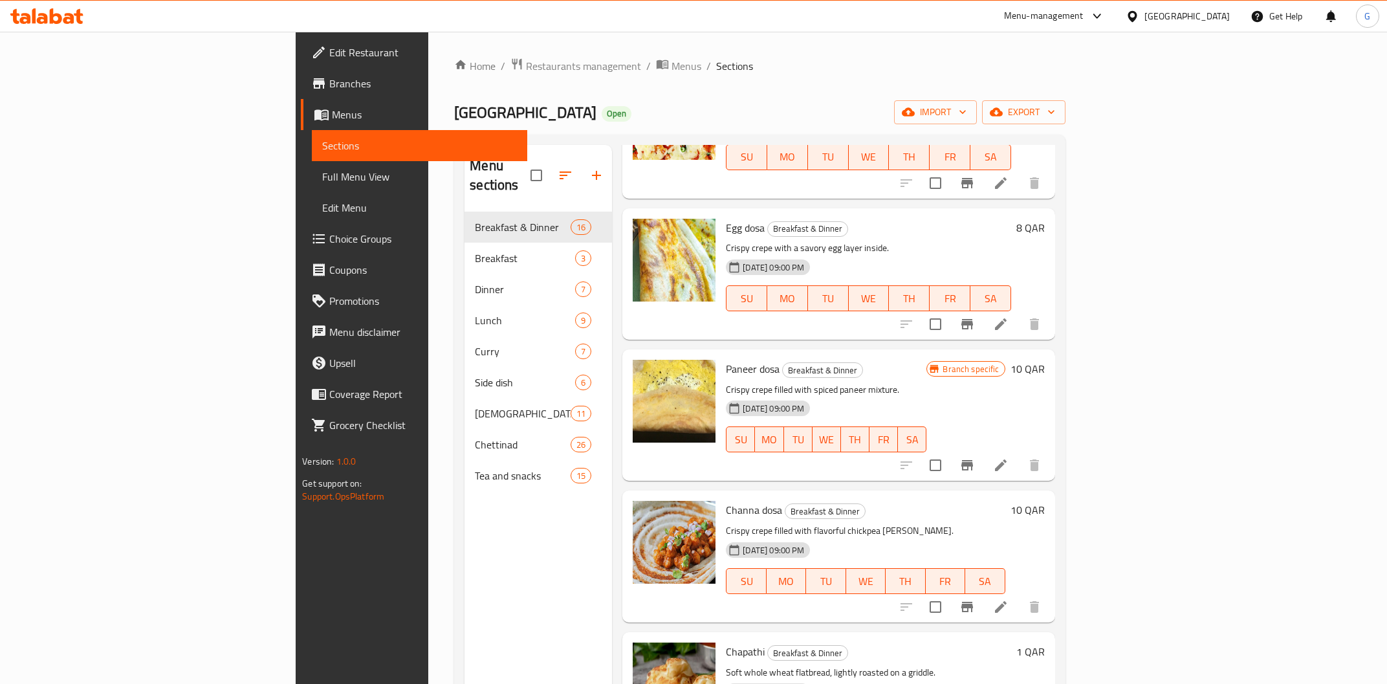
scroll to position [1610, 0]
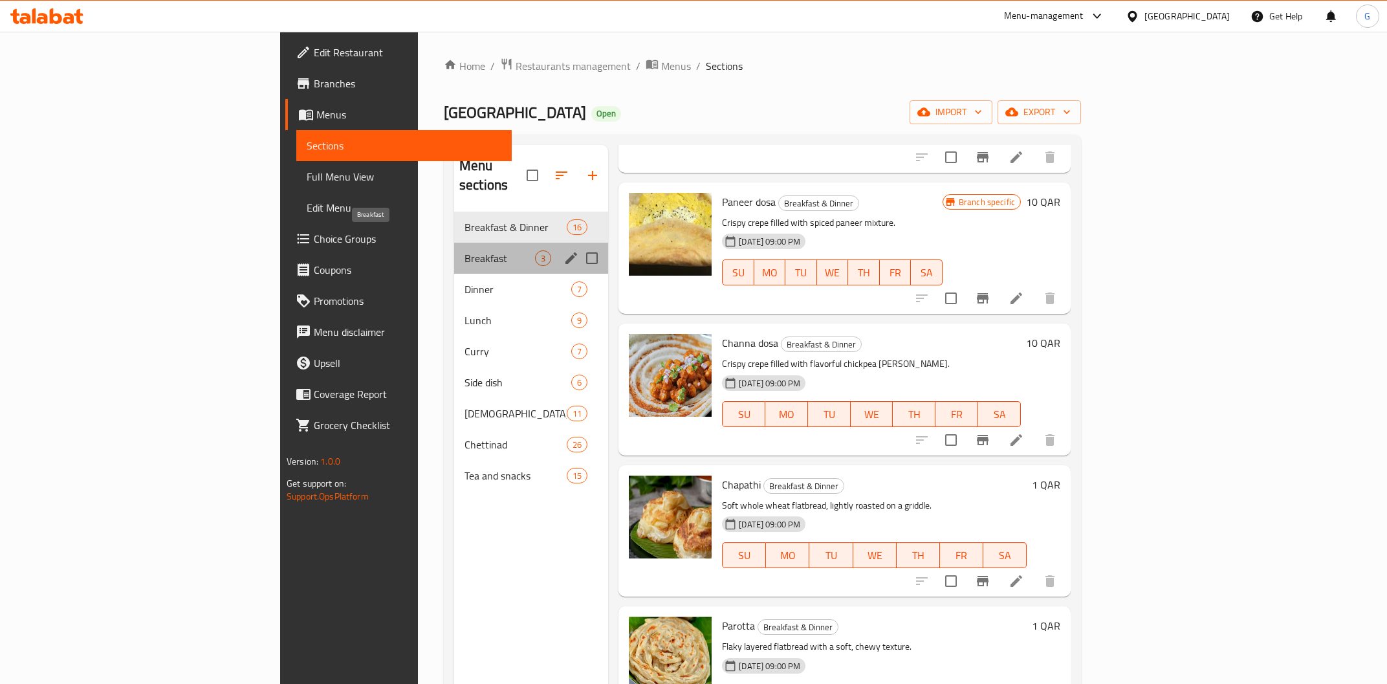
click at [464, 250] on span "Breakfast" at bounding box center [499, 258] width 70 height 16
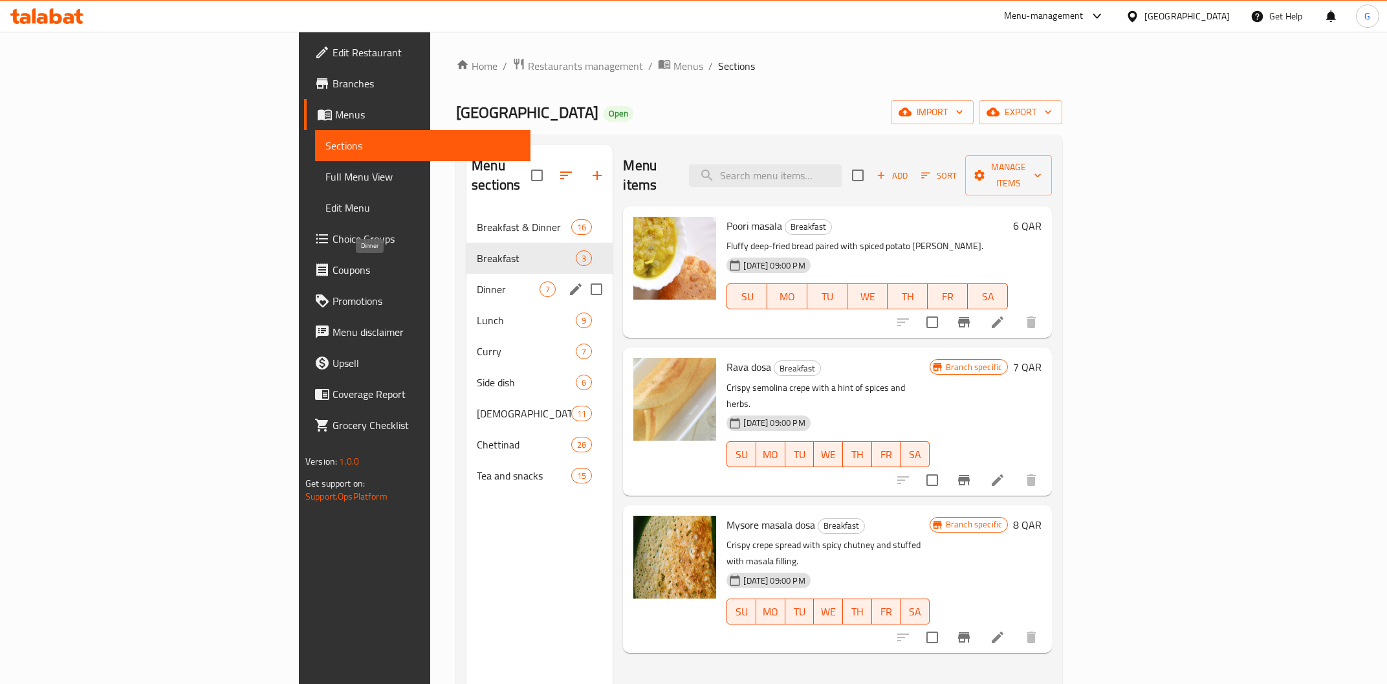
click at [477, 281] on span "Dinner" at bounding box center [508, 289] width 63 height 16
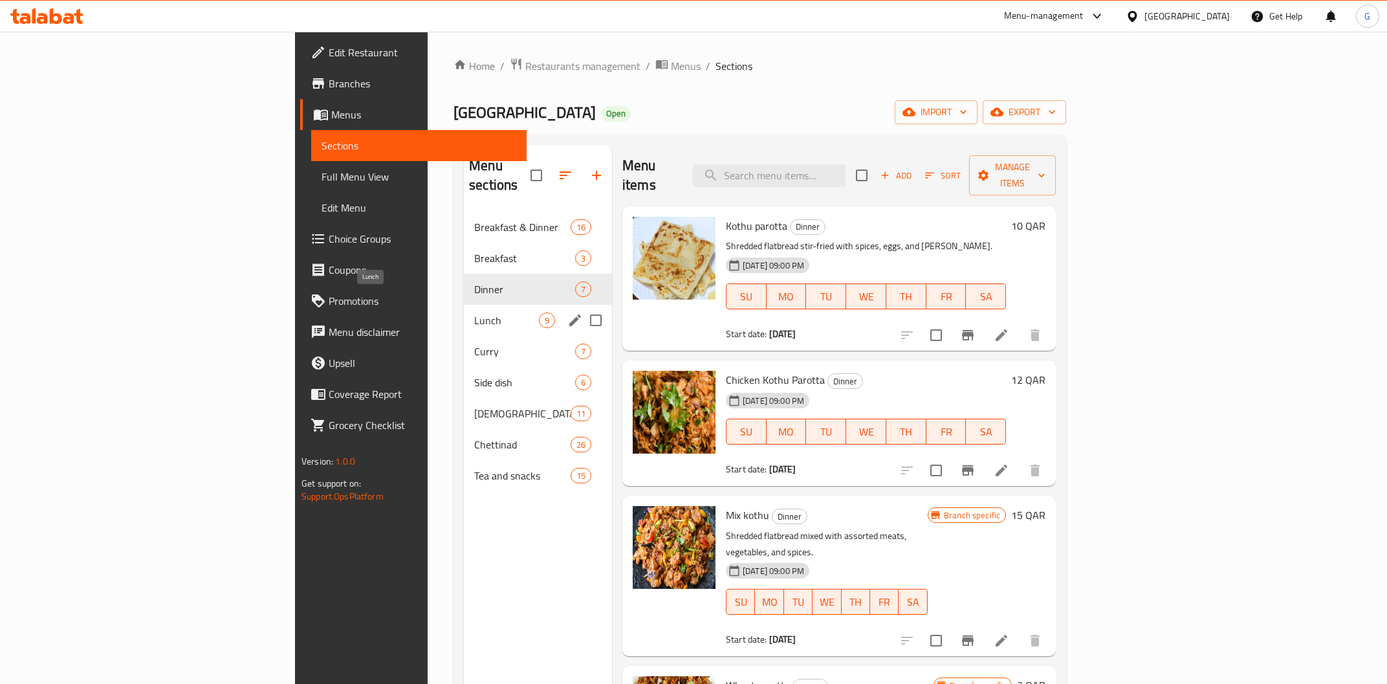
click at [474, 312] on span "Lunch" at bounding box center [506, 320] width 65 height 16
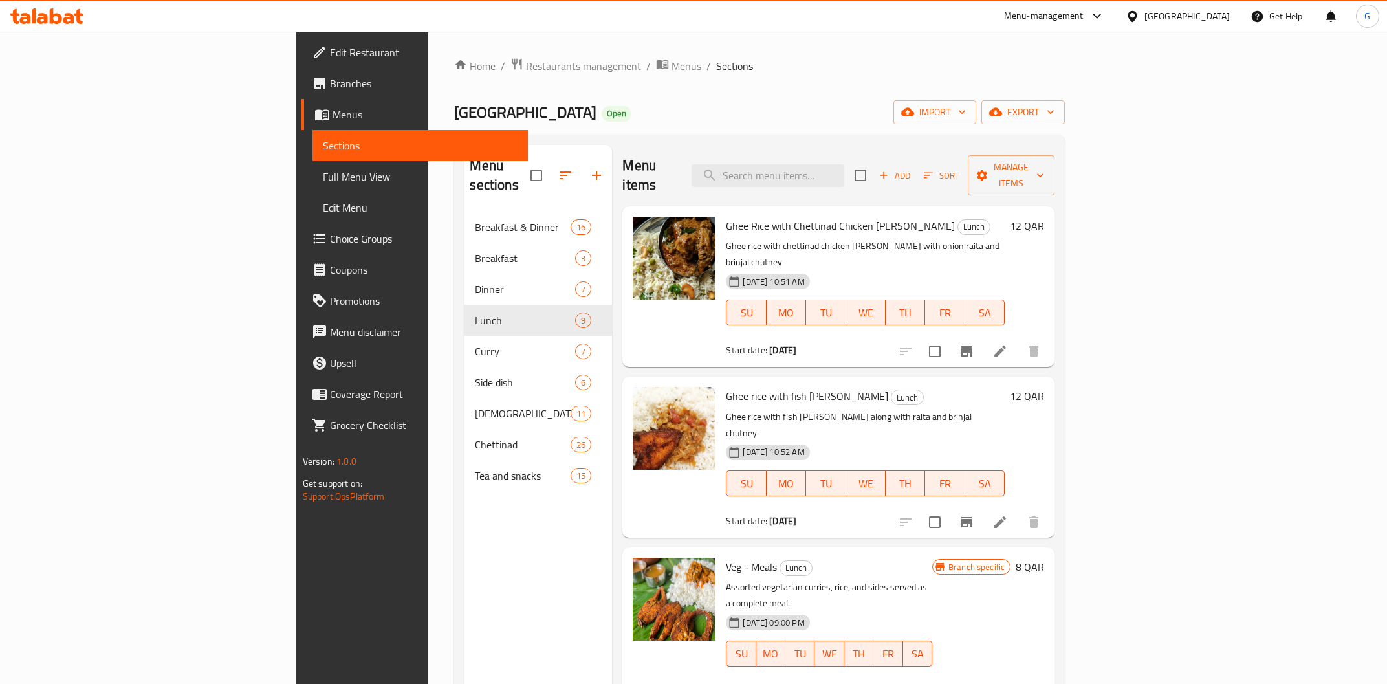
click at [330, 54] on span "Edit Restaurant" at bounding box center [424, 53] width 188 height 16
